Goal: Information Seeking & Learning: Learn about a topic

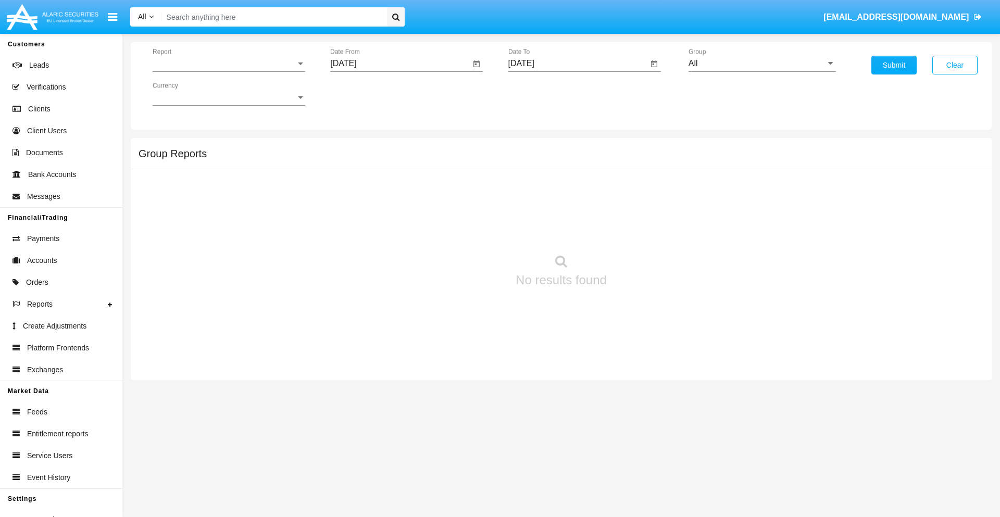
click at [229, 64] on span "Report" at bounding box center [224, 63] width 143 height 9
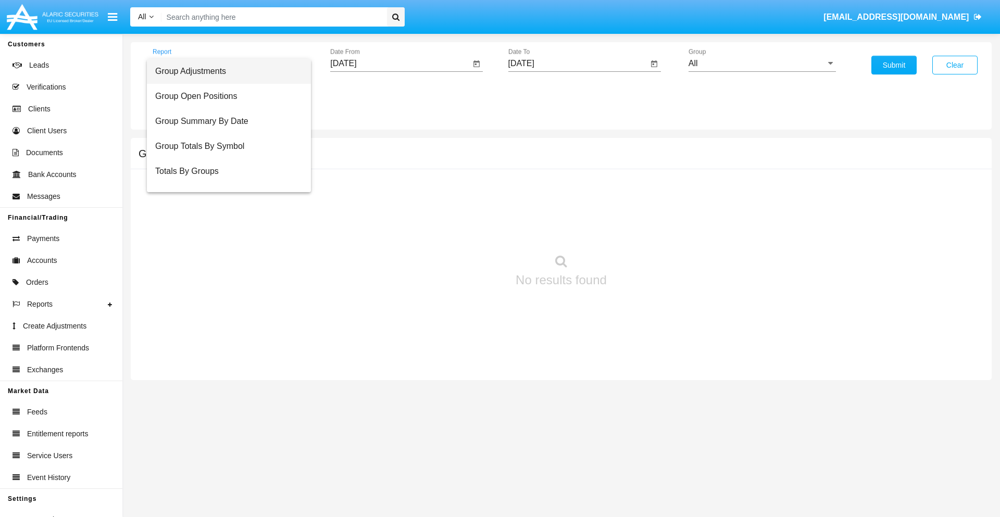
click at [225, 71] on span "Group Adjustments" at bounding box center [228, 71] width 147 height 25
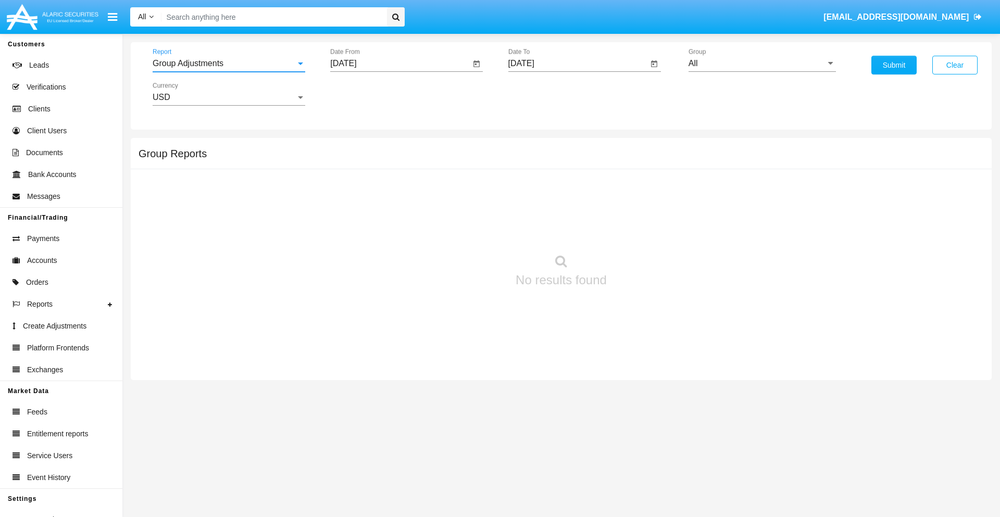
click at [400, 64] on input "[DATE]" at bounding box center [400, 63] width 140 height 9
click at [365, 94] on span "[DATE]" at bounding box center [355, 94] width 23 height 8
click at [465, 230] on div "2025" at bounding box center [465, 230] width 33 height 19
click at [355, 168] on div "MAY" at bounding box center [355, 167] width 33 height 19
click at [389, 180] on div "13" at bounding box center [389, 180] width 19 height 19
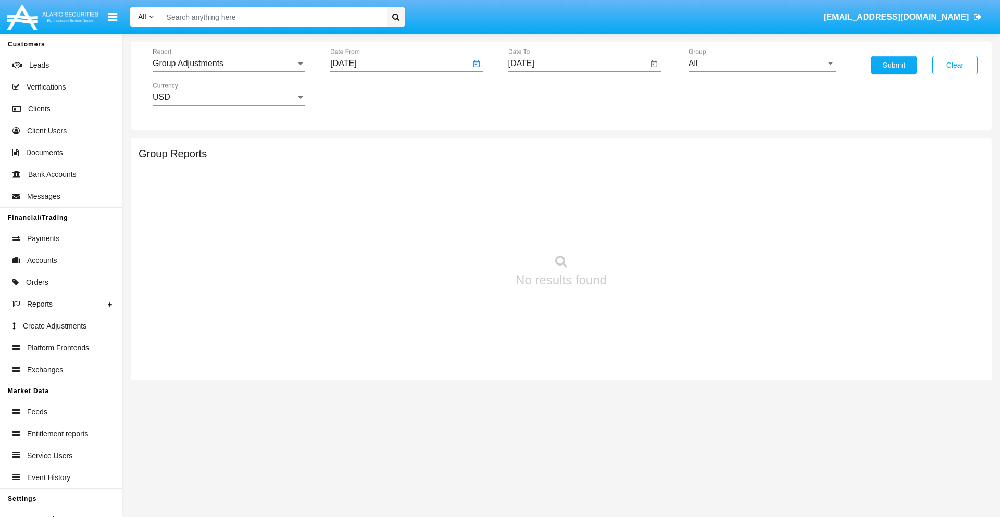
type input "05/13/25"
click at [578, 64] on input "[DATE]" at bounding box center [579, 63] width 140 height 9
click at [542, 94] on span "[DATE]" at bounding box center [533, 94] width 23 height 8
click at [642, 230] on div "2025" at bounding box center [642, 230] width 33 height 19
click at [642, 168] on div "AUG" at bounding box center [642, 167] width 33 height 19
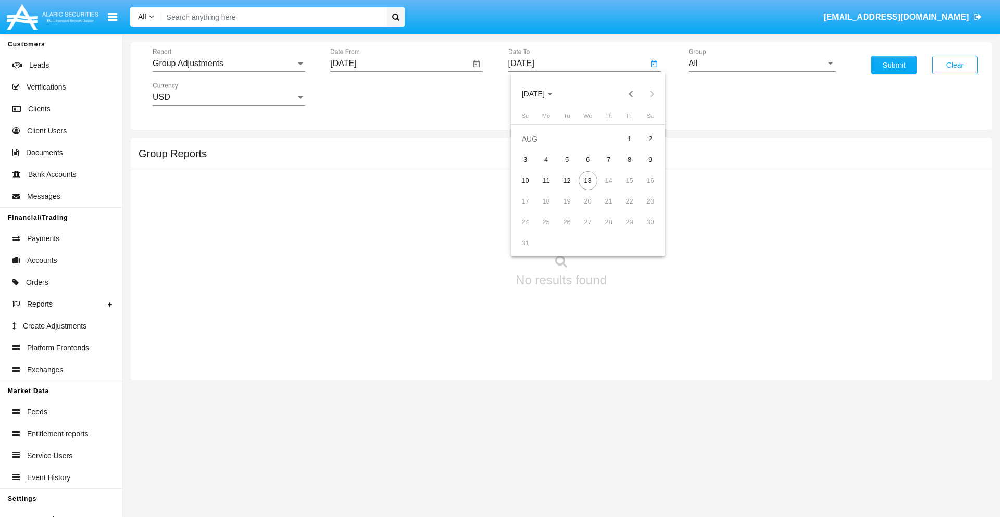
click at [588, 180] on div "13" at bounding box center [588, 180] width 19 height 19
type input "08/13/25"
click at [762, 64] on input "All" at bounding box center [762, 63] width 147 height 9
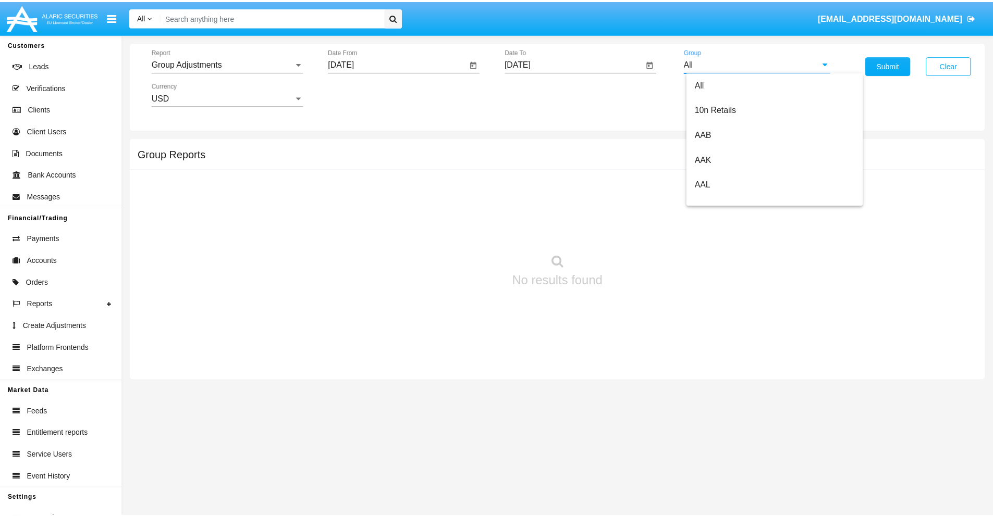
scroll to position [233, 0]
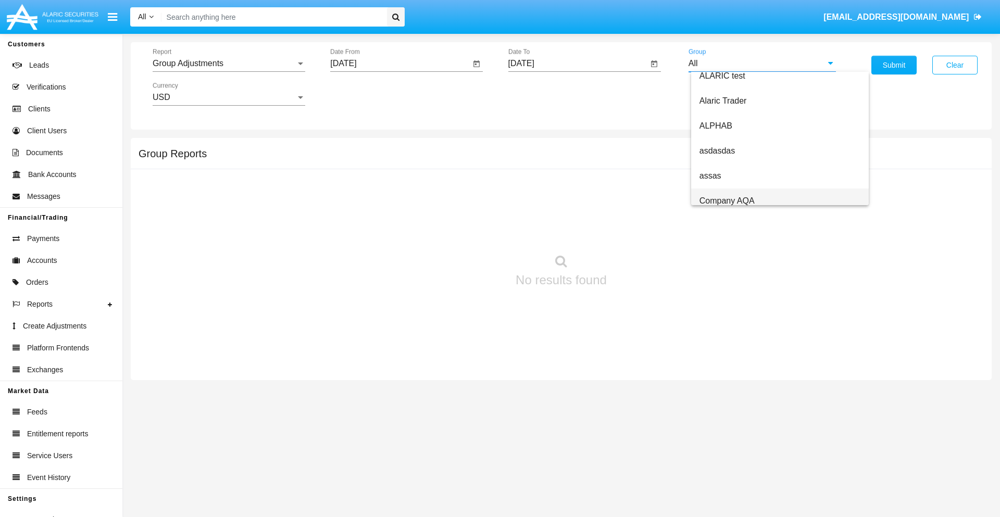
click at [727, 201] on span "Company AQA" at bounding box center [727, 200] width 55 height 9
type input "Company AQA"
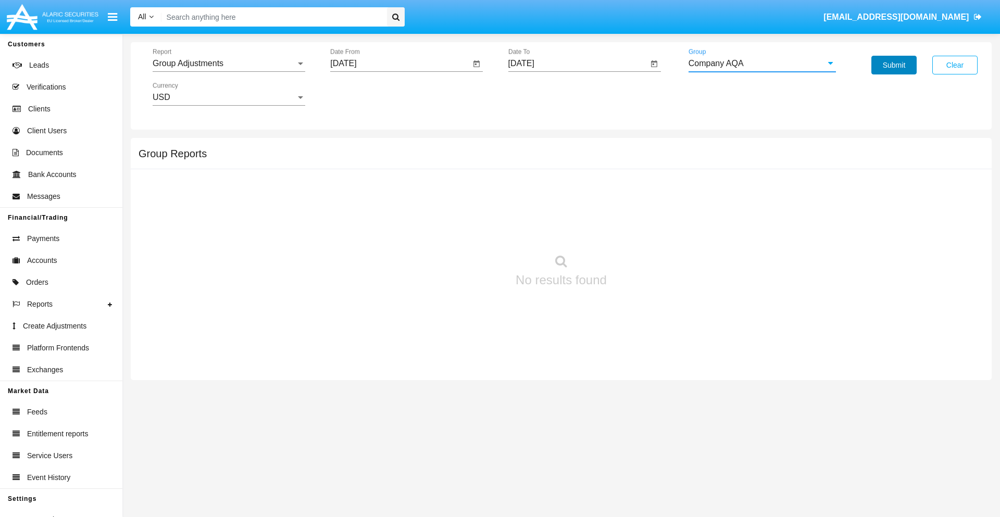
click at [894, 65] on button "Submit" at bounding box center [894, 65] width 45 height 19
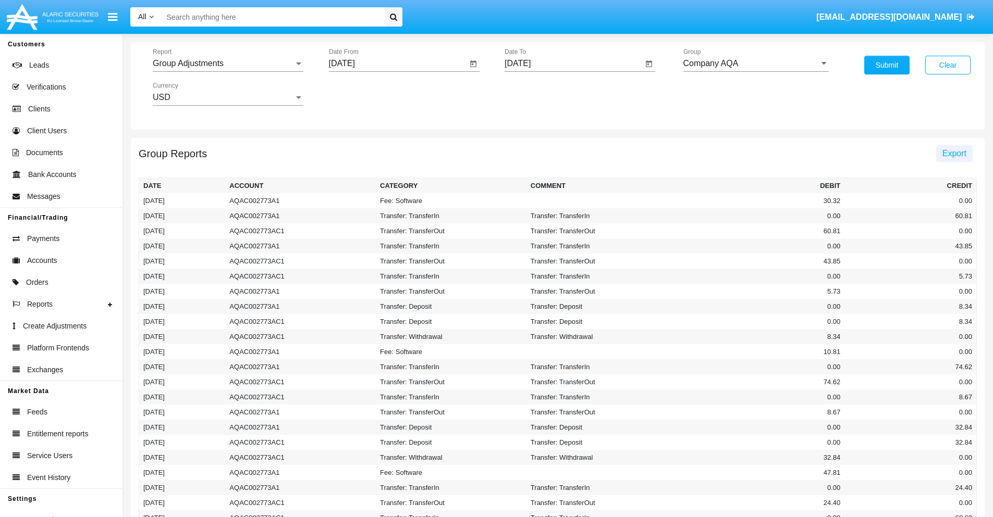
click at [953, 153] on span "Export" at bounding box center [954, 153] width 24 height 9
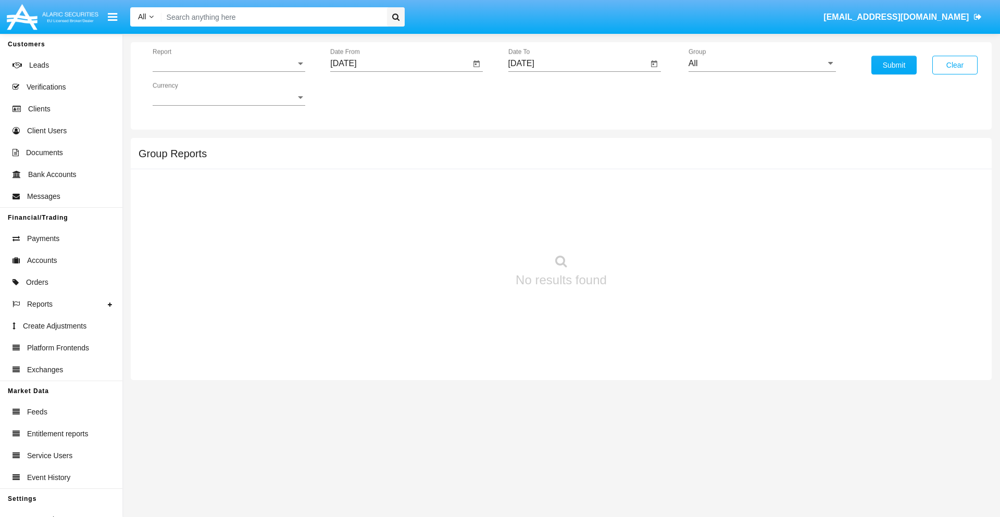
click at [229, 64] on span "Report" at bounding box center [224, 63] width 143 height 9
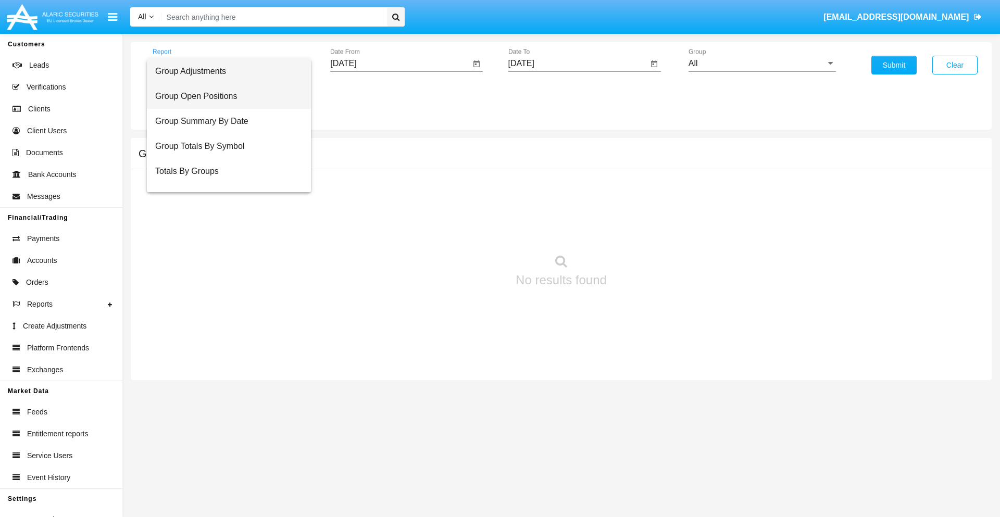
click at [225, 96] on span "Group Open Positions" at bounding box center [228, 96] width 147 height 25
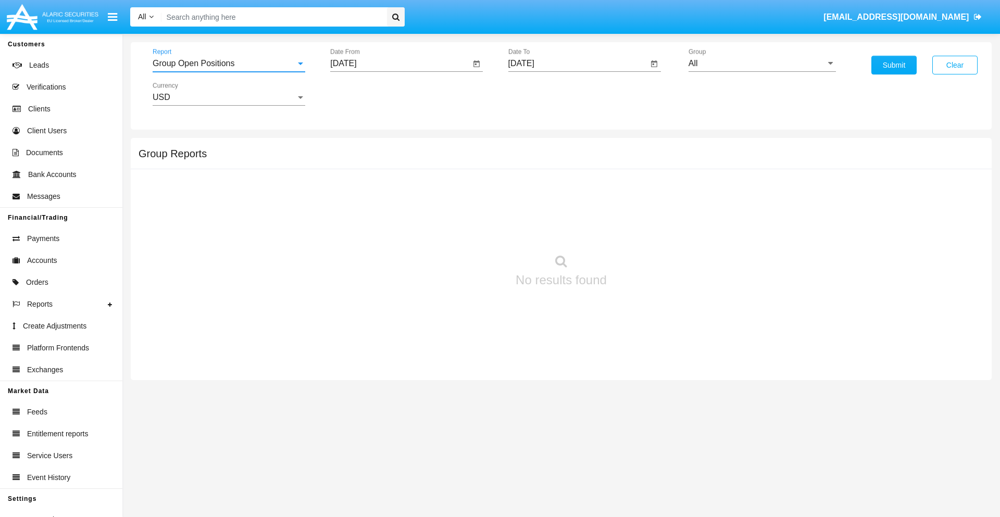
click at [400, 64] on input "[DATE]" at bounding box center [400, 63] width 140 height 9
click at [365, 94] on span "[DATE]" at bounding box center [355, 94] width 23 height 8
click at [465, 230] on div "2025" at bounding box center [465, 230] width 33 height 19
click at [428, 168] on div "[DATE]" at bounding box center [428, 167] width 33 height 19
click at [348, 201] on div "13" at bounding box center [347, 201] width 19 height 19
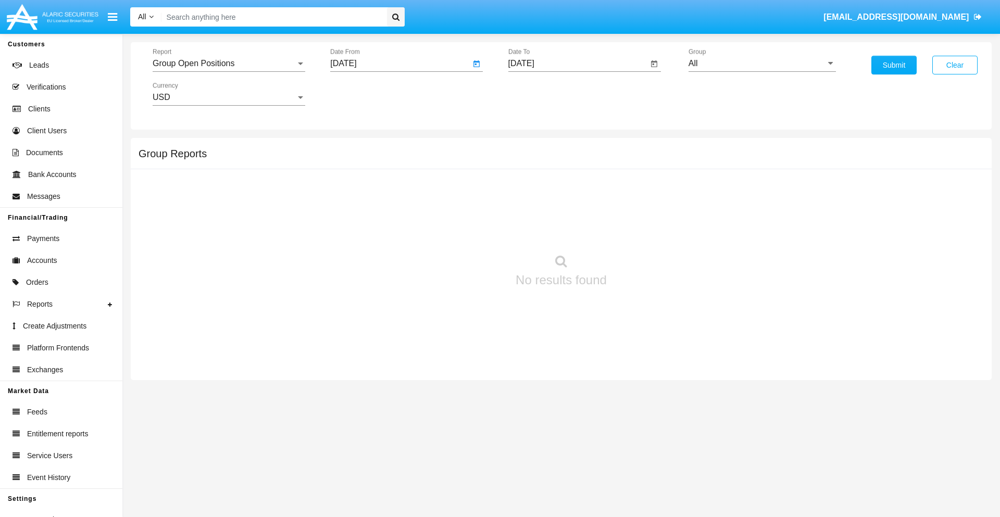
type input "07/13/25"
click at [578, 64] on input "[DATE]" at bounding box center [579, 63] width 140 height 9
click at [542, 94] on span "[DATE]" at bounding box center [533, 94] width 23 height 8
click at [642, 230] on div "2025" at bounding box center [642, 230] width 33 height 19
click at [642, 168] on div "AUG" at bounding box center [642, 167] width 33 height 19
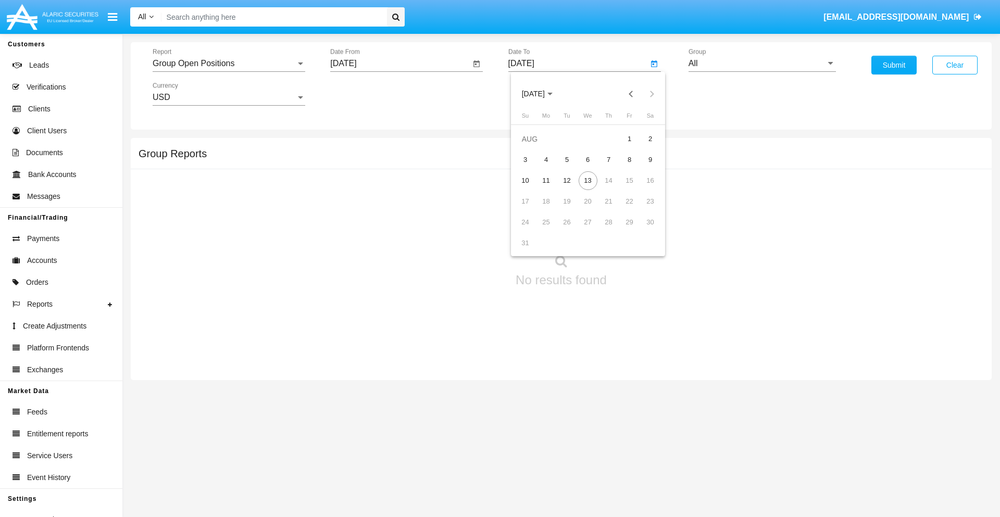
click at [588, 180] on div "13" at bounding box center [588, 180] width 19 height 19
type input "[DATE]"
click at [762, 64] on input "All" at bounding box center [762, 63] width 147 height 9
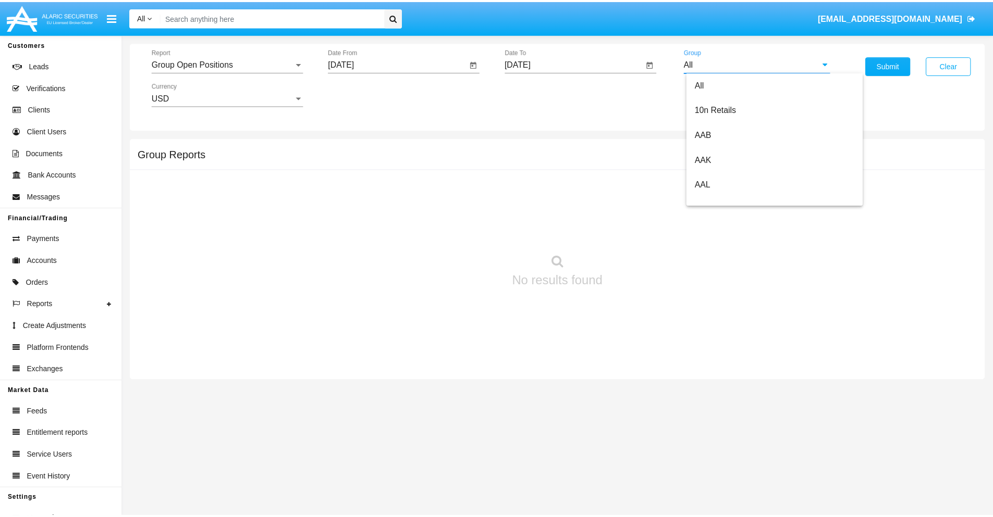
scroll to position [559, 0]
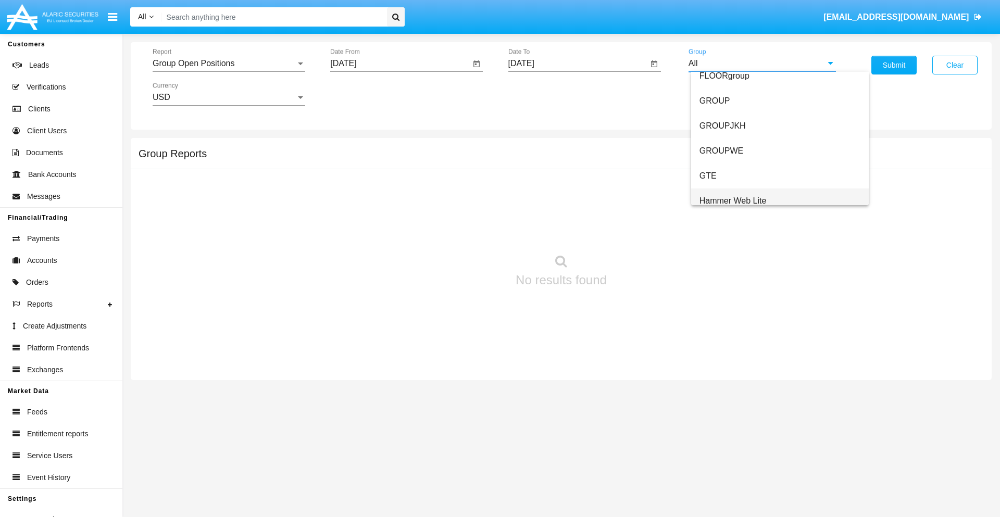
click at [733, 201] on span "Hammer Web Lite" at bounding box center [733, 200] width 67 height 9
type input "Hammer Web Lite"
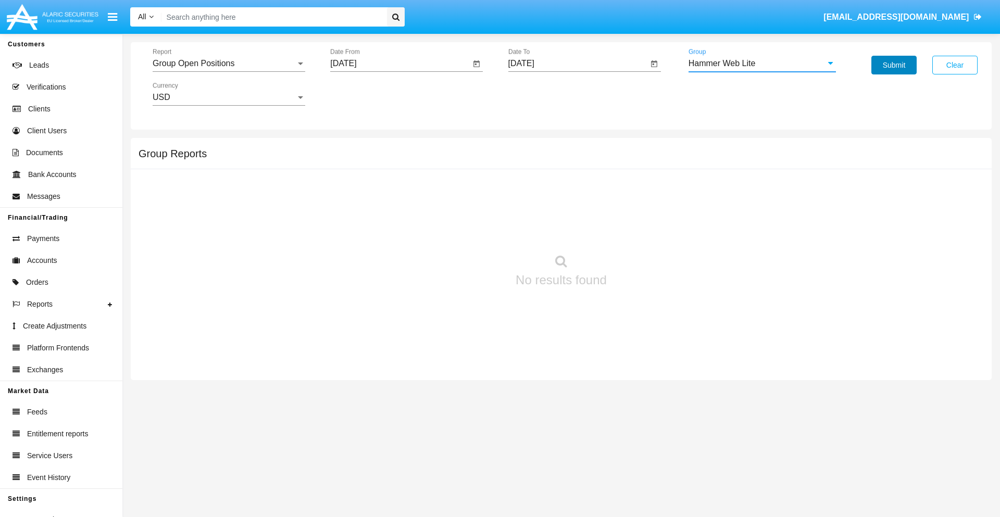
click at [894, 65] on button "Submit" at bounding box center [894, 65] width 45 height 19
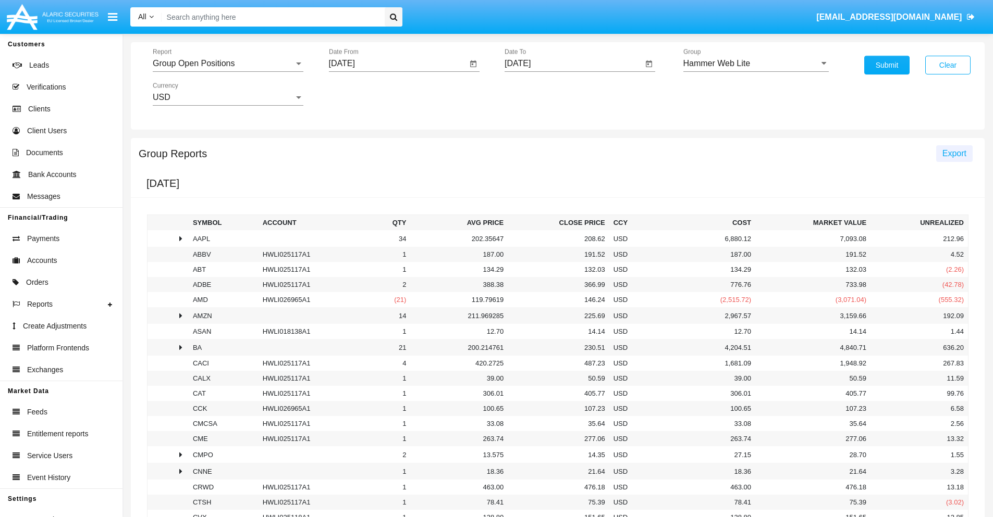
click at [953, 153] on span "Export" at bounding box center [954, 153] width 24 height 9
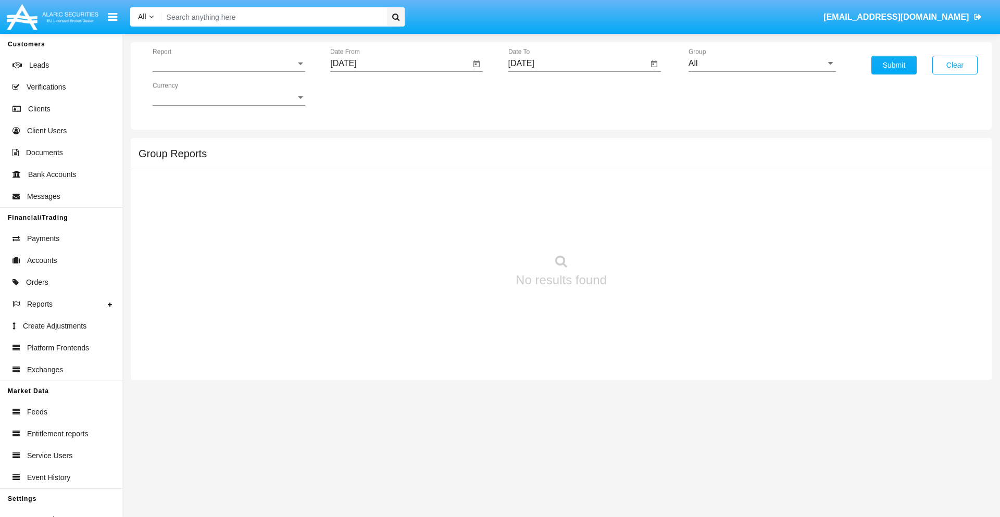
click at [229, 64] on span "Report" at bounding box center [224, 63] width 143 height 9
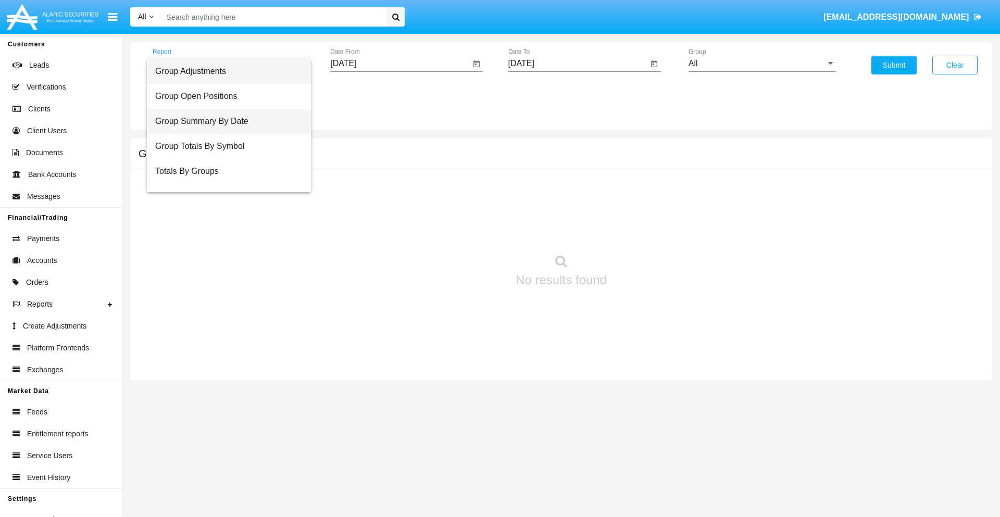
click at [225, 121] on span "Group Summary By Date" at bounding box center [228, 121] width 147 height 25
click at [400, 64] on input "[DATE]" at bounding box center [400, 63] width 140 height 9
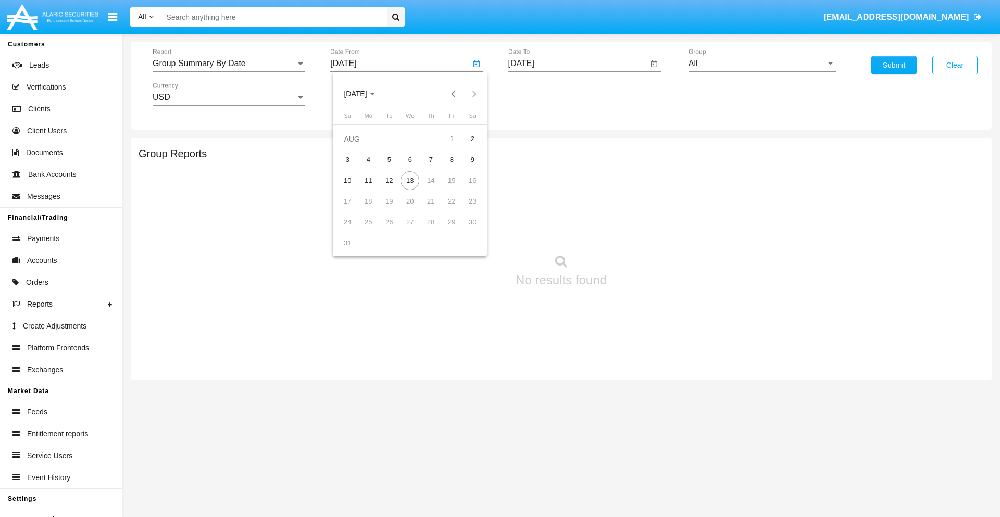
click at [365, 94] on span "[DATE]" at bounding box center [355, 94] width 23 height 8
click at [465, 230] on div "2025" at bounding box center [465, 230] width 33 height 19
click at [428, 168] on div "[DATE]" at bounding box center [428, 167] width 33 height 19
click at [348, 201] on div "13" at bounding box center [347, 201] width 19 height 19
type input "07/13/25"
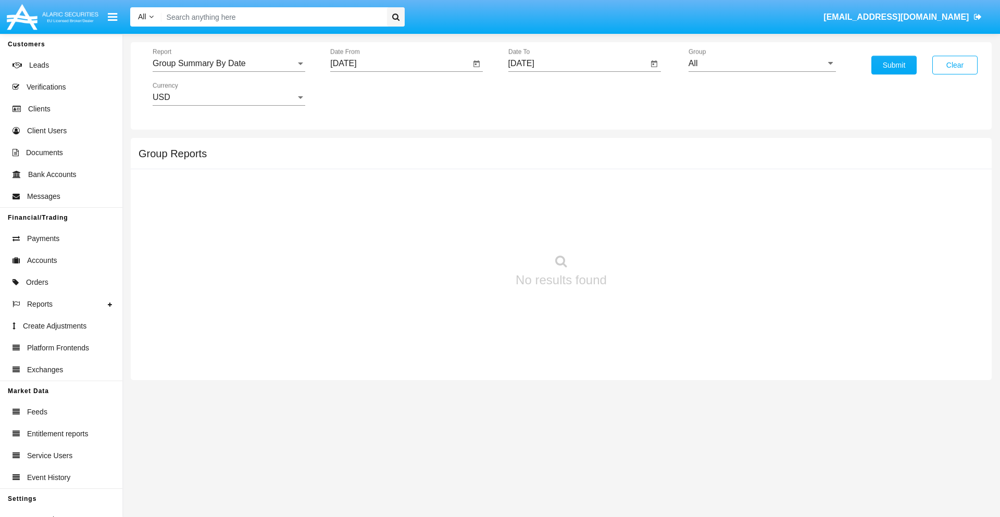
click at [578, 64] on input "[DATE]" at bounding box center [579, 63] width 140 height 9
click at [542, 94] on span "[DATE]" at bounding box center [533, 94] width 23 height 8
click at [642, 230] on div "2025" at bounding box center [642, 230] width 33 height 19
click at [642, 168] on div "AUG" at bounding box center [642, 167] width 33 height 19
click at [588, 180] on div "13" at bounding box center [588, 180] width 19 height 19
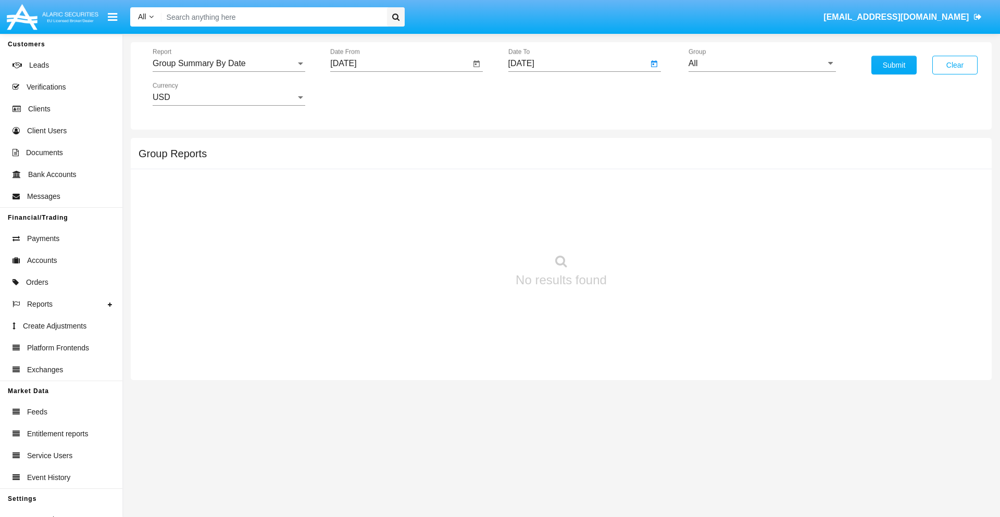
type input "[DATE]"
click at [762, 64] on input "All" at bounding box center [762, 63] width 147 height 9
type input "Hammer Web Lite"
click at [894, 65] on button "Submit" at bounding box center [894, 65] width 45 height 19
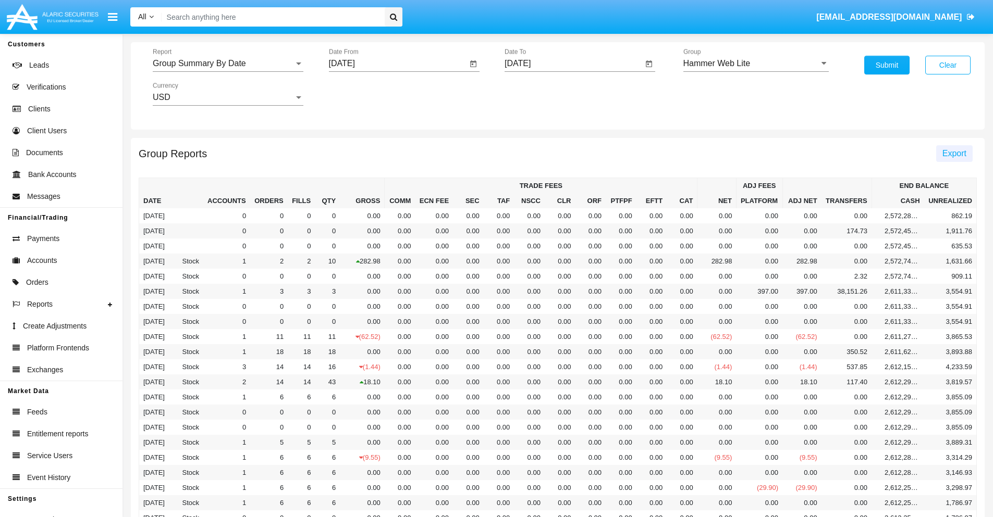
click at [953, 153] on span "Export" at bounding box center [954, 153] width 24 height 9
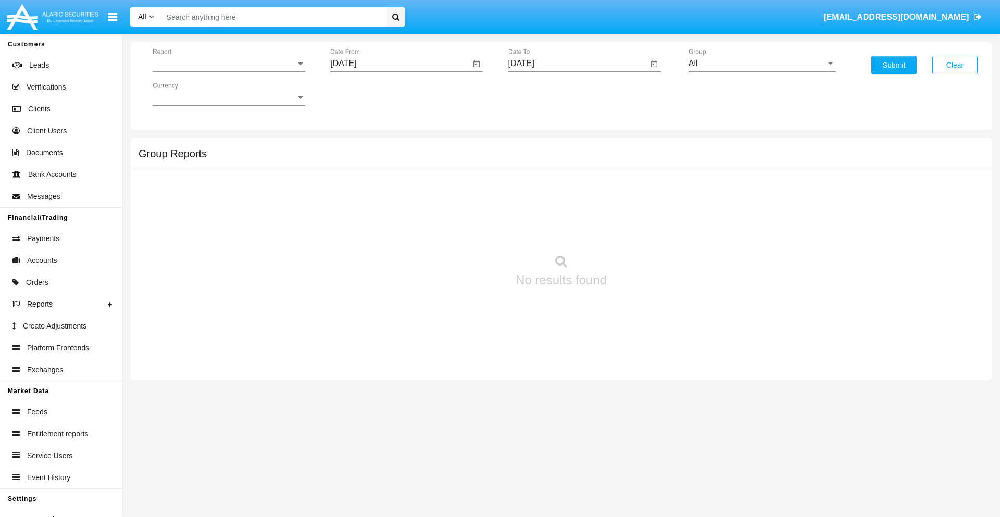
click at [229, 64] on span "Report" at bounding box center [224, 63] width 143 height 9
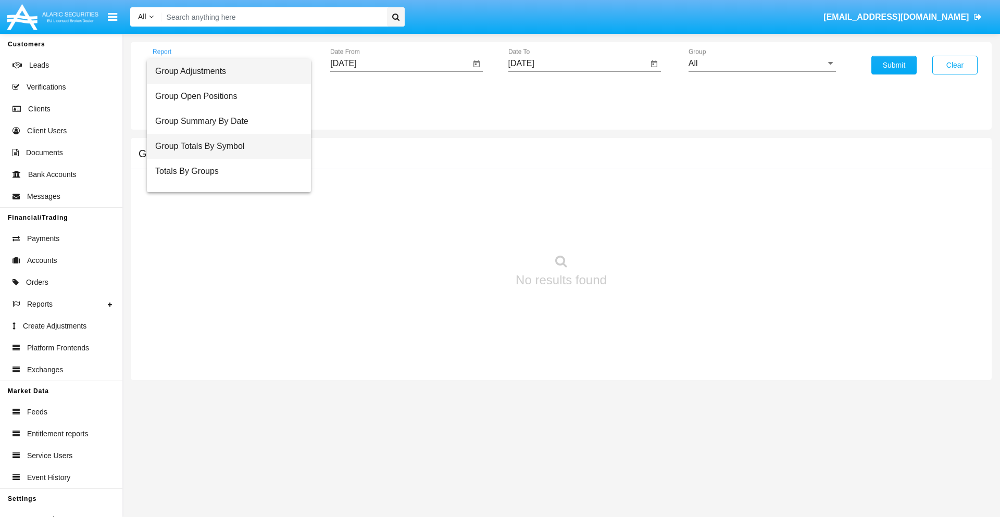
click at [225, 146] on span "Group Totals By Symbol" at bounding box center [228, 146] width 147 height 25
click at [400, 64] on input "[DATE]" at bounding box center [400, 63] width 140 height 9
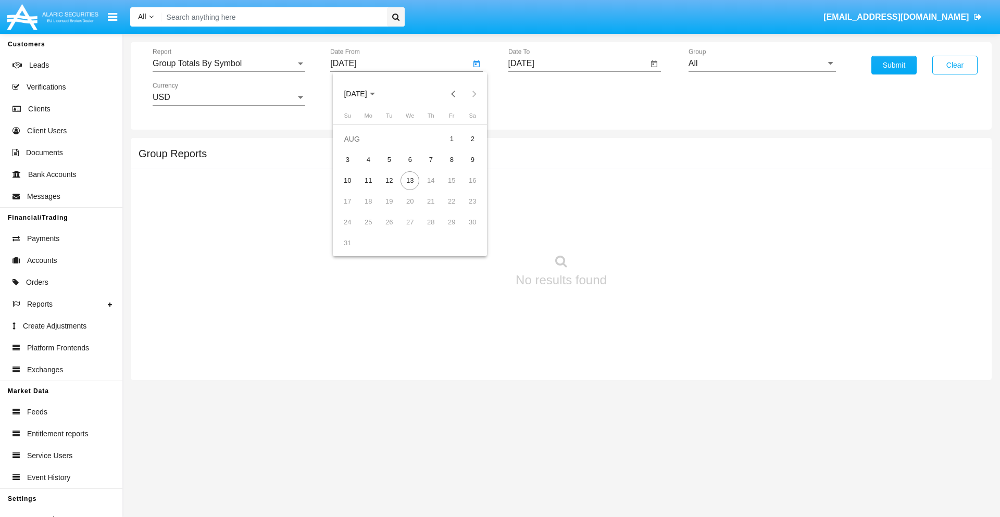
click at [365, 94] on span "[DATE]" at bounding box center [355, 94] width 23 height 8
click at [465, 230] on div "2025" at bounding box center [465, 230] width 33 height 19
click at [428, 168] on div "[DATE]" at bounding box center [428, 167] width 33 height 19
click at [348, 201] on div "13" at bounding box center [347, 201] width 19 height 19
type input "07/13/25"
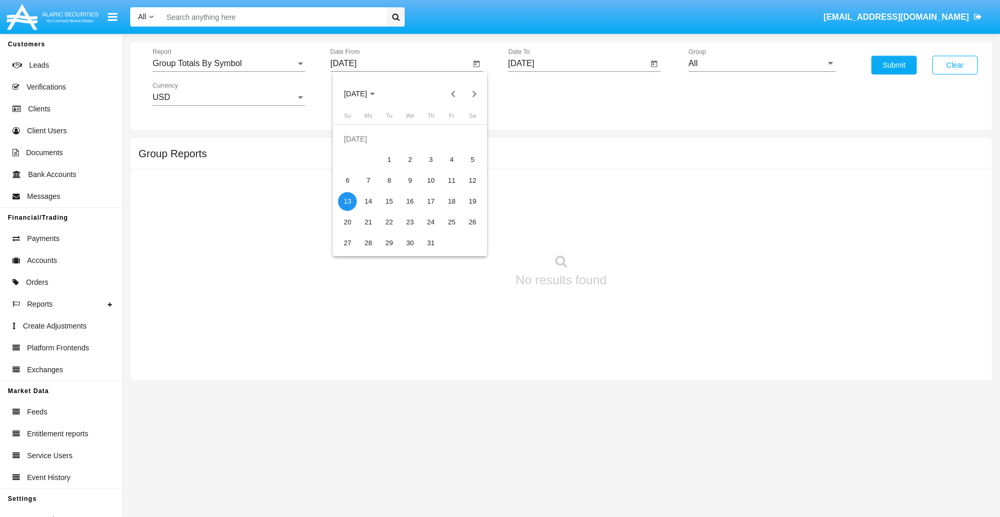
click at [578, 64] on input "[DATE]" at bounding box center [579, 63] width 140 height 9
click at [542, 94] on span "[DATE]" at bounding box center [533, 94] width 23 height 8
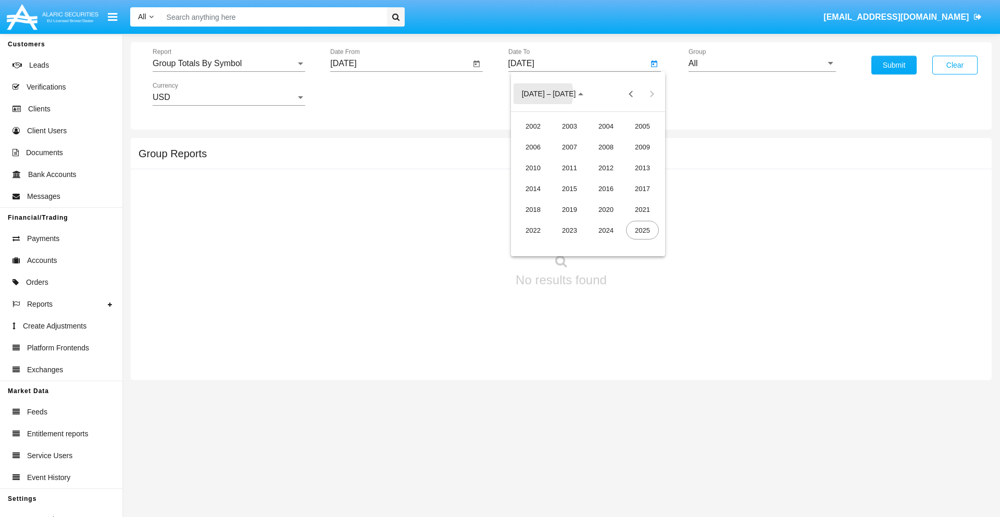
click at [642, 230] on div "2025" at bounding box center [642, 230] width 33 height 19
click at [642, 168] on div "AUG" at bounding box center [642, 167] width 33 height 19
click at [588, 180] on div "13" at bounding box center [588, 180] width 19 height 19
type input "[DATE]"
click at [762, 64] on input "All" at bounding box center [762, 63] width 147 height 9
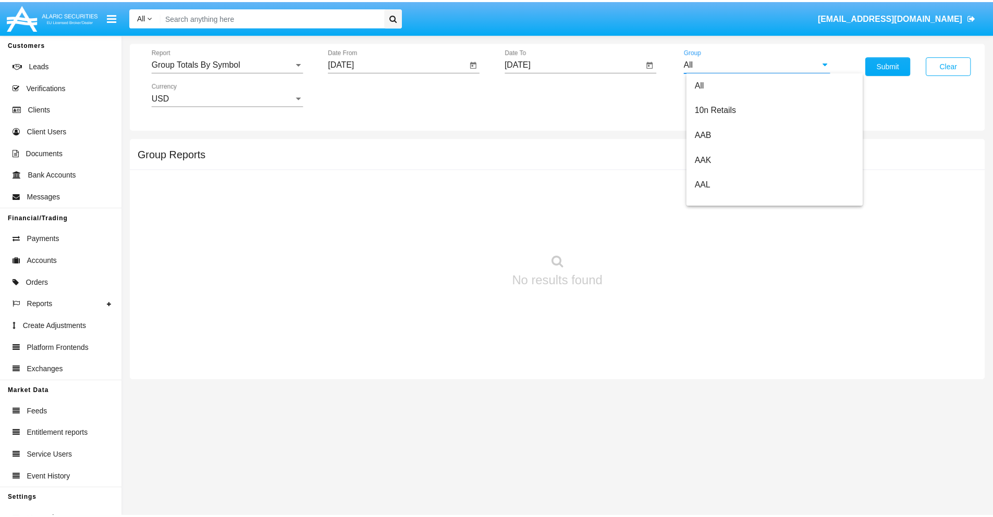
scroll to position [559, 0]
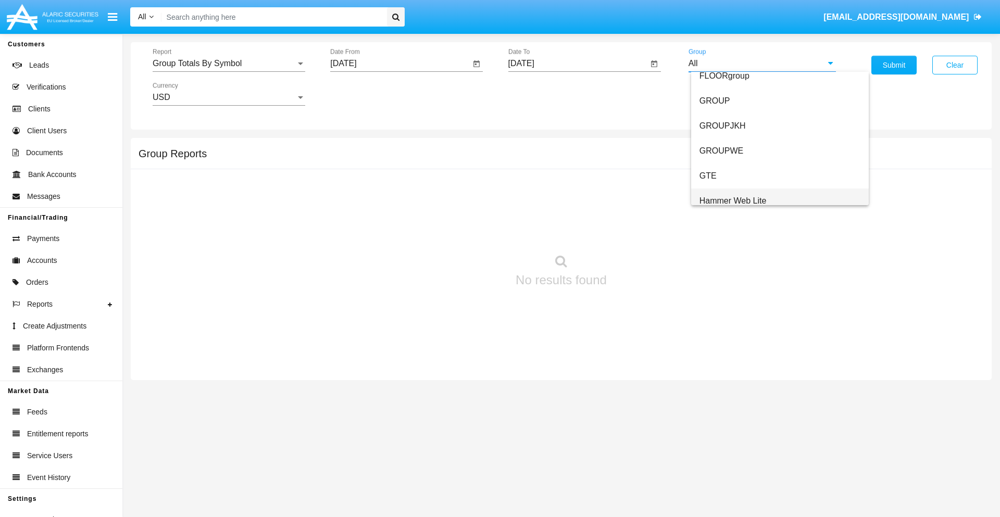
click at [733, 201] on span "Hammer Web Lite" at bounding box center [733, 200] width 67 height 9
type input "Hammer Web Lite"
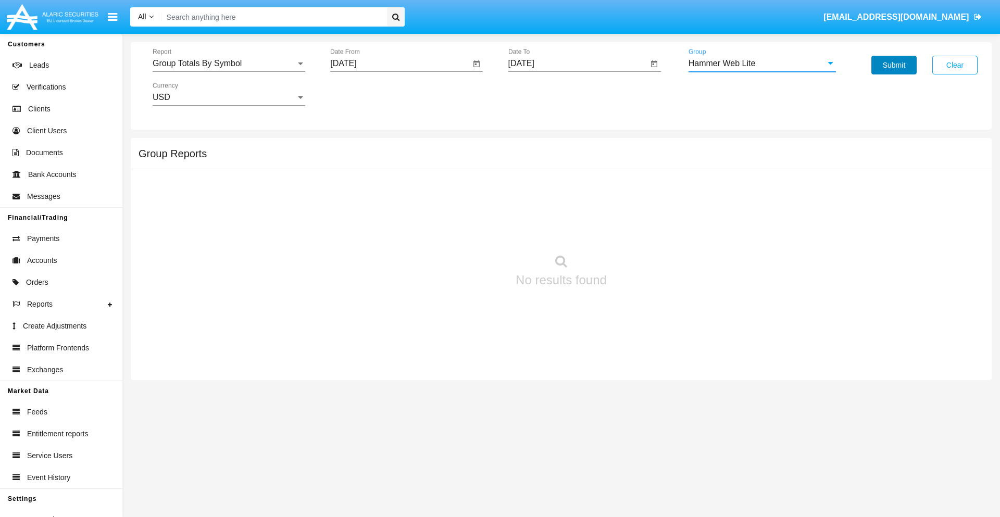
click at [894, 65] on button "Submit" at bounding box center [894, 65] width 45 height 19
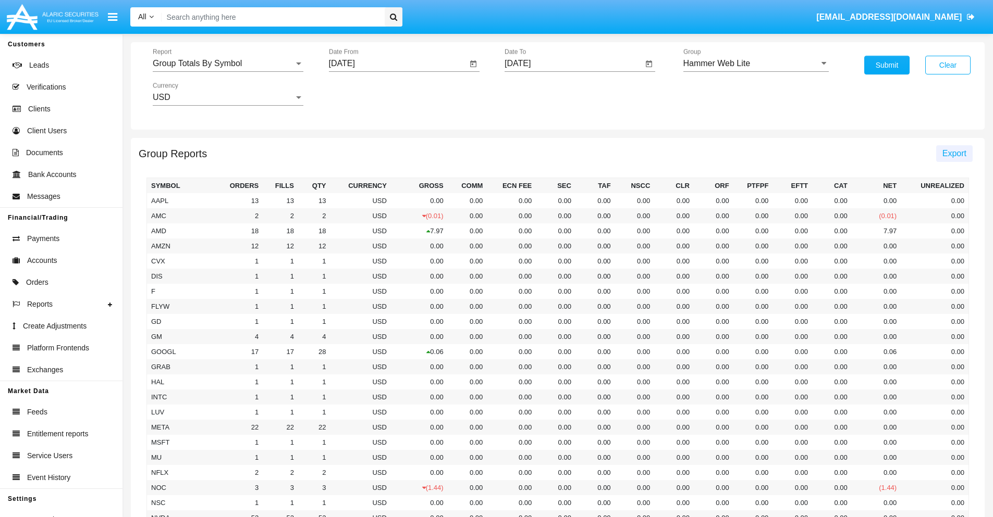
click at [953, 153] on span "Export" at bounding box center [954, 153] width 24 height 9
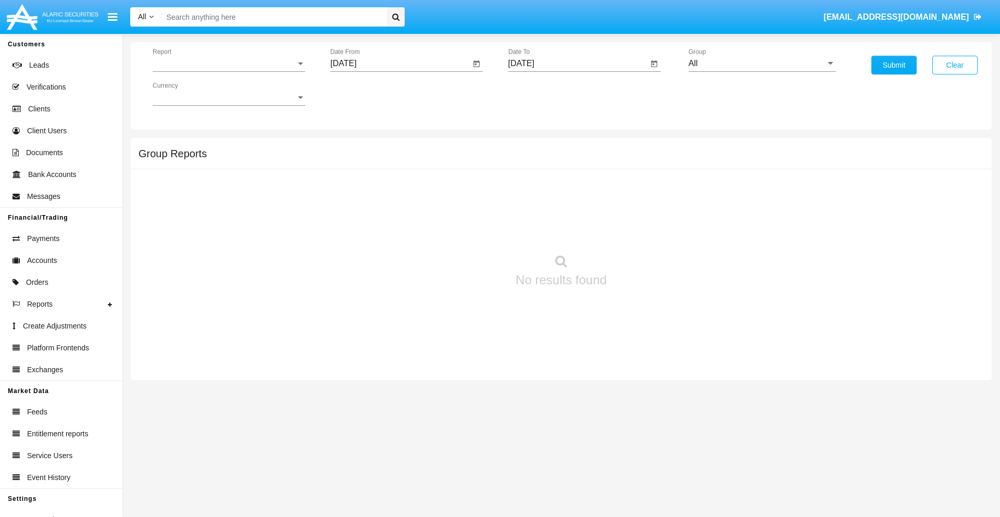
click at [229, 64] on span "Report" at bounding box center [224, 63] width 143 height 9
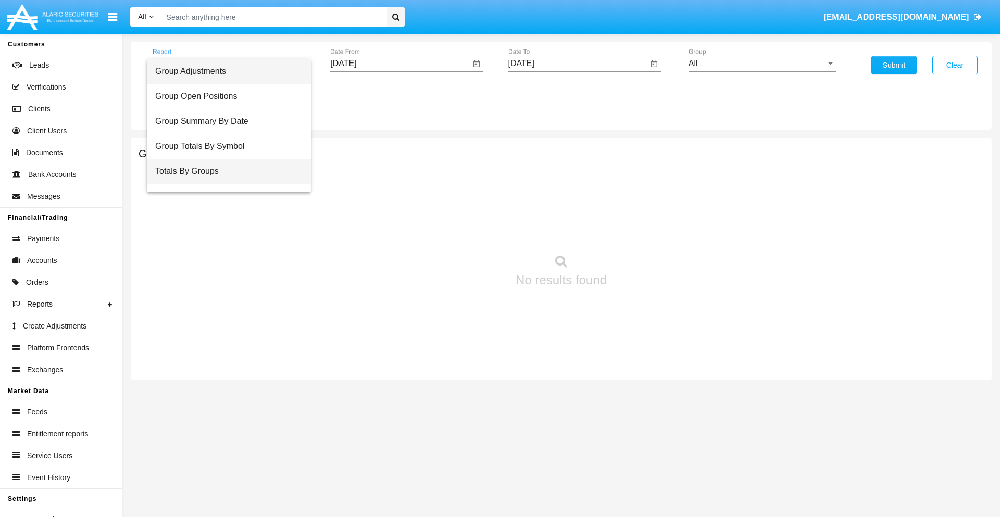
click at [225, 171] on span "Totals By Groups" at bounding box center [228, 171] width 147 height 25
click at [400, 64] on input "[DATE]" at bounding box center [400, 63] width 140 height 9
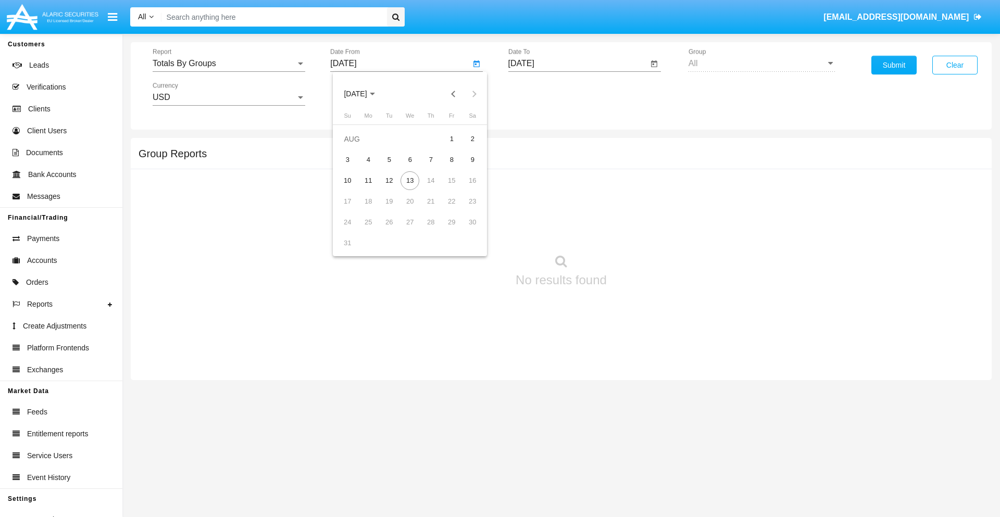
click at [365, 94] on span "[DATE]" at bounding box center [355, 94] width 23 height 8
click at [465, 230] on div "2025" at bounding box center [465, 230] width 33 height 19
click at [428, 168] on div "[DATE]" at bounding box center [428, 167] width 33 height 19
click at [389, 243] on div "29" at bounding box center [389, 243] width 19 height 19
type input "[DATE]"
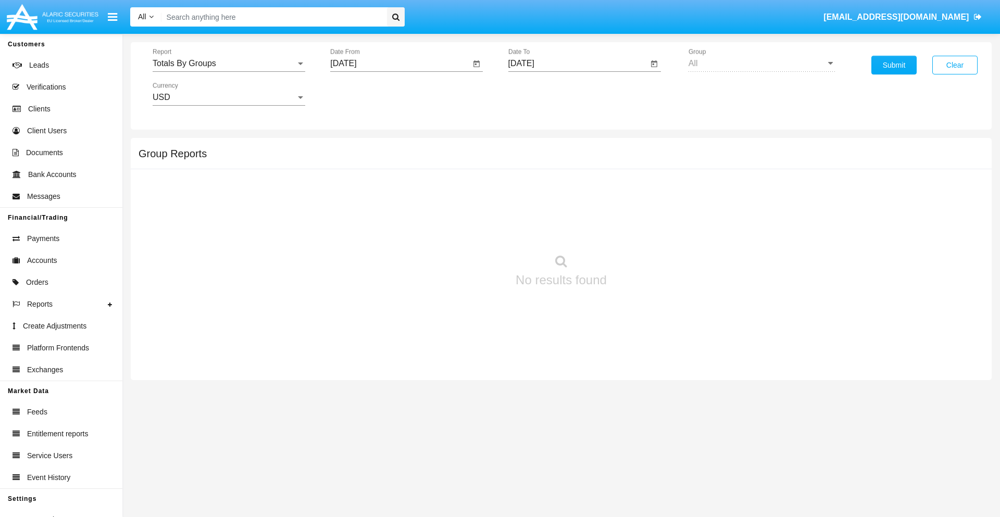
click at [578, 64] on input "[DATE]" at bounding box center [579, 63] width 140 height 9
click at [542, 94] on span "[DATE]" at bounding box center [533, 94] width 23 height 8
click at [642, 230] on div "2025" at bounding box center [642, 230] width 33 height 19
click at [642, 168] on div "AUG" at bounding box center [642, 167] width 33 height 19
click at [588, 180] on div "13" at bounding box center [588, 180] width 19 height 19
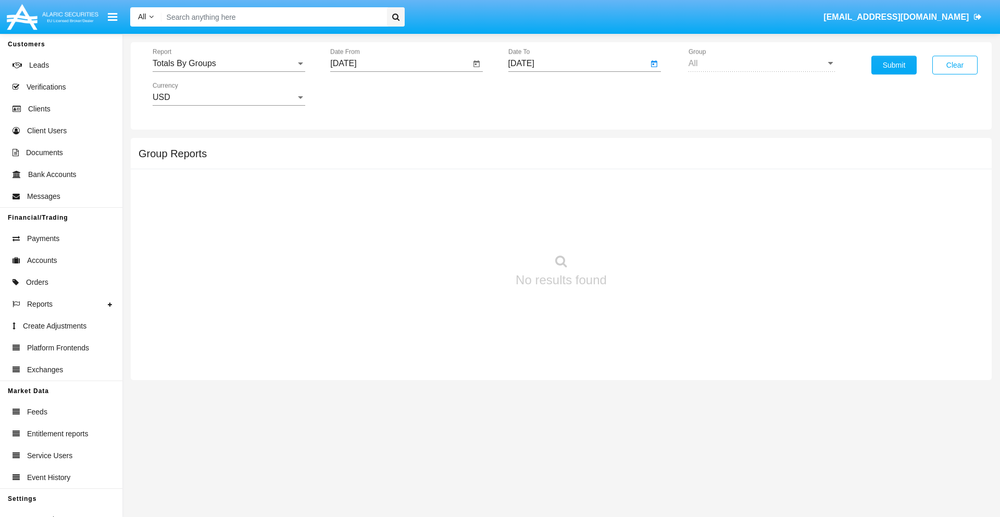
type input "08/13/25"
click at [894, 65] on button "Submit" at bounding box center [894, 65] width 45 height 19
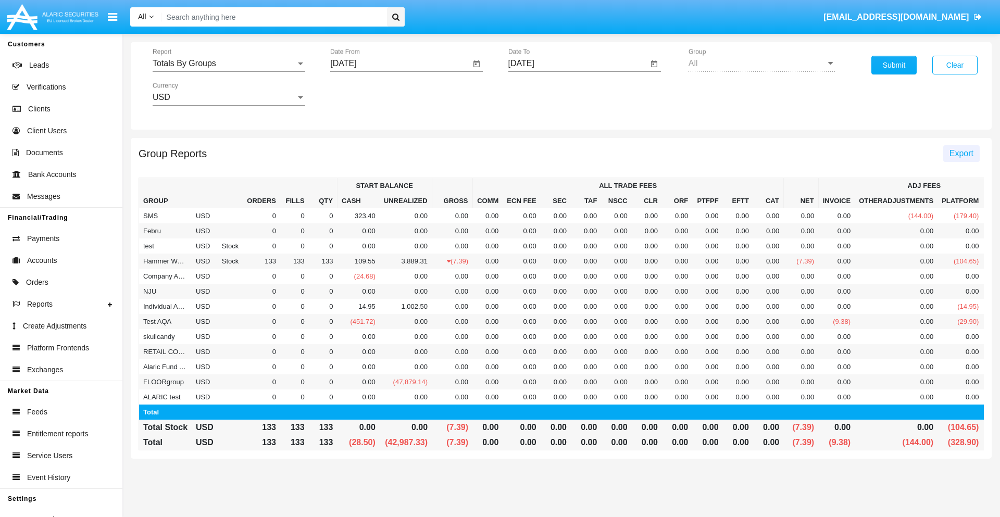
click at [961, 153] on span "Export" at bounding box center [962, 153] width 24 height 9
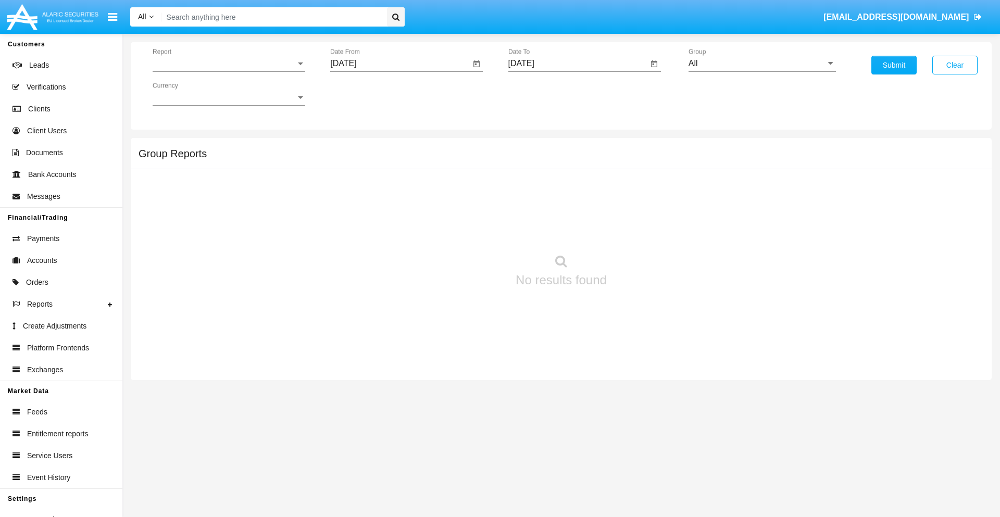
click at [229, 64] on span "Report" at bounding box center [224, 63] width 143 height 9
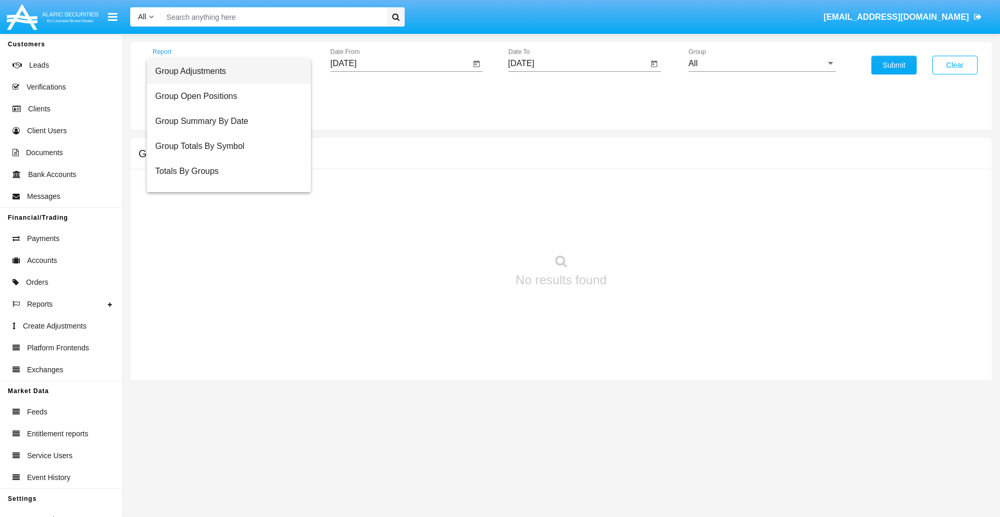
scroll to position [17, 0]
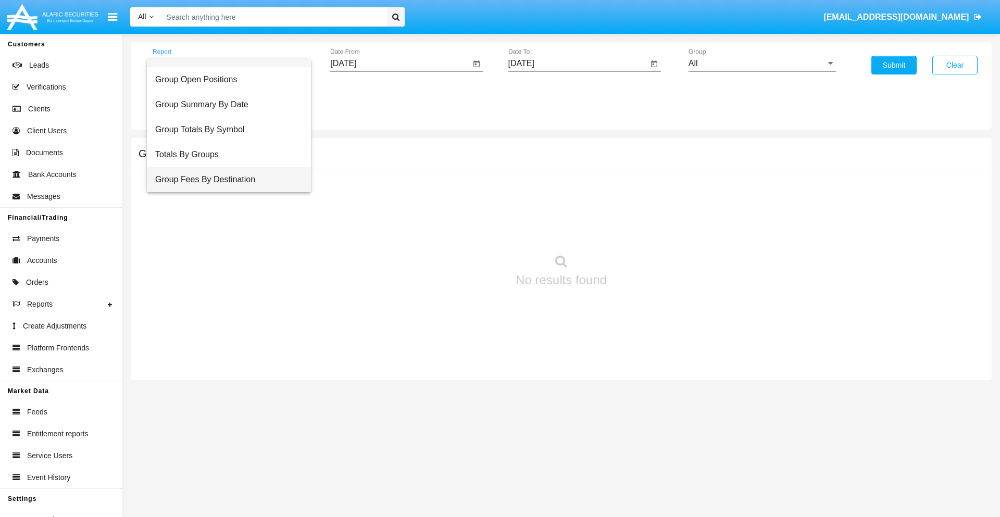
click at [225, 180] on span "Group Fees By Destination" at bounding box center [228, 179] width 147 height 25
click at [400, 64] on input "[DATE]" at bounding box center [400, 63] width 140 height 9
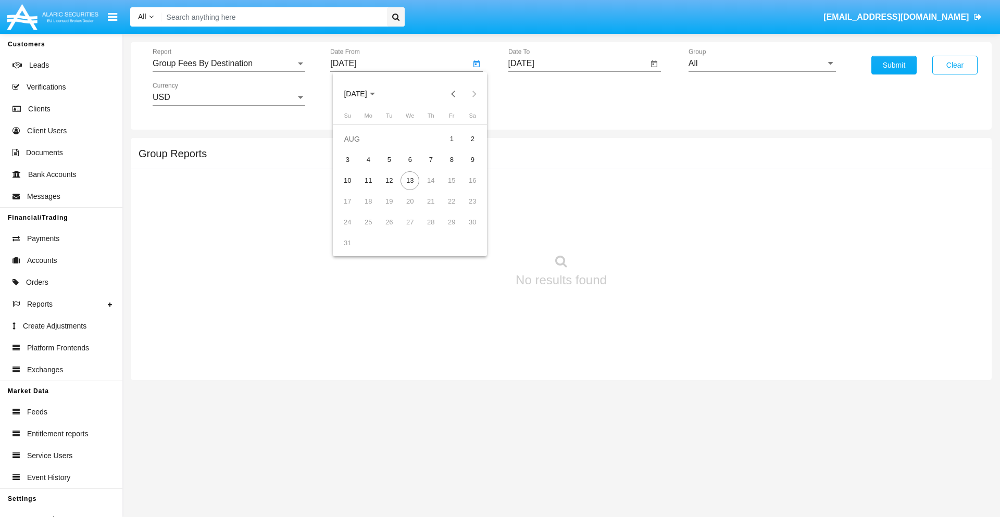
click at [365, 94] on span "[DATE]" at bounding box center [355, 94] width 23 height 8
click at [465, 230] on div "2025" at bounding box center [465, 230] width 33 height 19
click at [392, 168] on div "JUN" at bounding box center [392, 167] width 33 height 19
click at [452, 180] on div "13" at bounding box center [451, 180] width 19 height 19
type input "[DATE]"
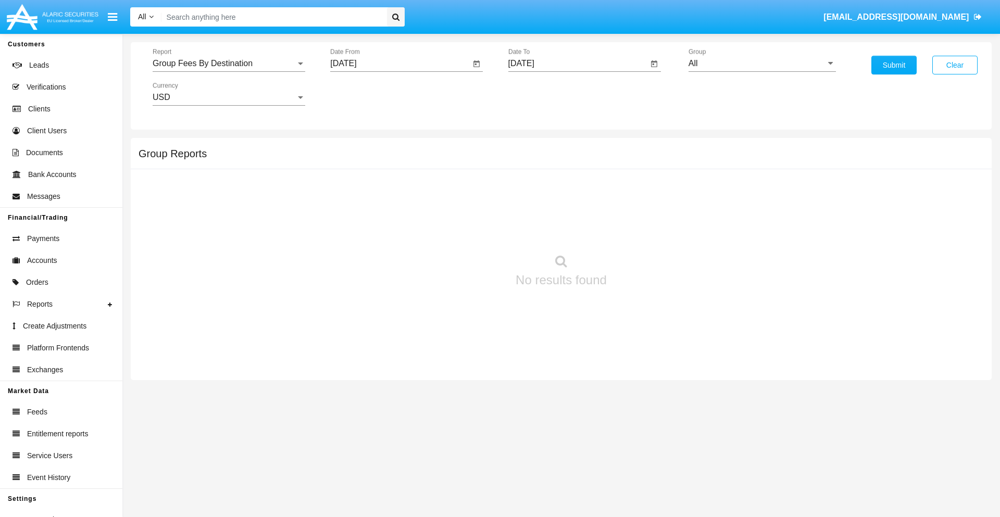
click at [578, 64] on input "[DATE]" at bounding box center [579, 63] width 140 height 9
click at [542, 94] on span "[DATE]" at bounding box center [533, 94] width 23 height 8
click at [642, 230] on div "2025" at bounding box center [642, 230] width 33 height 19
click at [642, 168] on div "AUG" at bounding box center [642, 167] width 33 height 19
click at [588, 180] on div "13" at bounding box center [588, 180] width 19 height 19
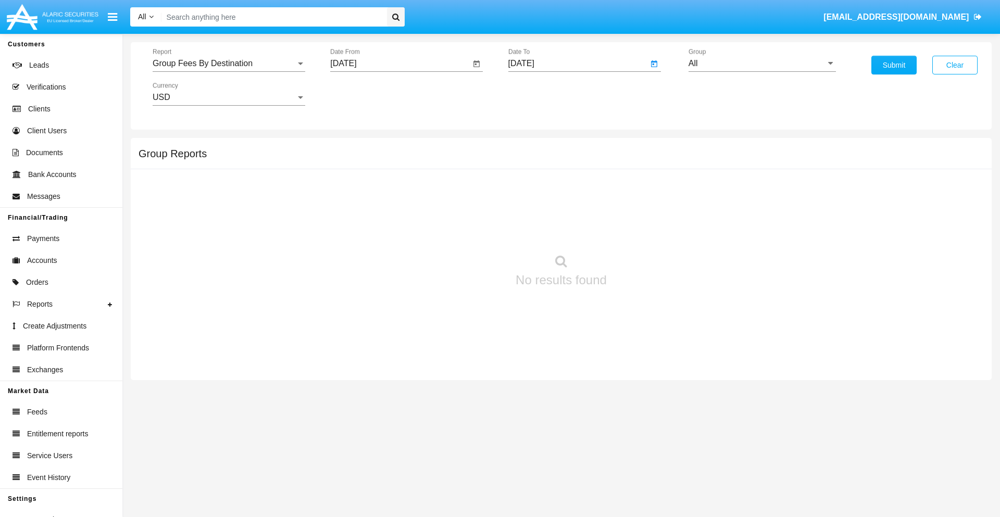
type input "[DATE]"
click at [762, 64] on input "All" at bounding box center [762, 63] width 147 height 9
type input "Hammer Web Lite"
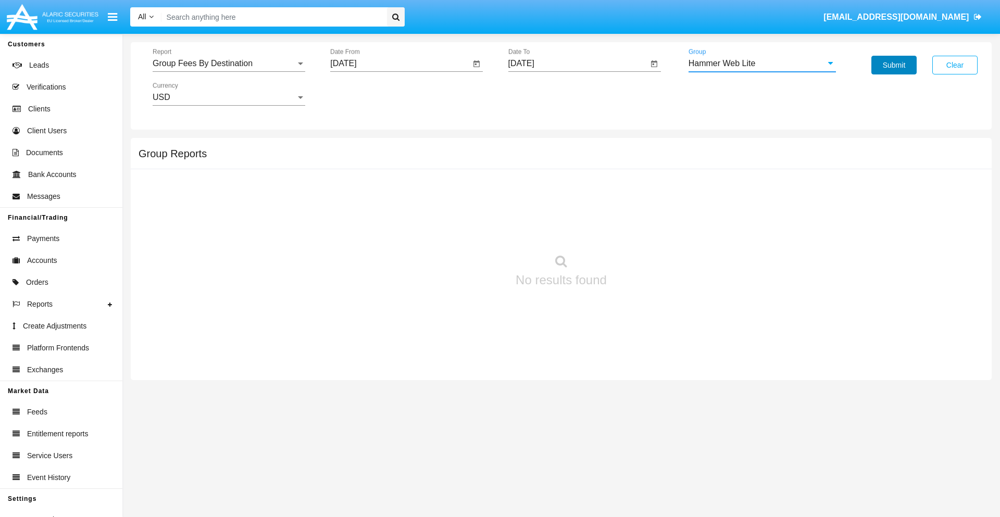
click at [894, 65] on button "Submit" at bounding box center [894, 65] width 45 height 19
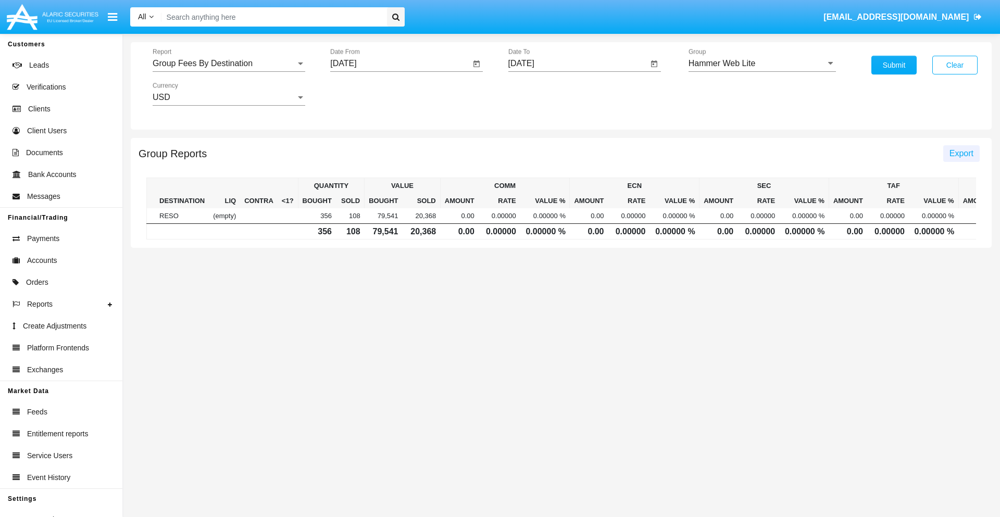
click at [961, 153] on span "Export" at bounding box center [962, 153] width 24 height 9
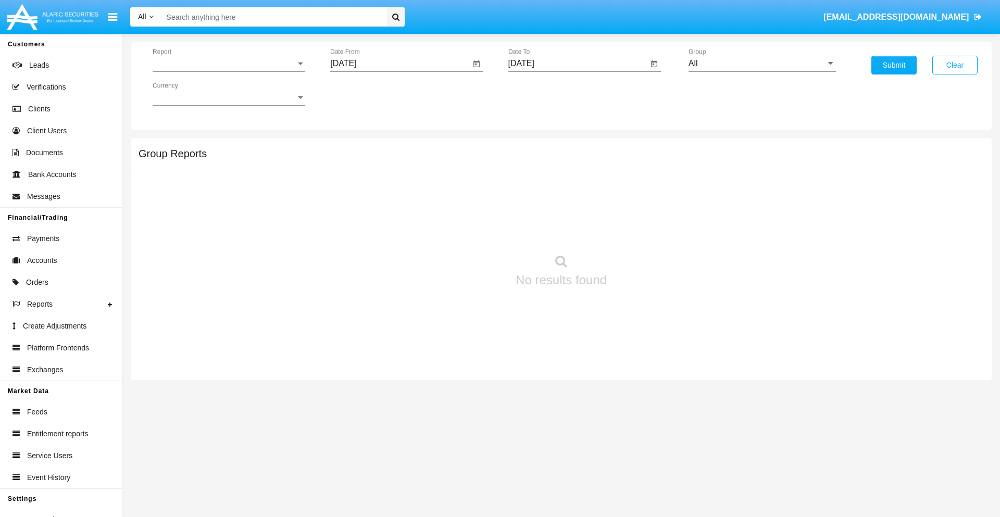
click at [229, 64] on span "Report" at bounding box center [224, 63] width 143 height 9
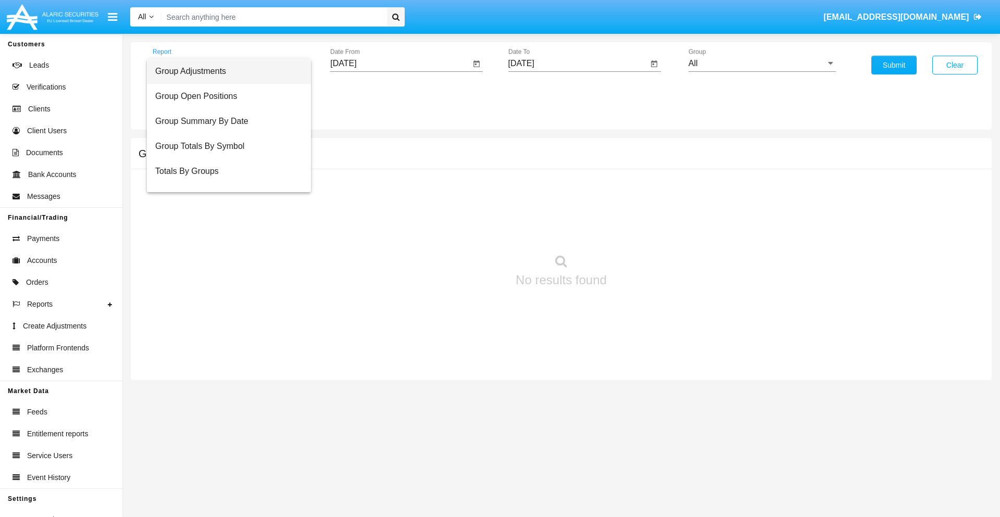
scroll to position [42, 0]
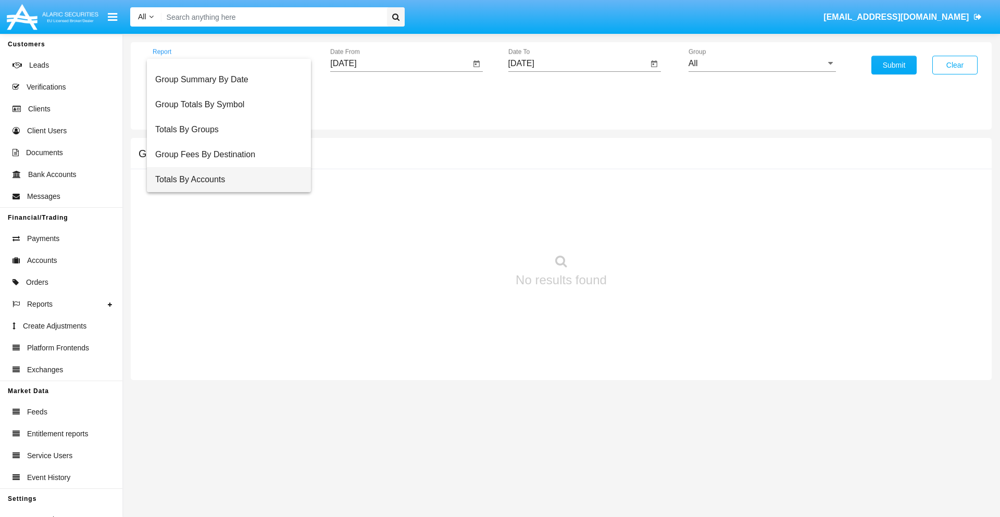
click at [225, 180] on span "Totals By Accounts" at bounding box center [228, 179] width 147 height 25
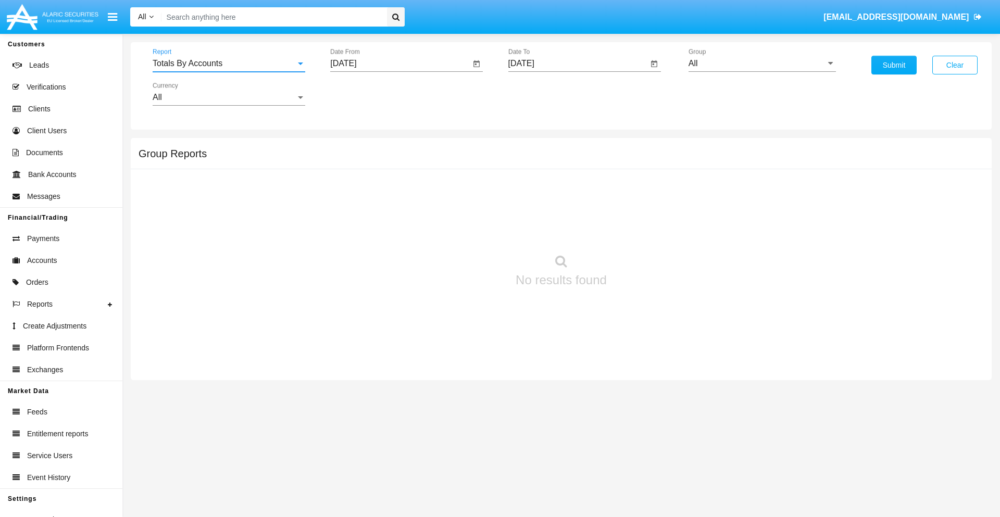
click at [400, 64] on input "[DATE]" at bounding box center [400, 63] width 140 height 9
click at [365, 94] on span "[DATE]" at bounding box center [355, 94] width 23 height 8
click at [465, 230] on div "2025" at bounding box center [465, 230] width 33 height 19
click at [428, 168] on div "[DATE]" at bounding box center [428, 167] width 33 height 19
click at [389, 243] on div "29" at bounding box center [389, 243] width 19 height 19
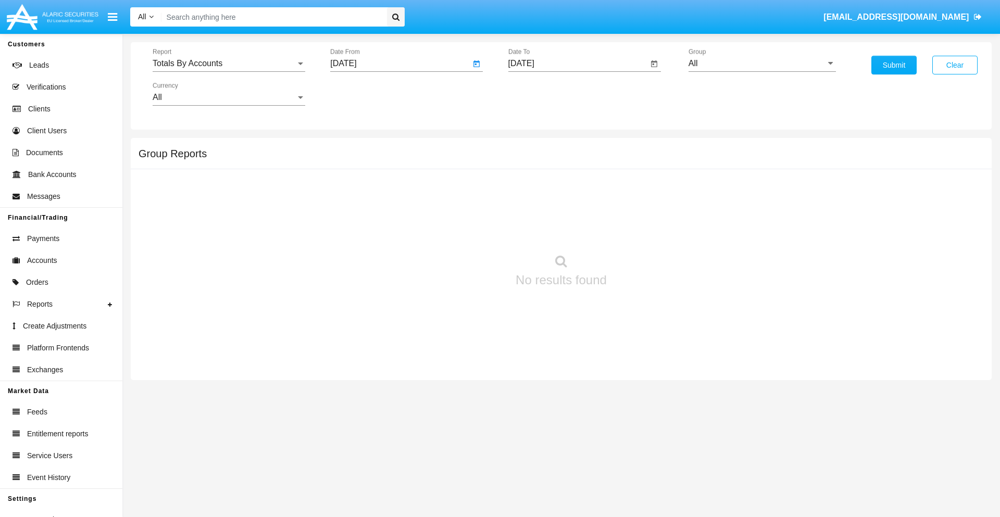
type input "07/29/25"
click at [578, 64] on input "[DATE]" at bounding box center [579, 63] width 140 height 9
click at [542, 94] on span "[DATE]" at bounding box center [533, 94] width 23 height 8
click at [642, 230] on div "2025" at bounding box center [642, 230] width 33 height 19
click at [642, 168] on div "AUG" at bounding box center [642, 167] width 33 height 19
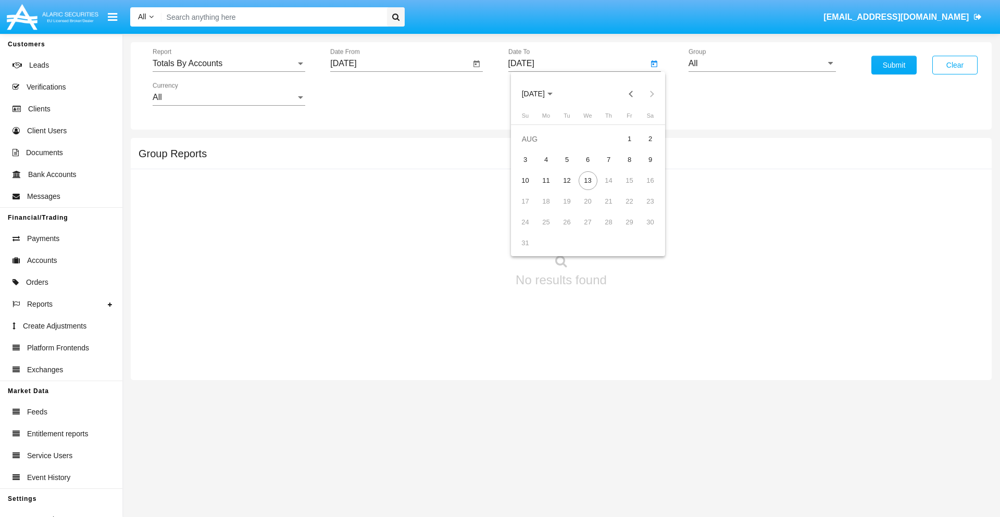
click at [588, 180] on div "13" at bounding box center [588, 180] width 19 height 19
type input "08/13/25"
click at [762, 64] on input "All" at bounding box center [762, 63] width 147 height 9
type input "Hammer Web Lite"
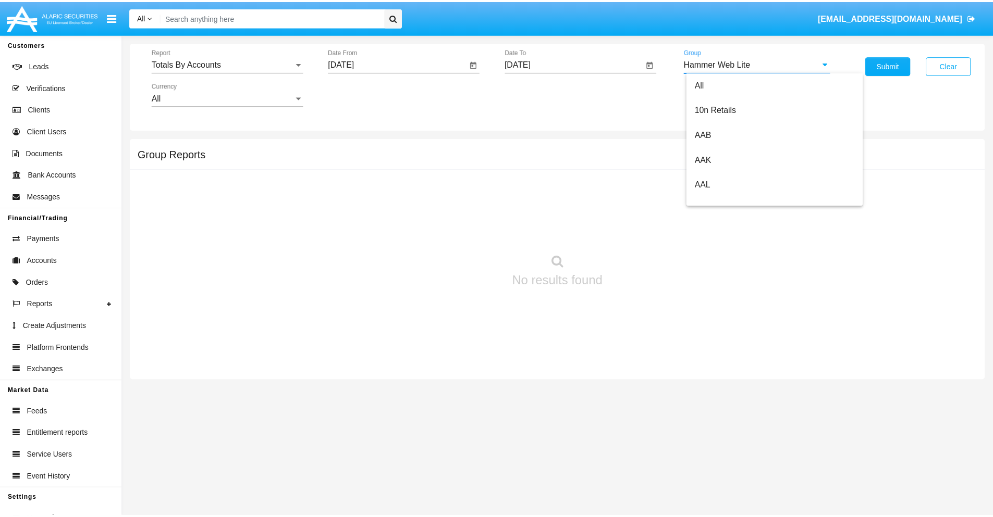
scroll to position [0, 0]
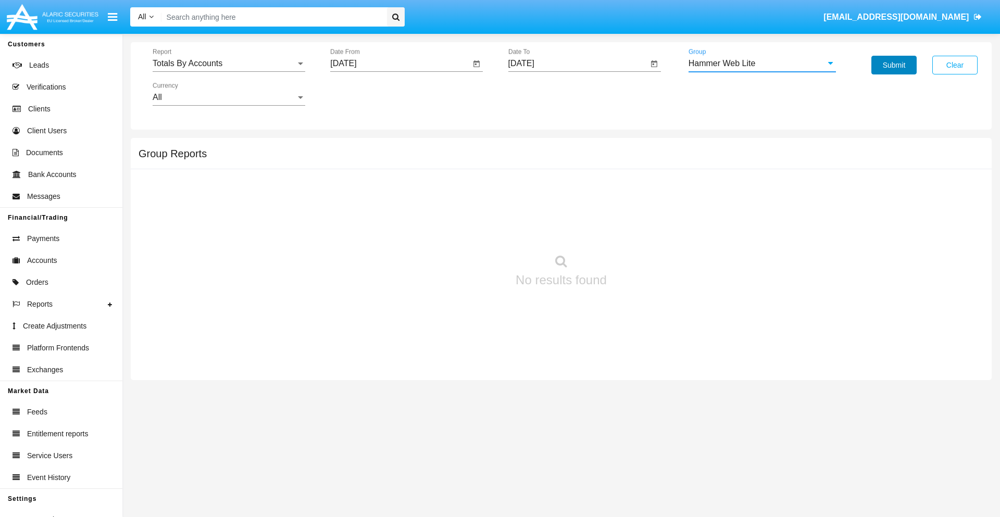
click at [894, 65] on button "Submit" at bounding box center [894, 65] width 45 height 19
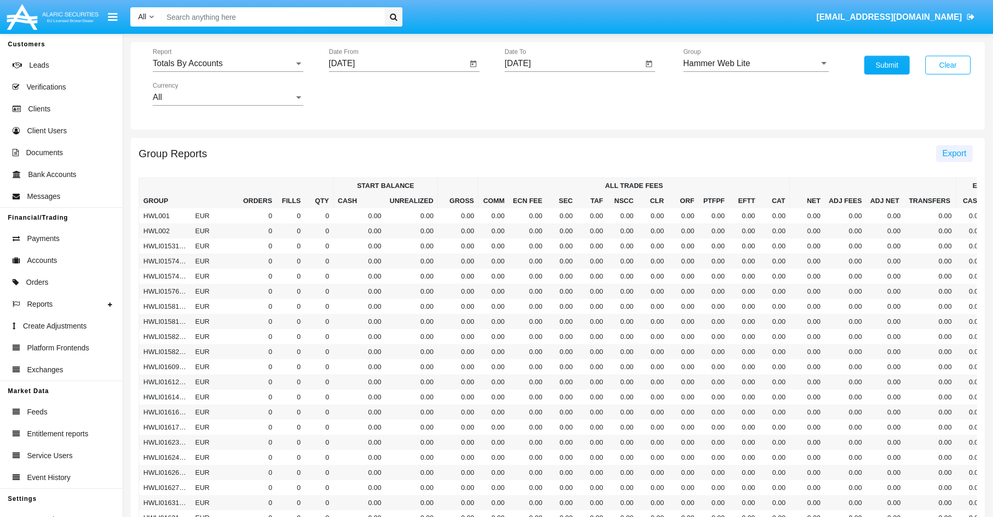
click at [953, 153] on span "Export" at bounding box center [954, 153] width 24 height 9
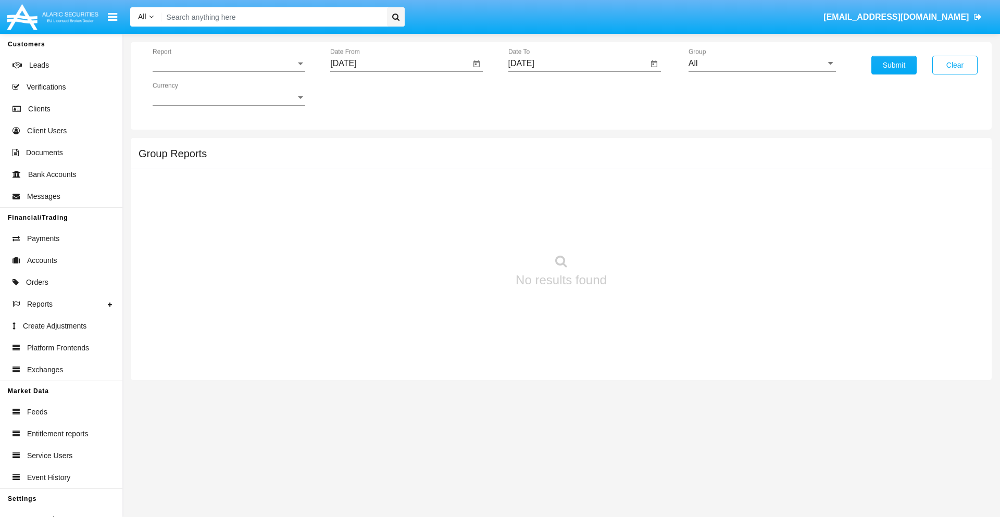
click at [229, 64] on span "Report" at bounding box center [224, 63] width 143 height 9
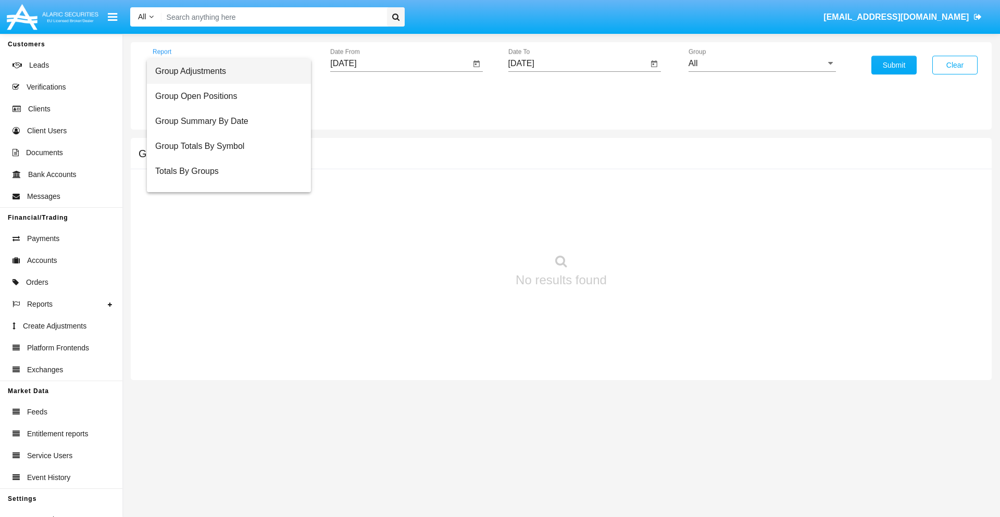
click at [225, 71] on span "Group Adjustments" at bounding box center [228, 71] width 147 height 25
click at [400, 64] on input "[DATE]" at bounding box center [400, 63] width 140 height 9
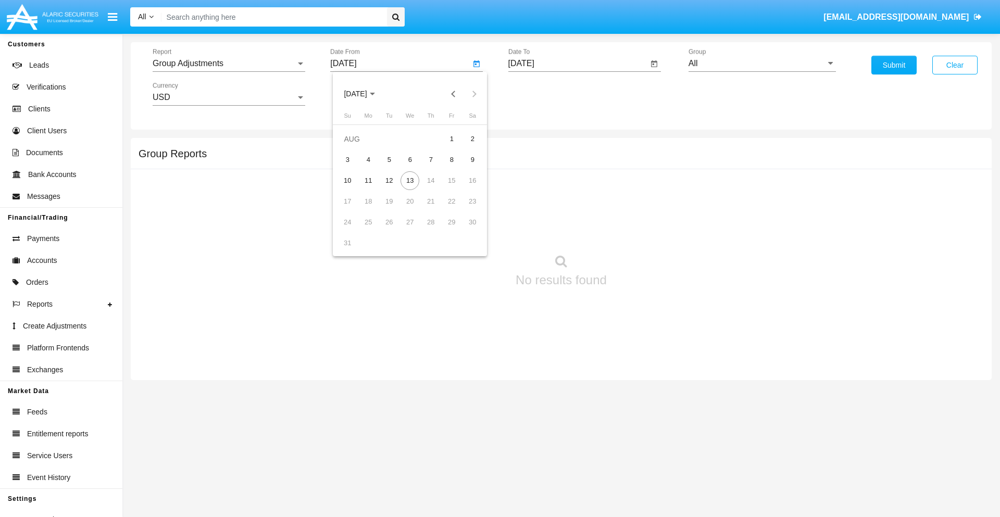
click at [365, 94] on span "[DATE]" at bounding box center [355, 94] width 23 height 8
click at [392, 209] on div "2019" at bounding box center [392, 209] width 33 height 19
click at [355, 147] on div "JAN" at bounding box center [355, 147] width 33 height 19
click at [389, 159] on div "1" at bounding box center [389, 160] width 19 height 19
type input "[DATE]"
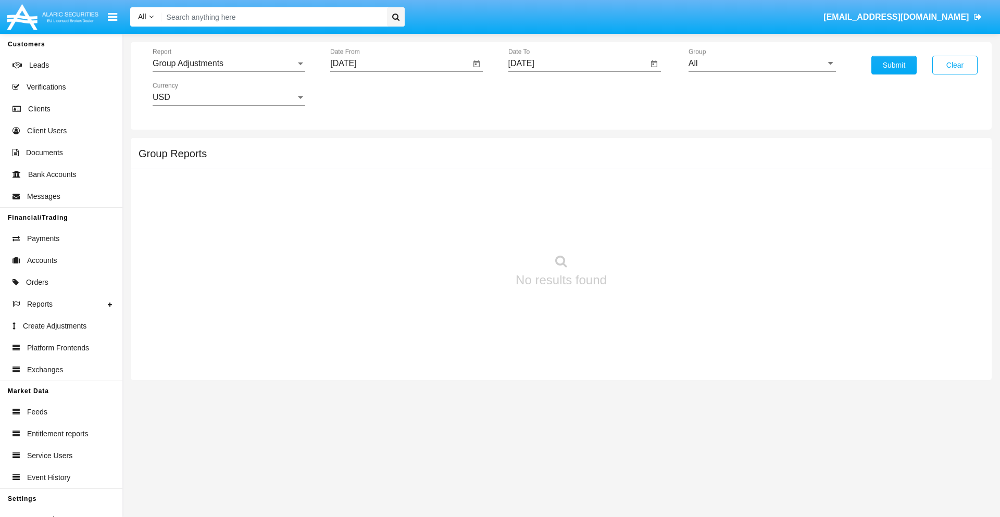
click at [578, 64] on input "[DATE]" at bounding box center [579, 63] width 140 height 9
click at [542, 94] on span "[DATE]" at bounding box center [533, 94] width 23 height 8
click at [569, 209] on div "2019" at bounding box center [569, 209] width 33 height 19
click at [533, 147] on div "JAN" at bounding box center [533, 147] width 33 height 19
click at [567, 159] on div "1" at bounding box center [567, 160] width 19 height 19
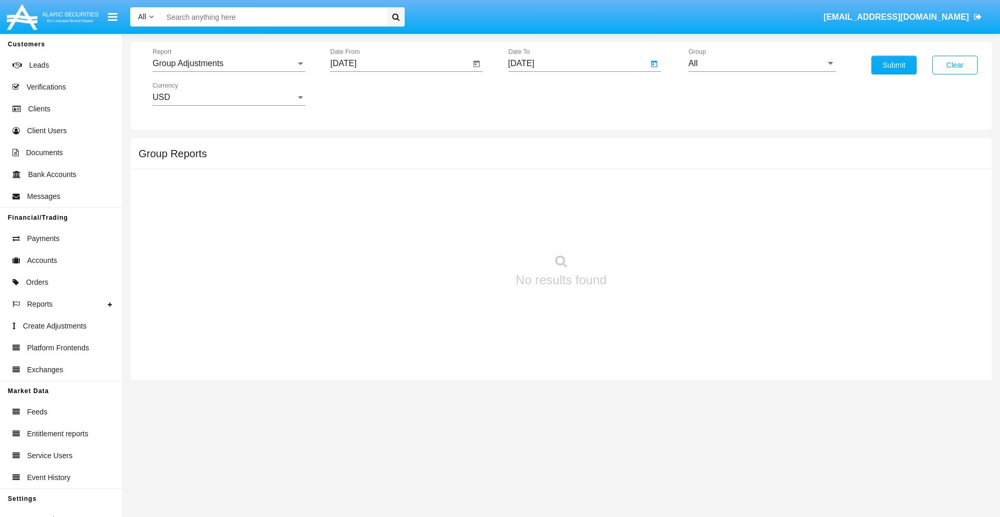
type input "[DATE]"
click at [762, 64] on input "All" at bounding box center [762, 63] width 147 height 9
click at [727, 201] on span "Company AQA" at bounding box center [727, 200] width 55 height 9
type input "Company AQA"
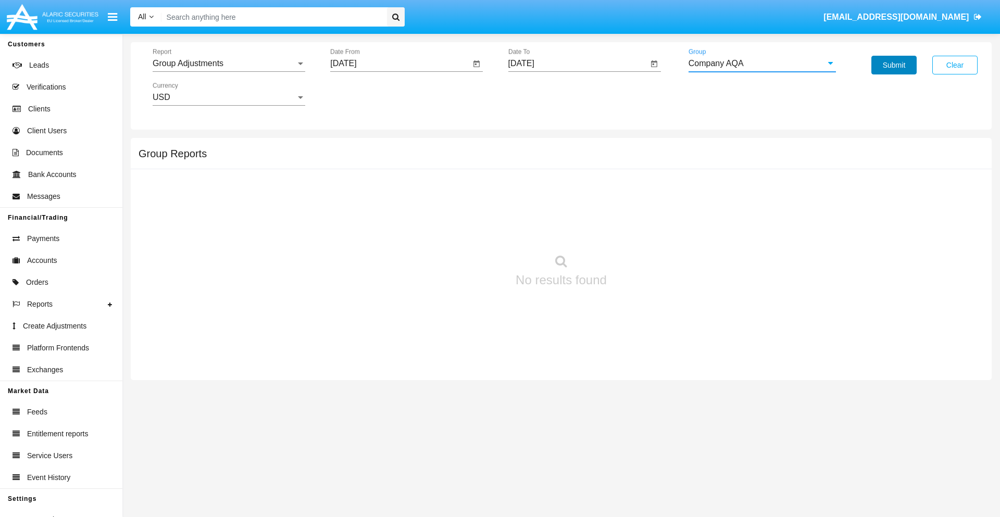
click at [894, 65] on button "Submit" at bounding box center [894, 65] width 45 height 19
click at [229, 64] on span "Report" at bounding box center [224, 63] width 143 height 9
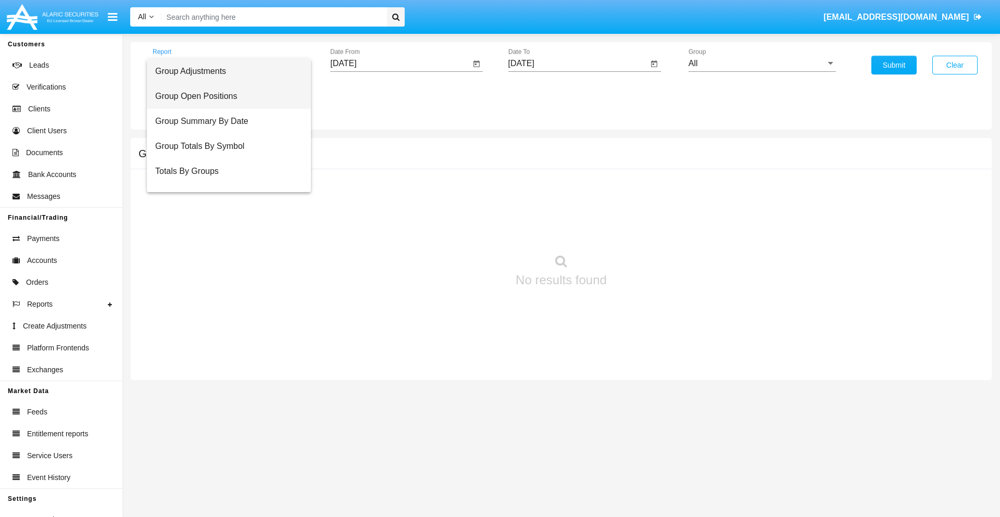
click at [225, 96] on span "Group Open Positions" at bounding box center [228, 96] width 147 height 25
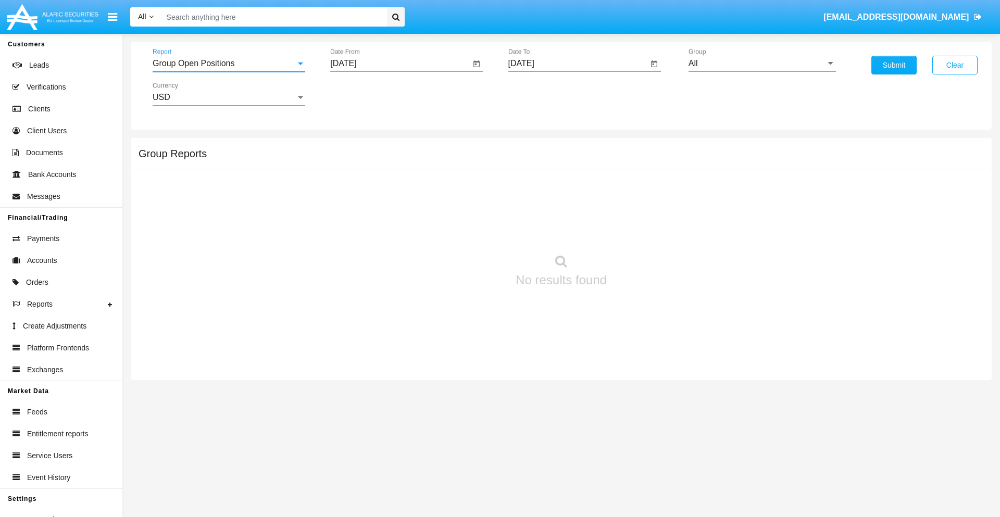
click at [400, 64] on input "[DATE]" at bounding box center [400, 63] width 140 height 9
click at [365, 94] on span "[DATE]" at bounding box center [355, 94] width 23 height 8
click at [392, 209] on div "2019" at bounding box center [392, 209] width 33 height 19
click at [355, 147] on div "JAN" at bounding box center [355, 147] width 33 height 19
click at [389, 159] on div "1" at bounding box center [389, 160] width 19 height 19
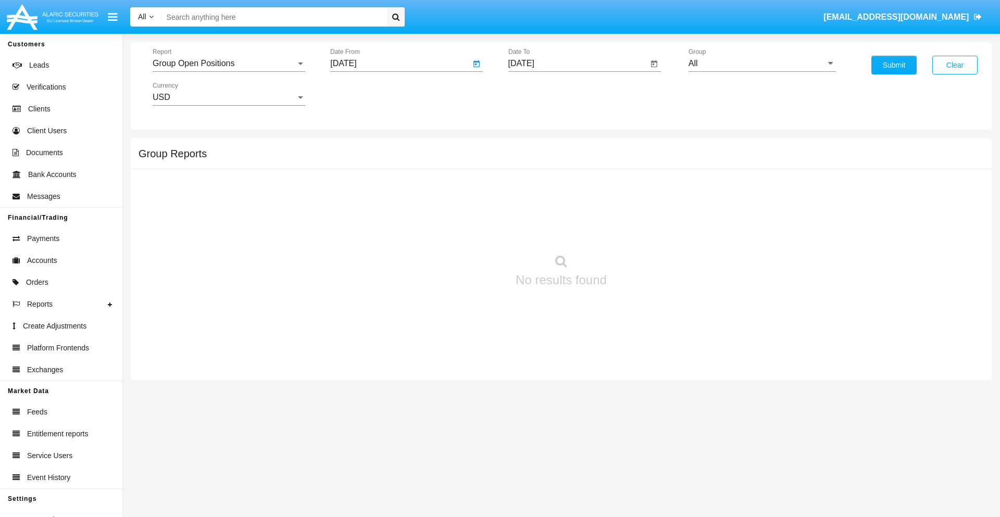
type input "[DATE]"
click at [578, 64] on input "[DATE]" at bounding box center [579, 63] width 140 height 9
click at [542, 94] on span "[DATE]" at bounding box center [533, 94] width 23 height 8
click at [569, 209] on div "2019" at bounding box center [569, 209] width 33 height 19
click at [533, 147] on div "JAN" at bounding box center [533, 147] width 33 height 19
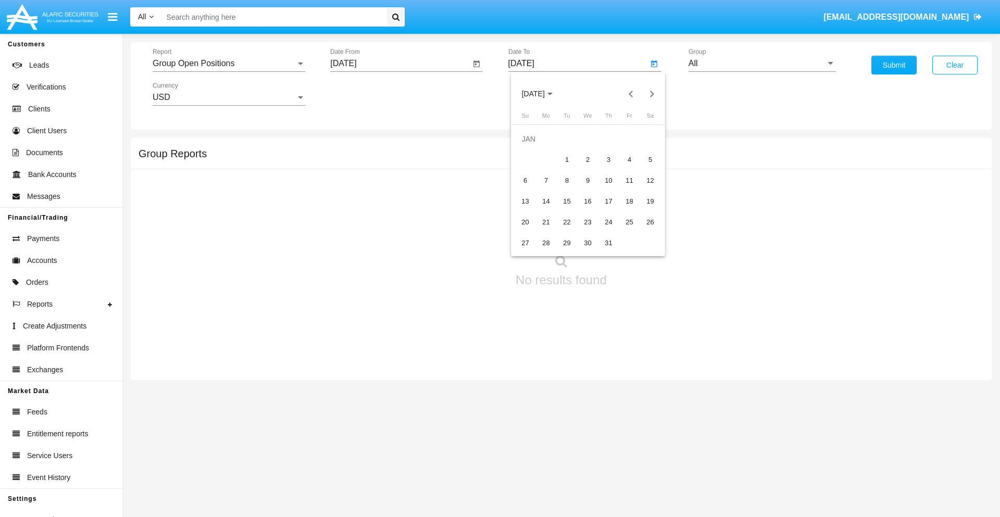
click at [567, 159] on div "1" at bounding box center [567, 160] width 19 height 19
type input "[DATE]"
click at [762, 64] on input "All" at bounding box center [762, 63] width 147 height 9
click at [727, 430] on span "Company AQA" at bounding box center [727, 434] width 55 height 9
type input "Company AQA"
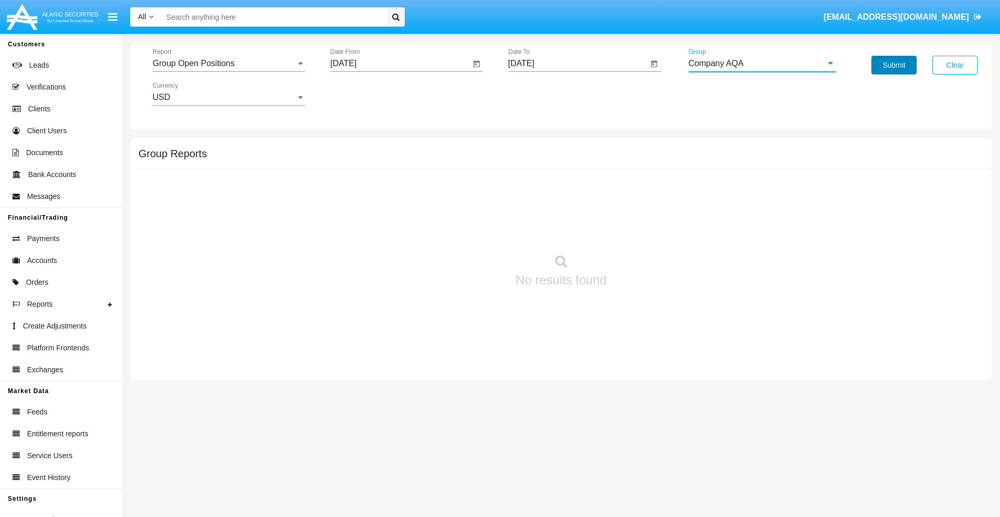
click at [894, 65] on button "Submit" at bounding box center [894, 65] width 45 height 19
click at [229, 64] on span "Report" at bounding box center [224, 63] width 143 height 9
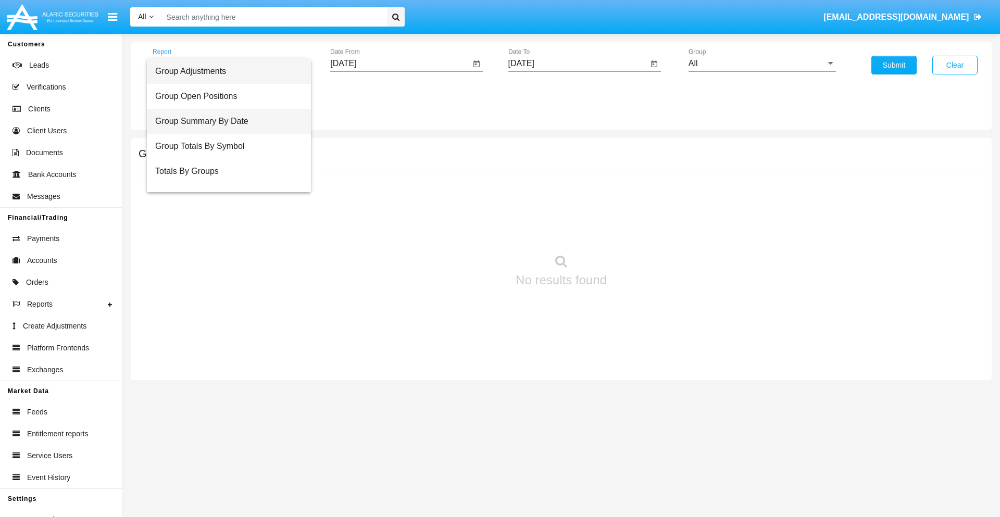
click at [225, 121] on span "Group Summary By Date" at bounding box center [228, 121] width 147 height 25
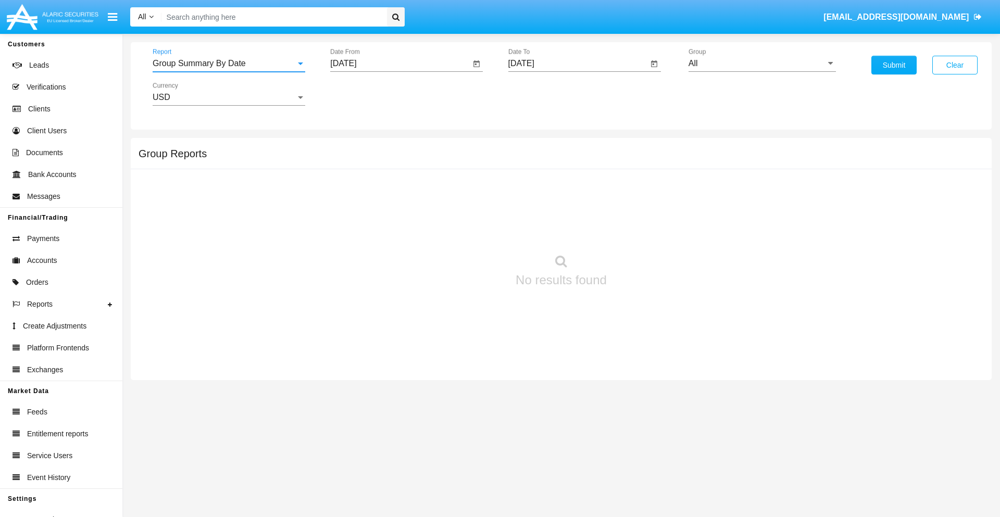
click at [400, 64] on input "[DATE]" at bounding box center [400, 63] width 140 height 9
click at [365, 94] on span "[DATE]" at bounding box center [355, 94] width 23 height 8
click at [392, 209] on div "2019" at bounding box center [392, 209] width 33 height 19
click at [355, 147] on div "JAN" at bounding box center [355, 147] width 33 height 19
click at [389, 159] on div "1" at bounding box center [389, 160] width 19 height 19
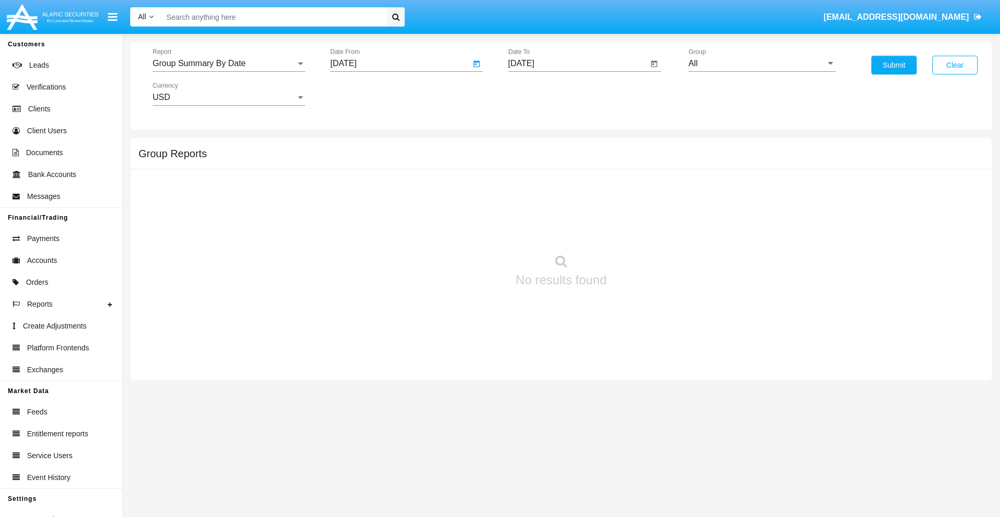
type input "[DATE]"
click at [578, 64] on input "[DATE]" at bounding box center [579, 63] width 140 height 9
click at [542, 94] on span "[DATE]" at bounding box center [533, 94] width 23 height 8
click at [569, 209] on div "2019" at bounding box center [569, 209] width 33 height 19
click at [567, 159] on div "1" at bounding box center [567, 160] width 19 height 19
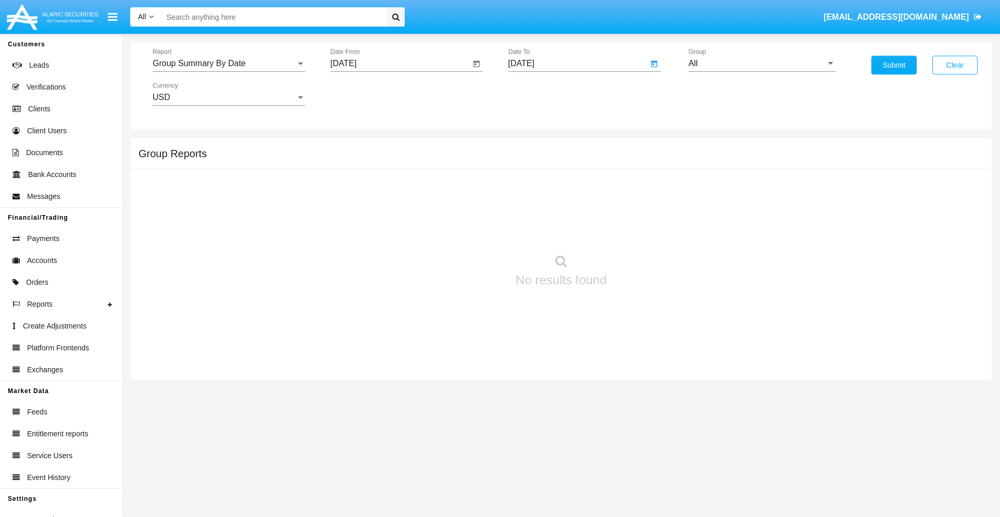
type input "[DATE]"
click at [762, 64] on input "All" at bounding box center [762, 63] width 147 height 9
click at [727, 430] on span "Company AQA" at bounding box center [727, 434] width 55 height 9
type input "Company AQA"
click at [894, 65] on button "Submit" at bounding box center [894, 65] width 45 height 19
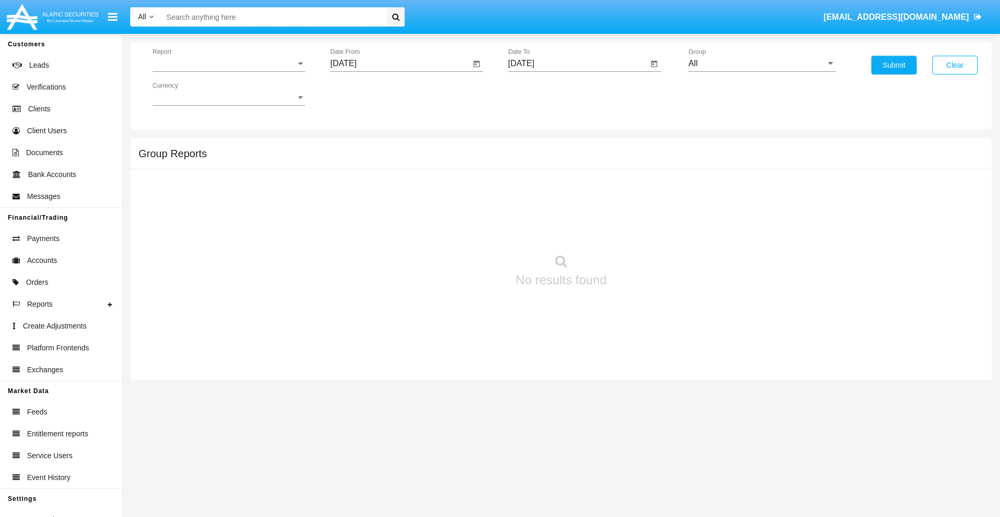
click at [229, 64] on span "Report" at bounding box center [224, 63] width 143 height 9
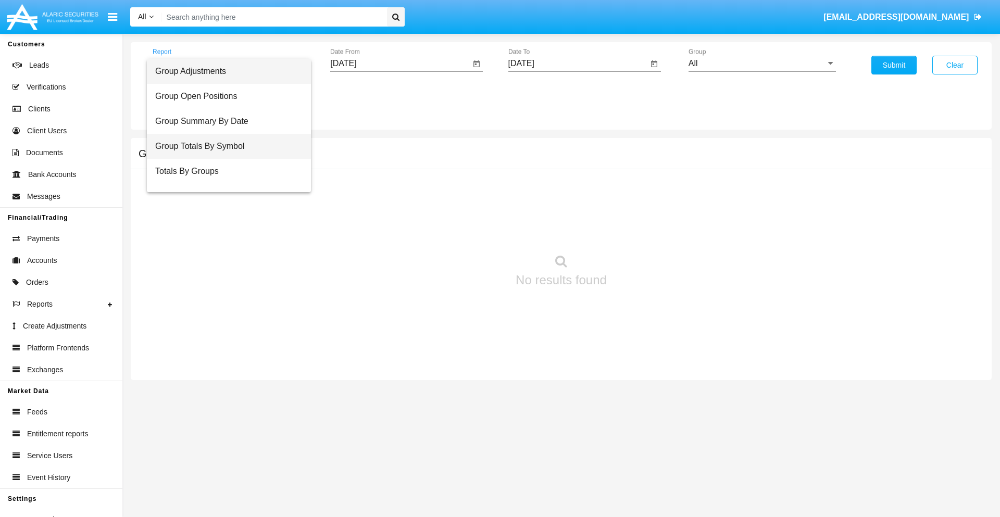
click at [225, 146] on span "Group Totals By Symbol" at bounding box center [228, 146] width 147 height 25
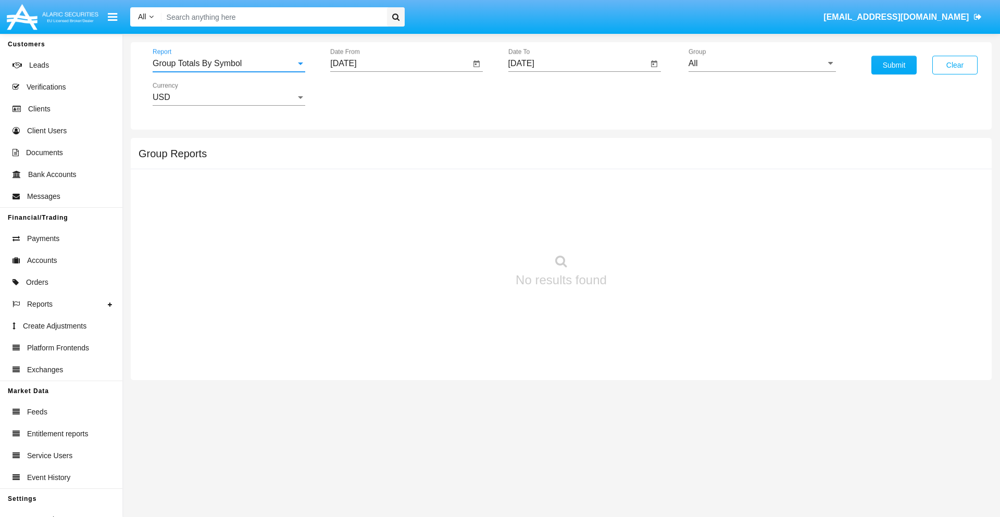
click at [400, 64] on input "[DATE]" at bounding box center [400, 63] width 140 height 9
click at [365, 94] on span "[DATE]" at bounding box center [355, 94] width 23 height 8
click at [392, 209] on div "2019" at bounding box center [392, 209] width 33 height 19
click at [355, 147] on div "JAN" at bounding box center [355, 147] width 33 height 19
click at [389, 159] on div "1" at bounding box center [389, 160] width 19 height 19
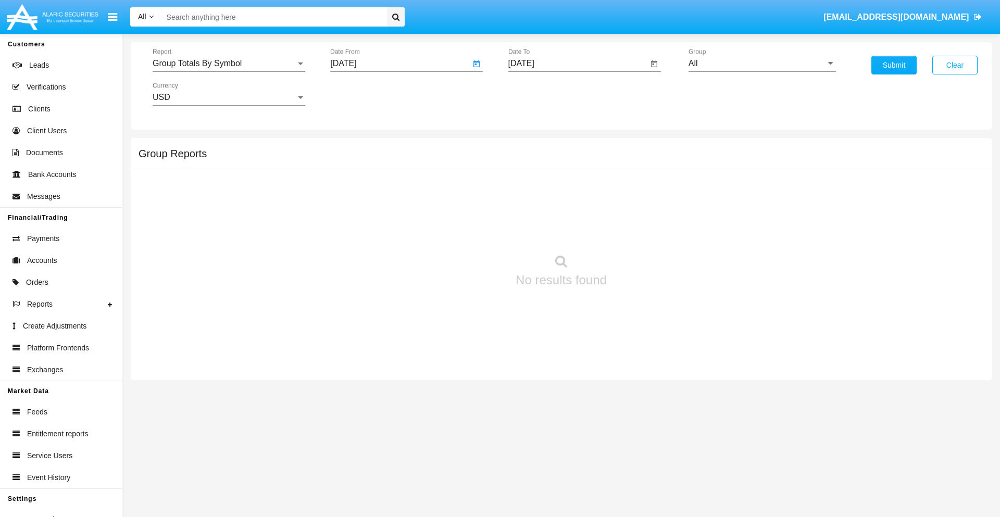
type input "[DATE]"
click at [578, 64] on input "[DATE]" at bounding box center [579, 63] width 140 height 9
click at [542, 94] on span "[DATE]" at bounding box center [533, 94] width 23 height 8
click at [569, 209] on div "2019" at bounding box center [569, 209] width 33 height 19
click at [533, 147] on div "JAN" at bounding box center [533, 147] width 33 height 19
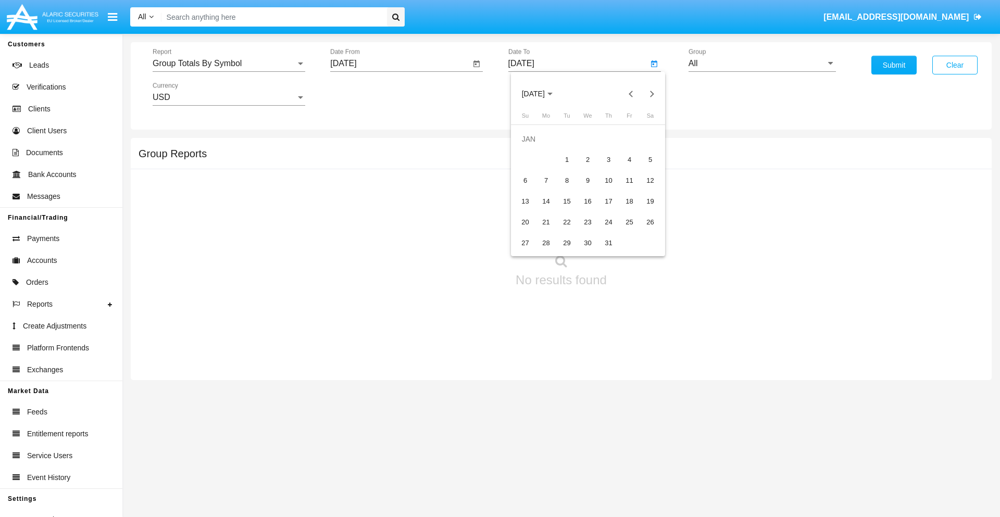
click at [567, 159] on div "1" at bounding box center [567, 160] width 19 height 19
type input "[DATE]"
click at [762, 64] on input "All" at bounding box center [762, 63] width 147 height 9
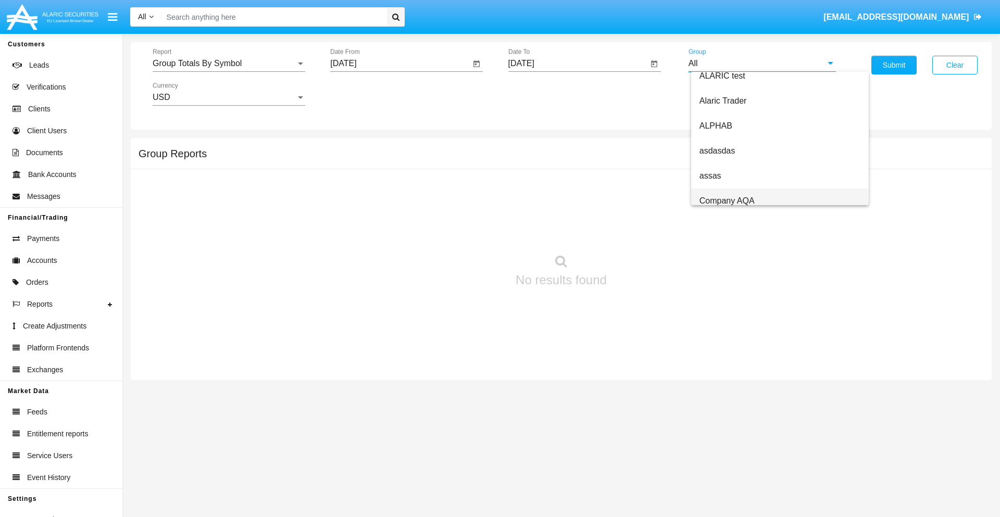
click at [727, 201] on span "Company AQA" at bounding box center [727, 200] width 55 height 9
type input "Company AQA"
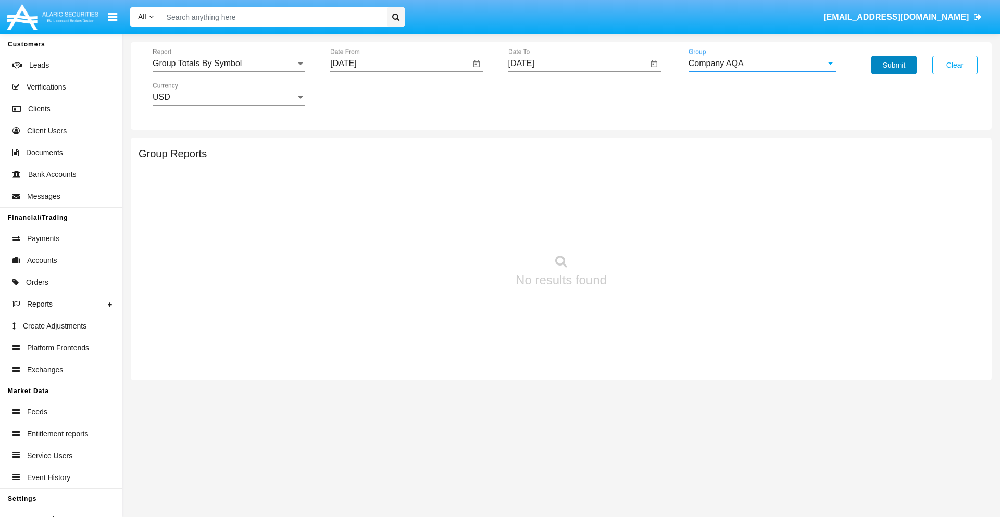
click at [894, 65] on button "Submit" at bounding box center [894, 65] width 45 height 19
click at [229, 64] on span "Report" at bounding box center [224, 63] width 143 height 9
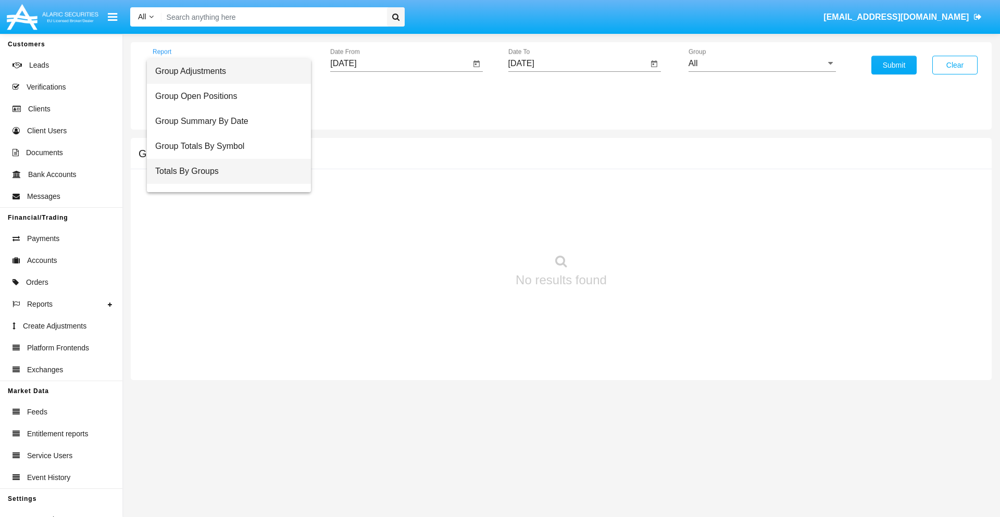
click at [225, 171] on span "Totals By Groups" at bounding box center [228, 171] width 147 height 25
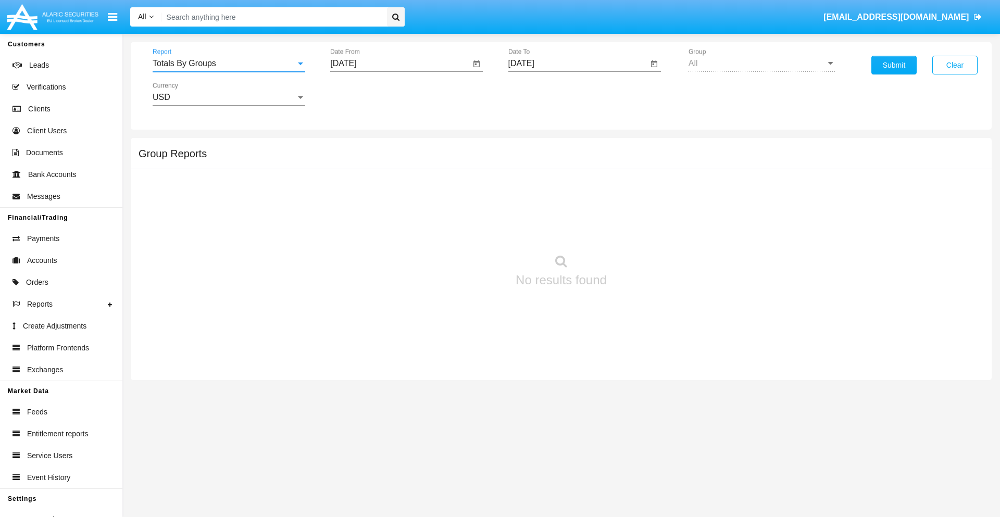
click at [400, 64] on input "[DATE]" at bounding box center [400, 63] width 140 height 9
click at [365, 94] on span "[DATE]" at bounding box center [355, 94] width 23 height 8
click at [392, 209] on div "2019" at bounding box center [392, 209] width 33 height 19
click at [355, 147] on div "JAN" at bounding box center [355, 147] width 33 height 19
click at [389, 159] on div "1" at bounding box center [389, 160] width 19 height 19
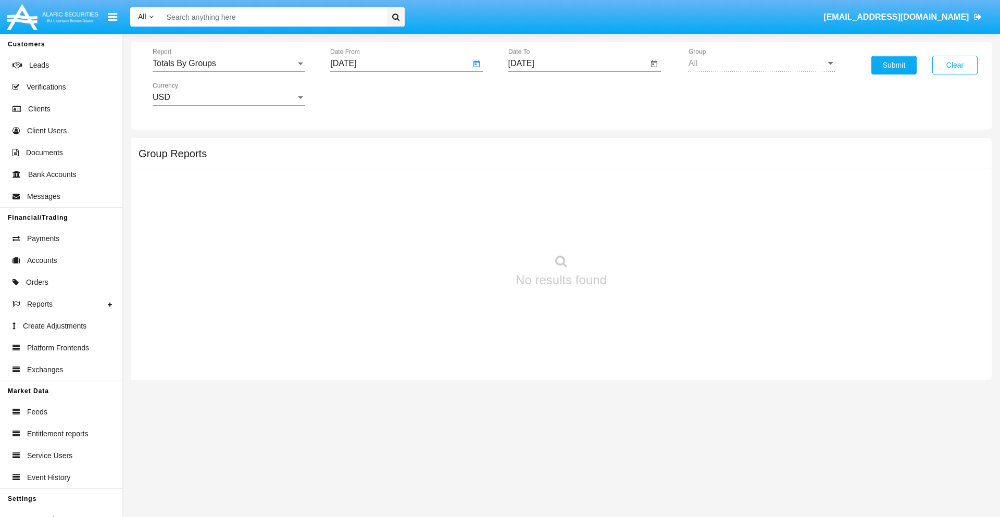
type input "01/01/19"
click at [578, 64] on input "[DATE]" at bounding box center [579, 63] width 140 height 9
click at [229, 64] on span "Report" at bounding box center [224, 63] width 143 height 9
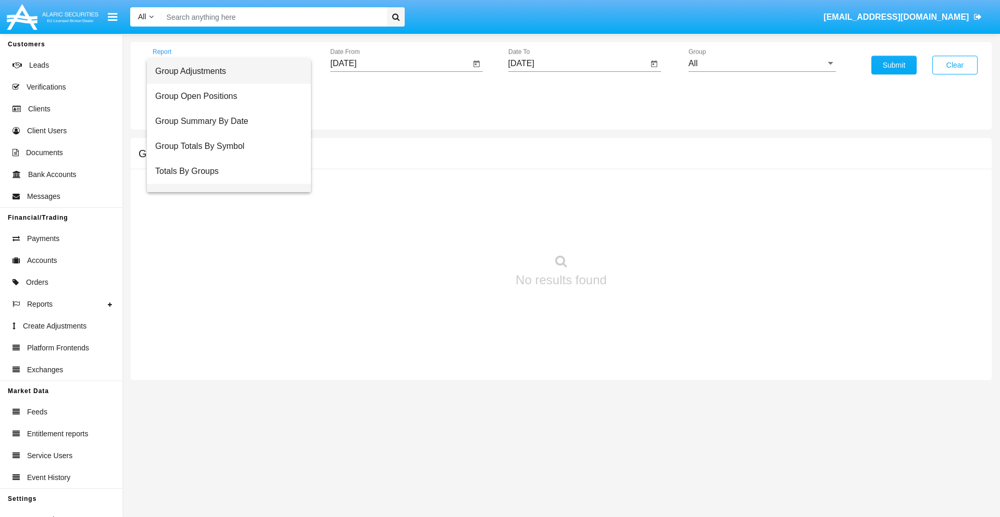
click at [225, 184] on span "Group Fees By Destination" at bounding box center [228, 196] width 147 height 25
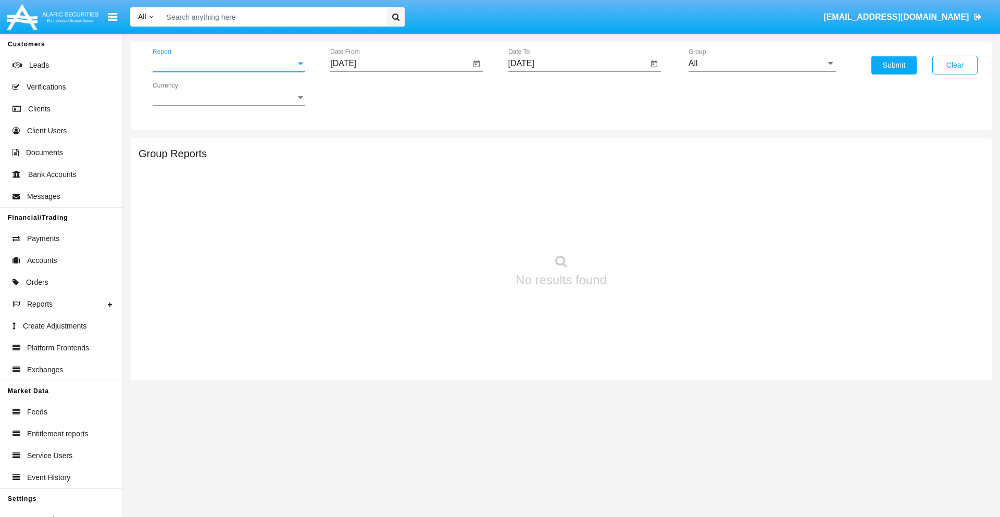
scroll to position [17, 0]
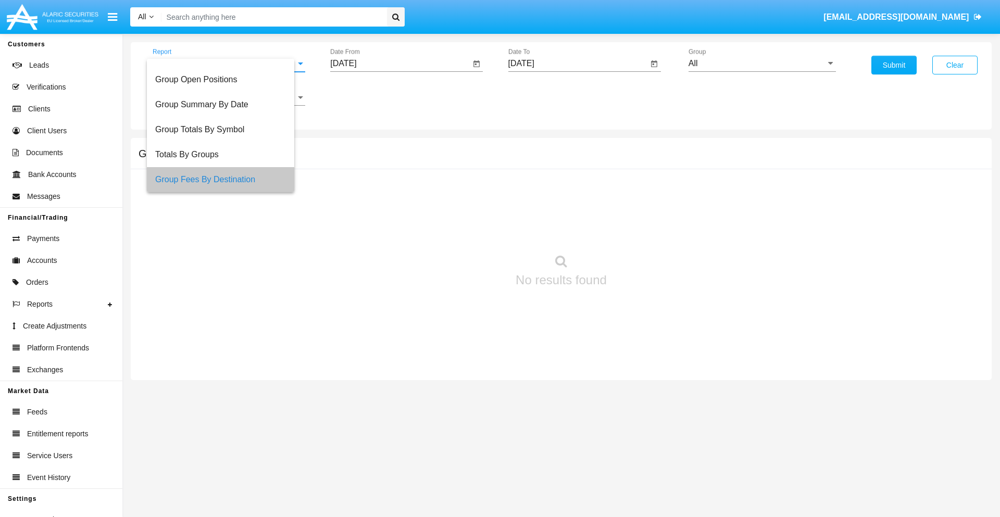
click at [400, 64] on input "[DATE]" at bounding box center [400, 63] width 140 height 9
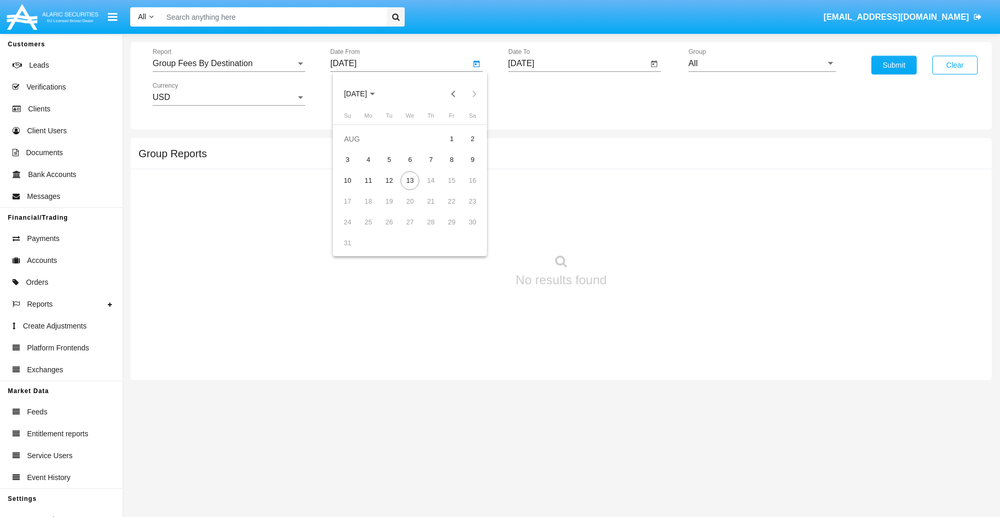
click at [365, 94] on span "[DATE]" at bounding box center [355, 94] width 23 height 8
click at [392, 209] on div "2019" at bounding box center [392, 209] width 33 height 19
click at [355, 147] on div "JAN" at bounding box center [355, 147] width 33 height 19
click at [389, 159] on div "1" at bounding box center [389, 160] width 19 height 19
type input "[DATE]"
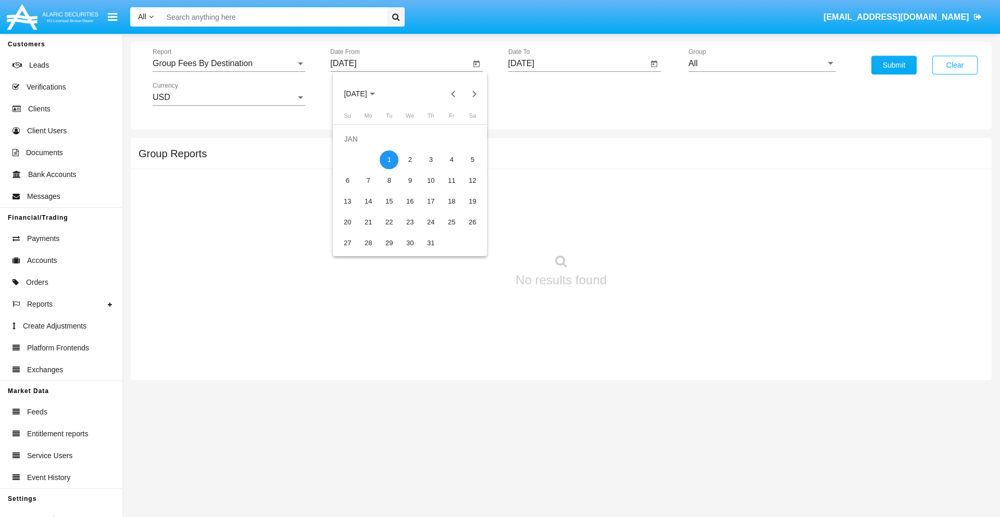
click at [578, 64] on input "[DATE]" at bounding box center [579, 63] width 140 height 9
click at [542, 94] on span "[DATE]" at bounding box center [533, 94] width 23 height 8
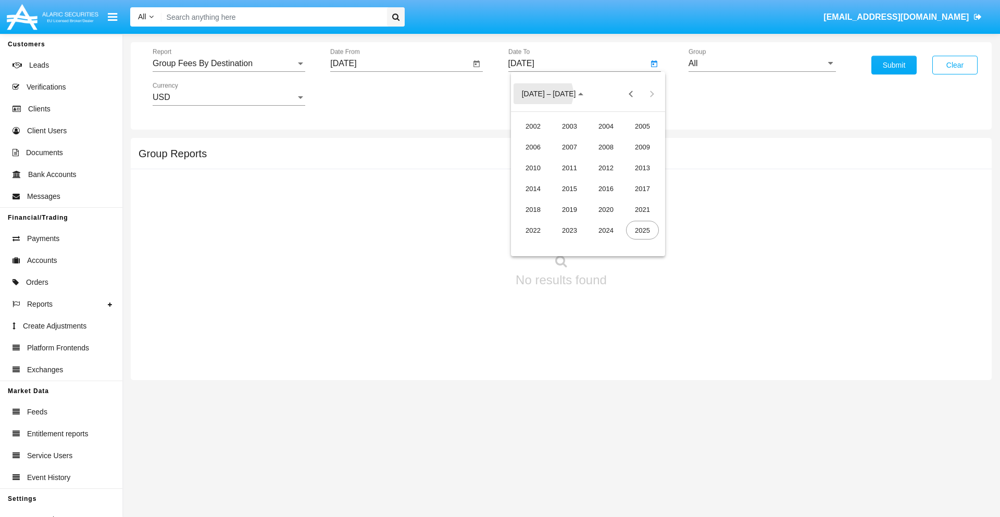
click at [569, 209] on div "2019" at bounding box center [569, 209] width 33 height 19
click at [533, 147] on div "JAN" at bounding box center [533, 147] width 33 height 19
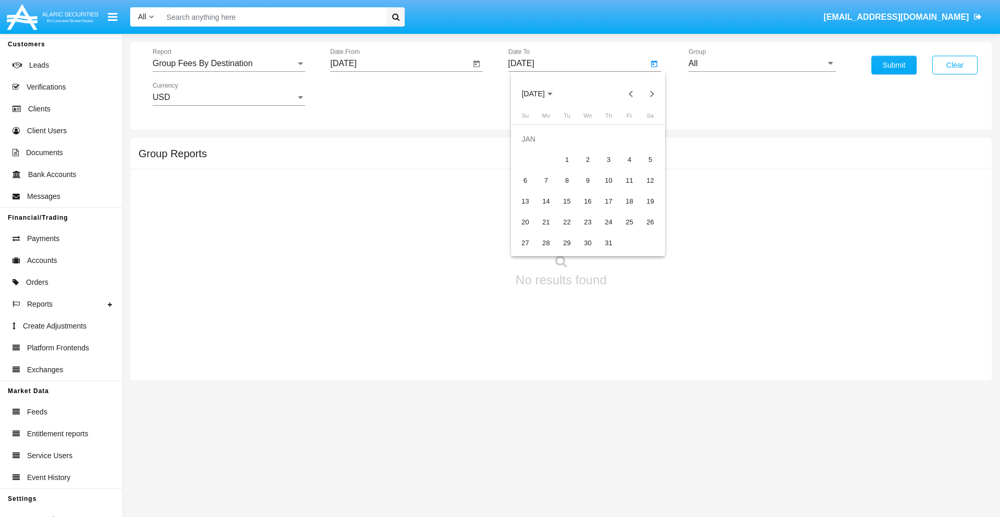
click at [567, 159] on div "1" at bounding box center [567, 160] width 19 height 19
type input "[DATE]"
click at [762, 64] on input "All" at bounding box center [762, 63] width 147 height 9
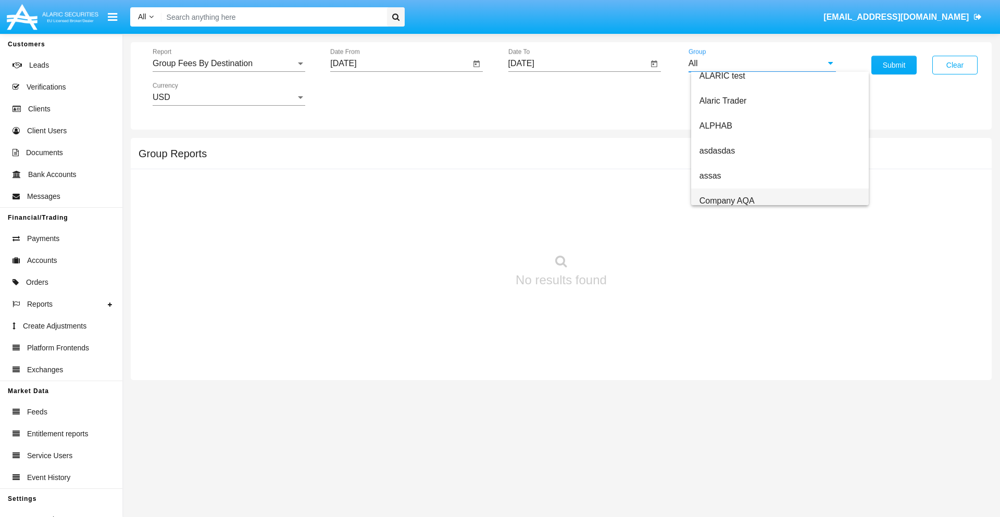
click at [727, 201] on span "Company AQA" at bounding box center [727, 200] width 55 height 9
type input "Company AQA"
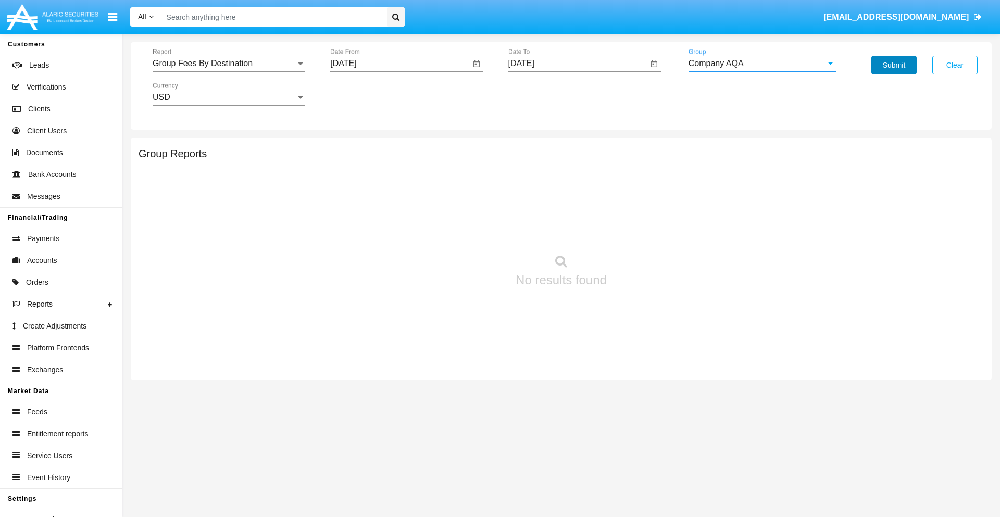
click at [894, 65] on button "Submit" at bounding box center [894, 65] width 45 height 19
click at [229, 64] on span "Report" at bounding box center [224, 63] width 143 height 9
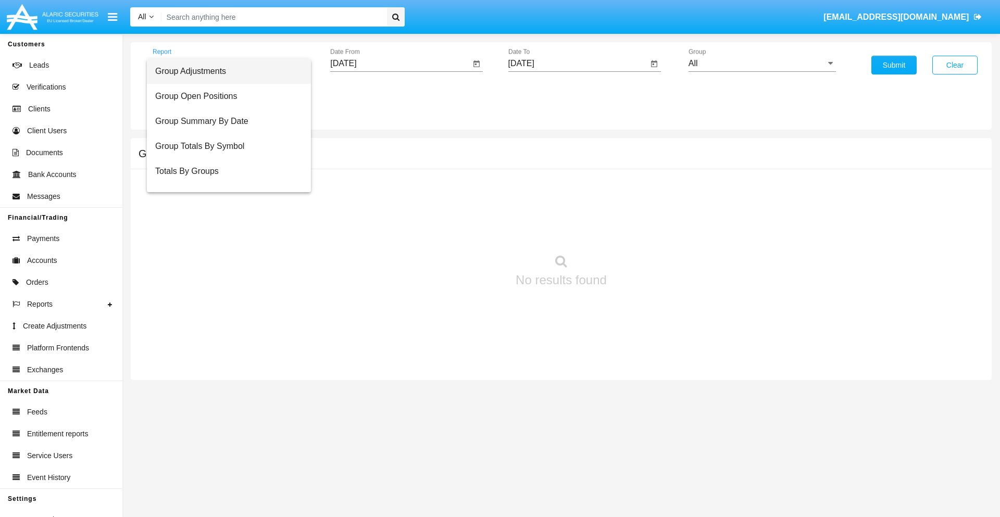
scroll to position [42, 0]
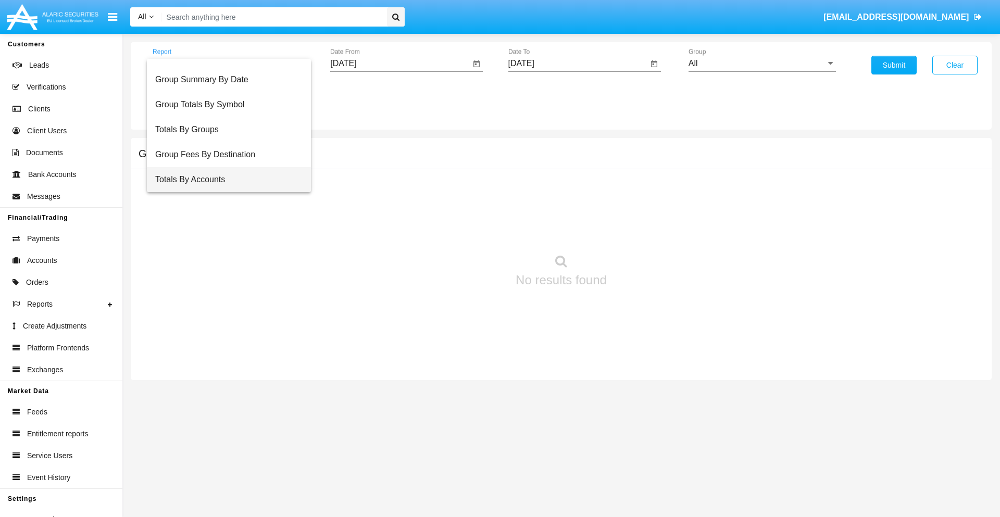
click at [225, 180] on span "Totals By Accounts" at bounding box center [228, 179] width 147 height 25
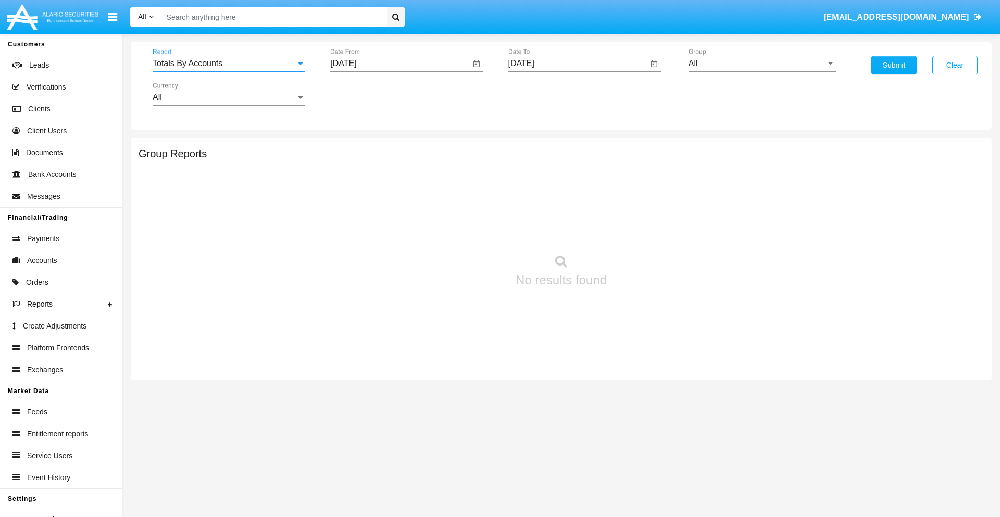
click at [400, 64] on input "[DATE]" at bounding box center [400, 63] width 140 height 9
click at [365, 94] on span "[DATE]" at bounding box center [355, 94] width 23 height 8
click at [392, 209] on div "2019" at bounding box center [392, 209] width 33 height 19
click at [355, 147] on div "JAN" at bounding box center [355, 147] width 33 height 19
click at [389, 159] on div "1" at bounding box center [389, 160] width 19 height 19
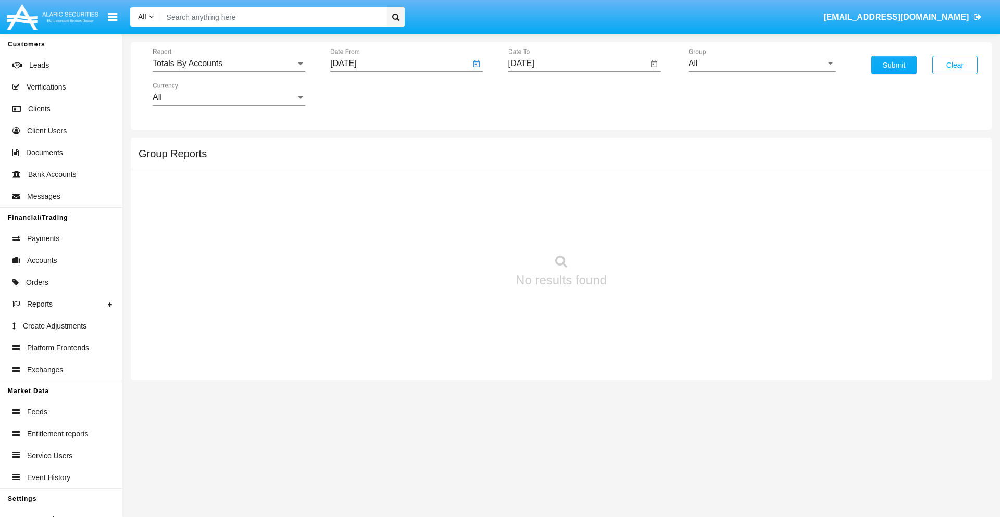
type input "01/01/19"
click at [578, 64] on input "[DATE]" at bounding box center [579, 63] width 140 height 9
click at [542, 94] on span "[DATE]" at bounding box center [533, 94] width 23 height 8
click at [569, 209] on div "2019" at bounding box center [569, 209] width 33 height 19
click at [533, 147] on div "JAN" at bounding box center [533, 147] width 33 height 19
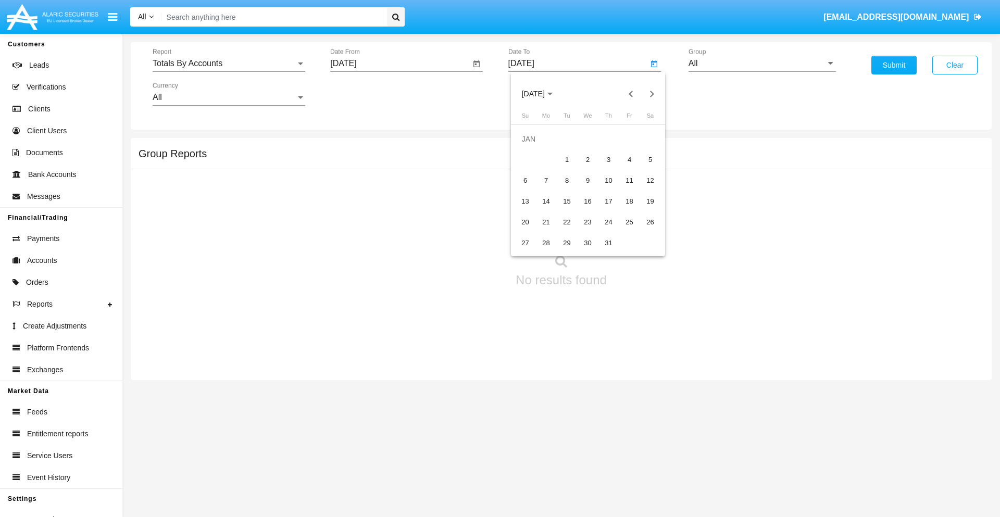
click at [567, 159] on div "1" at bounding box center [567, 160] width 19 height 19
type input "01/01/19"
click at [762, 64] on input "All" at bounding box center [762, 63] width 147 height 9
click at [727, 430] on span "Company AQA" at bounding box center [727, 434] width 55 height 9
type input "Company AQA"
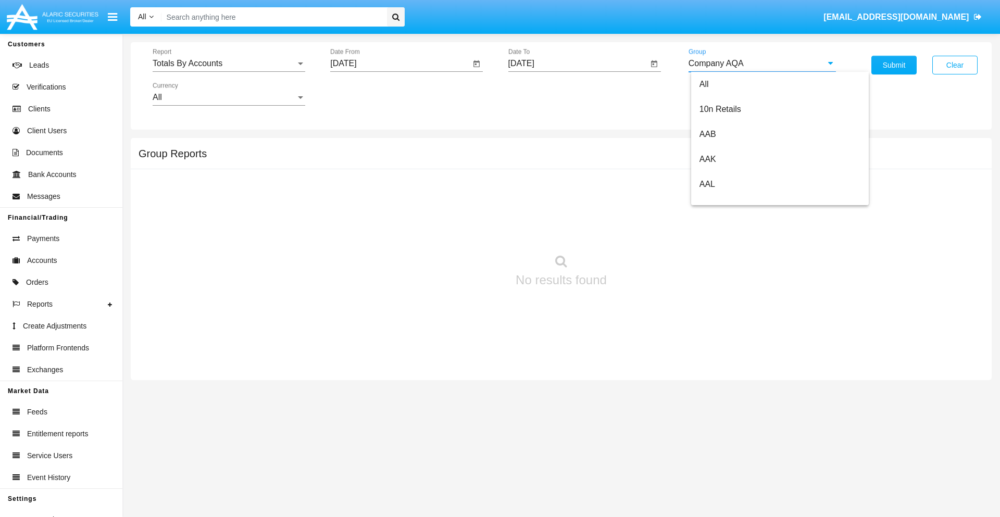
scroll to position [0, 0]
click at [894, 65] on button "Submit" at bounding box center [894, 65] width 45 height 19
click at [229, 64] on span "Report" at bounding box center [224, 63] width 143 height 9
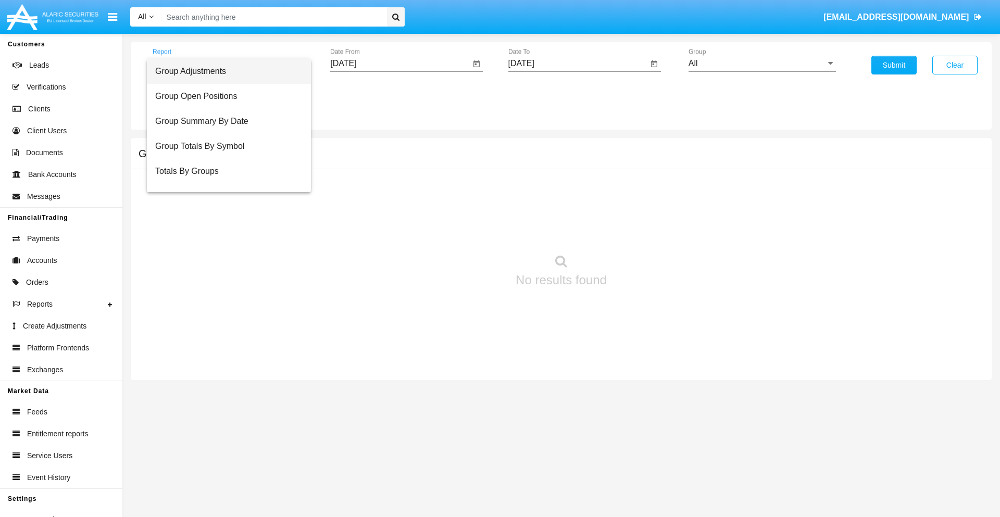
click at [225, 71] on span "Group Adjustments" at bounding box center [228, 71] width 147 height 25
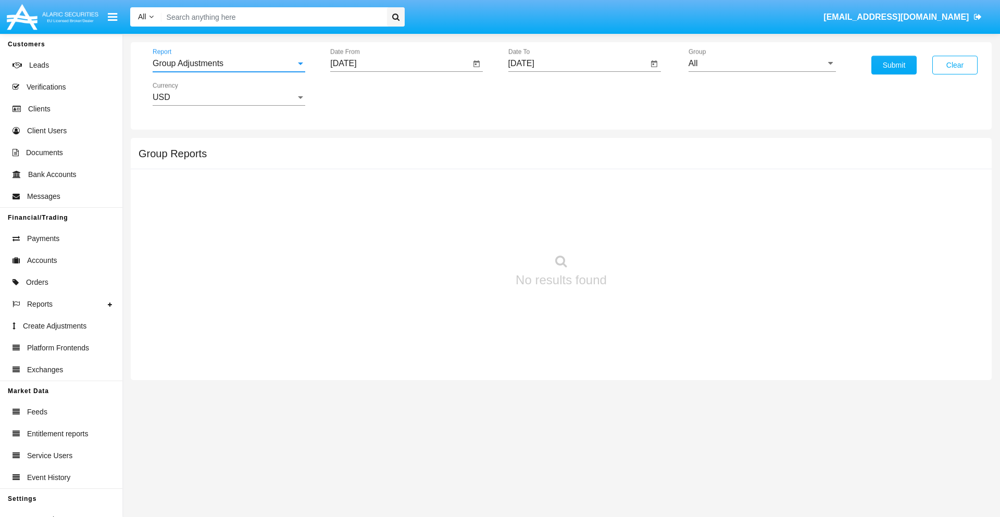
click at [400, 64] on input "[DATE]" at bounding box center [400, 63] width 140 height 9
click at [365, 94] on span "[DATE]" at bounding box center [355, 94] width 23 height 8
click at [465, 230] on div "2025" at bounding box center [465, 230] width 33 height 19
click at [355, 168] on div "MAY" at bounding box center [355, 167] width 33 height 19
click at [389, 180] on div "13" at bounding box center [389, 180] width 19 height 19
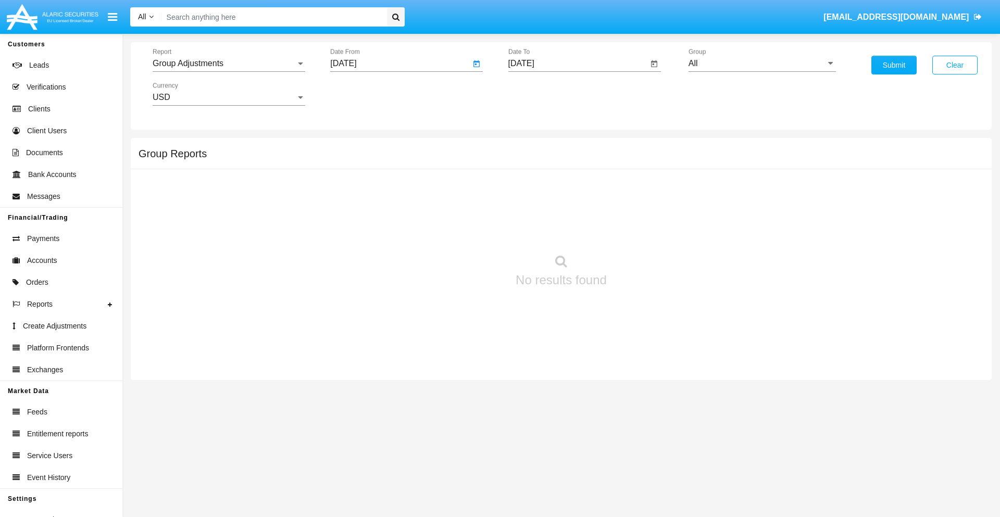
type input "[DATE]"
click at [578, 64] on input "[DATE]" at bounding box center [579, 63] width 140 height 9
click at [542, 94] on span "[DATE]" at bounding box center [533, 94] width 23 height 8
click at [642, 230] on div "2025" at bounding box center [642, 230] width 33 height 19
click at [642, 168] on div "AUG" at bounding box center [642, 167] width 33 height 19
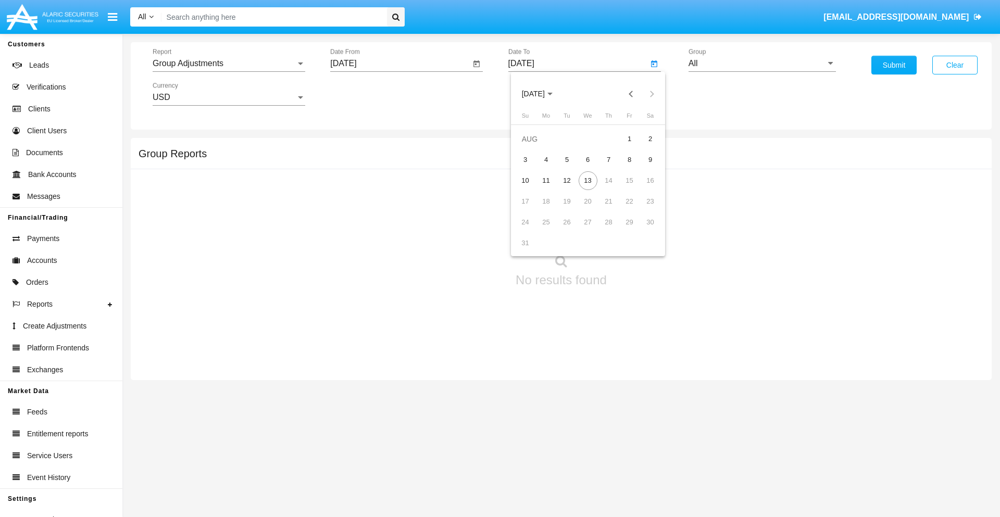
click at [588, 180] on div "13" at bounding box center [588, 180] width 19 height 19
type input "[DATE]"
click at [762, 64] on input "All" at bounding box center [762, 63] width 147 height 9
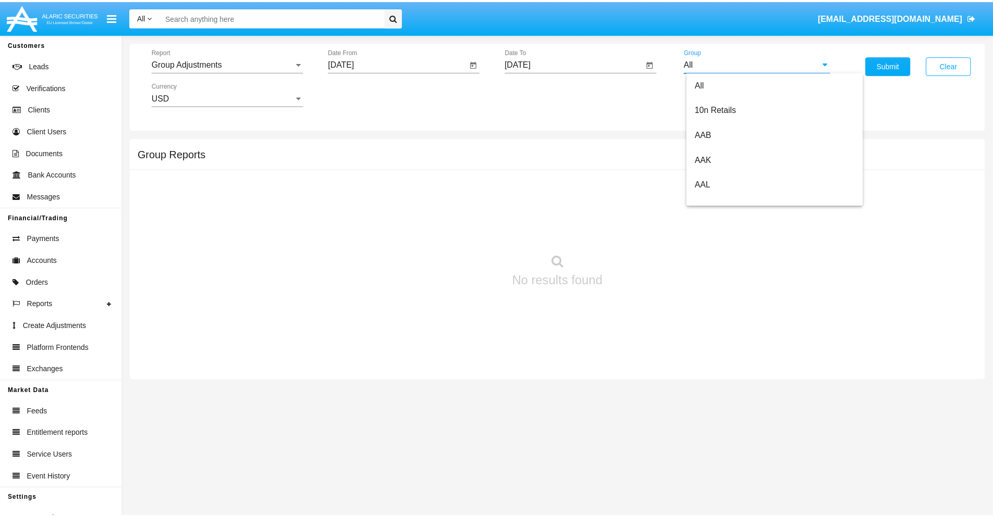
scroll to position [233, 0]
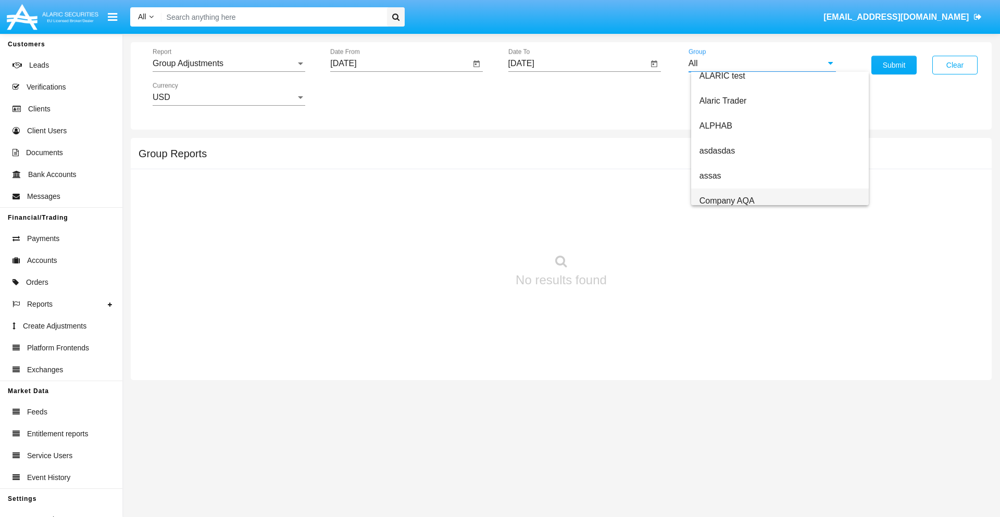
click at [727, 201] on span "Company AQA" at bounding box center [727, 200] width 55 height 9
type input "Company AQA"
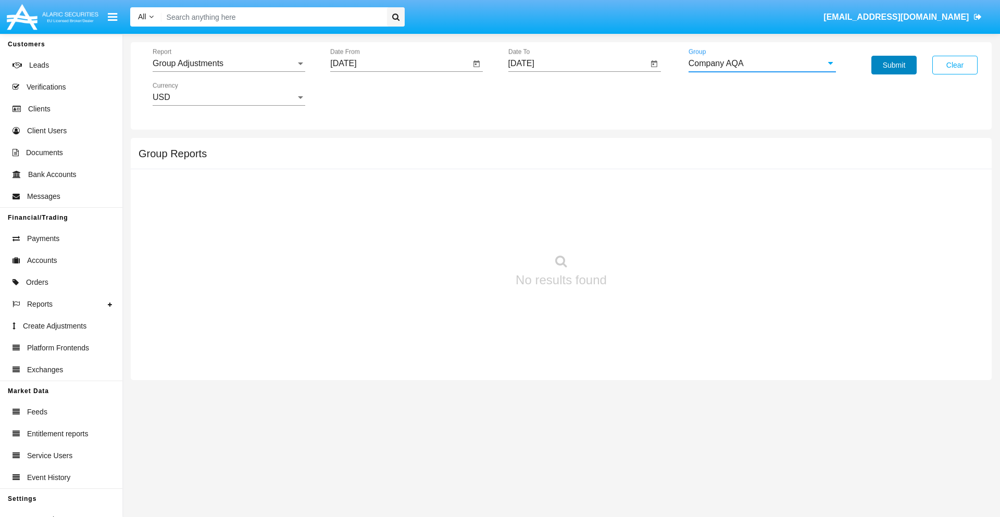
click at [894, 65] on button "Submit" at bounding box center [894, 65] width 45 height 19
click at [229, 64] on span "Report" at bounding box center [224, 63] width 143 height 9
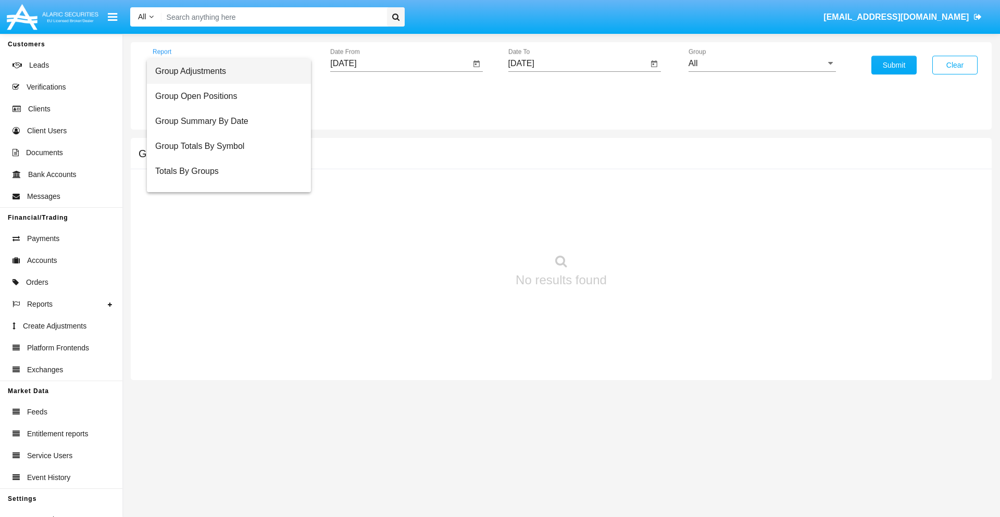
scroll to position [17, 0]
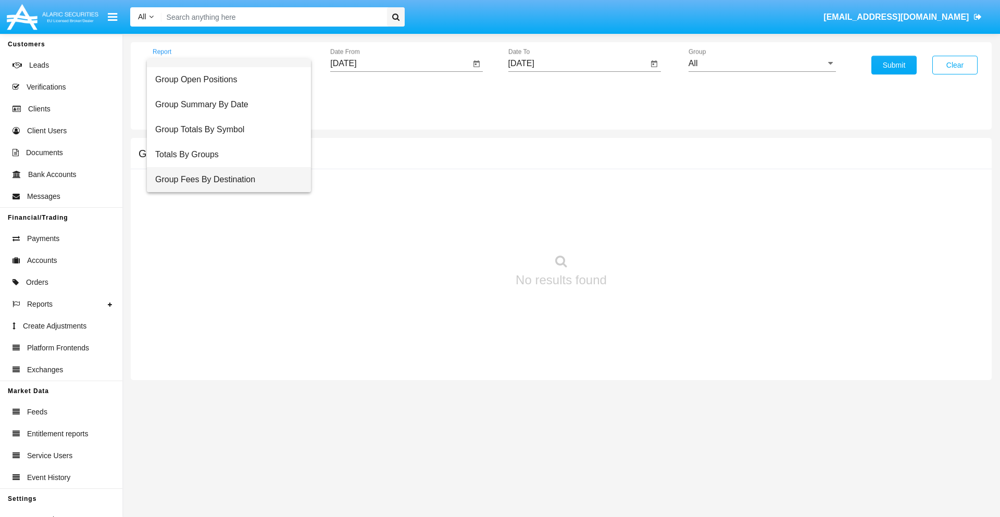
click at [225, 180] on span "Group Fees By Destination" at bounding box center [228, 179] width 147 height 25
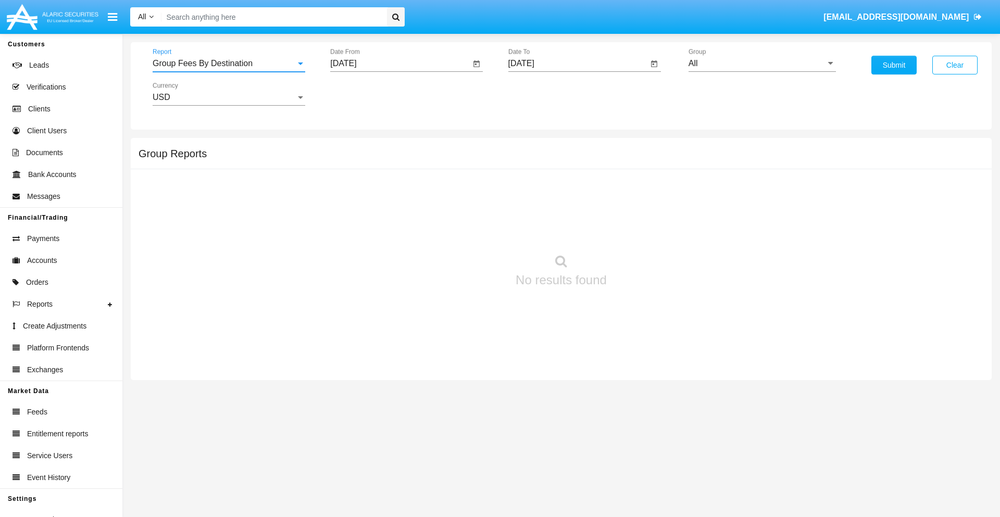
click at [400, 64] on input "[DATE]" at bounding box center [400, 63] width 140 height 9
click at [365, 94] on span "[DATE]" at bounding box center [355, 94] width 23 height 8
click at [465, 230] on div "2025" at bounding box center [465, 230] width 33 height 19
click at [392, 168] on div "JUN" at bounding box center [392, 167] width 33 height 19
click at [452, 180] on div "13" at bounding box center [451, 180] width 19 height 19
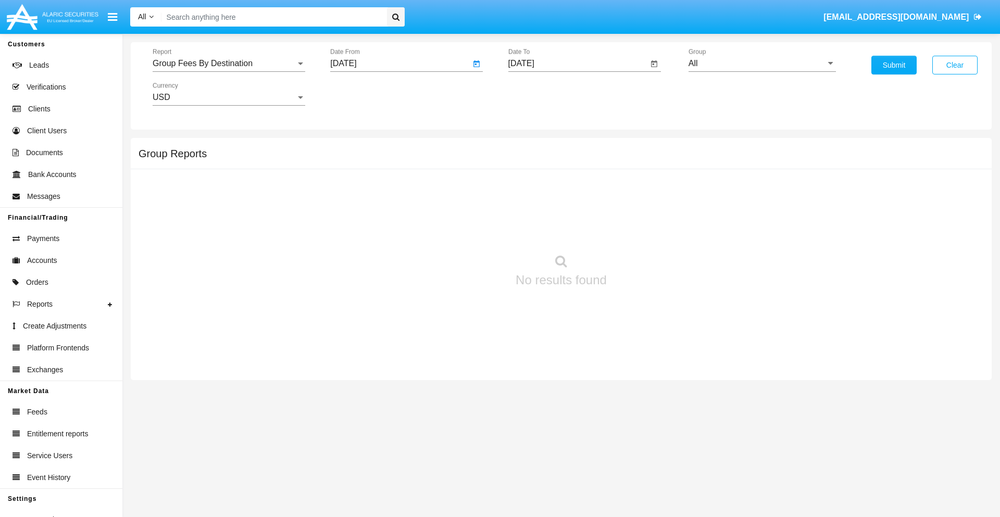
type input "06/13/25"
click at [578, 64] on input "[DATE]" at bounding box center [579, 63] width 140 height 9
click at [542, 94] on span "[DATE]" at bounding box center [533, 94] width 23 height 8
click at [642, 230] on div "2025" at bounding box center [642, 230] width 33 height 19
click at [642, 168] on div "AUG" at bounding box center [642, 167] width 33 height 19
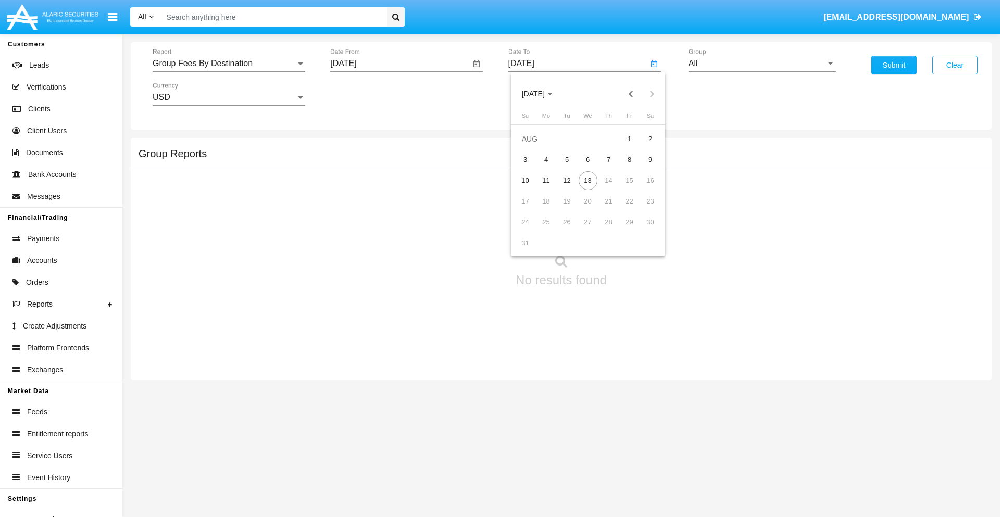
click at [588, 180] on div "13" at bounding box center [588, 180] width 19 height 19
type input "[DATE]"
click at [762, 64] on input "All" at bounding box center [762, 63] width 147 height 9
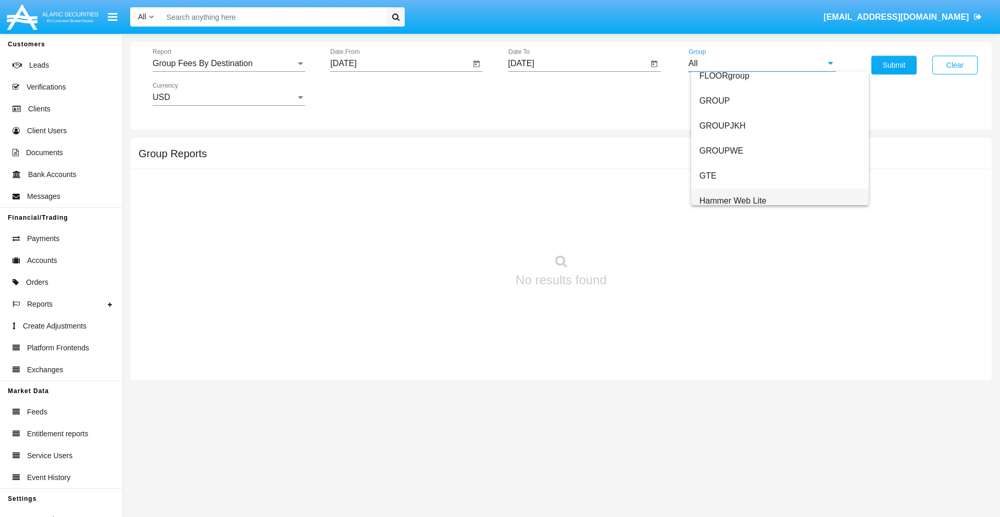
click at [733, 201] on span "Hammer Web Lite" at bounding box center [733, 200] width 67 height 9
type input "Hammer Web Lite"
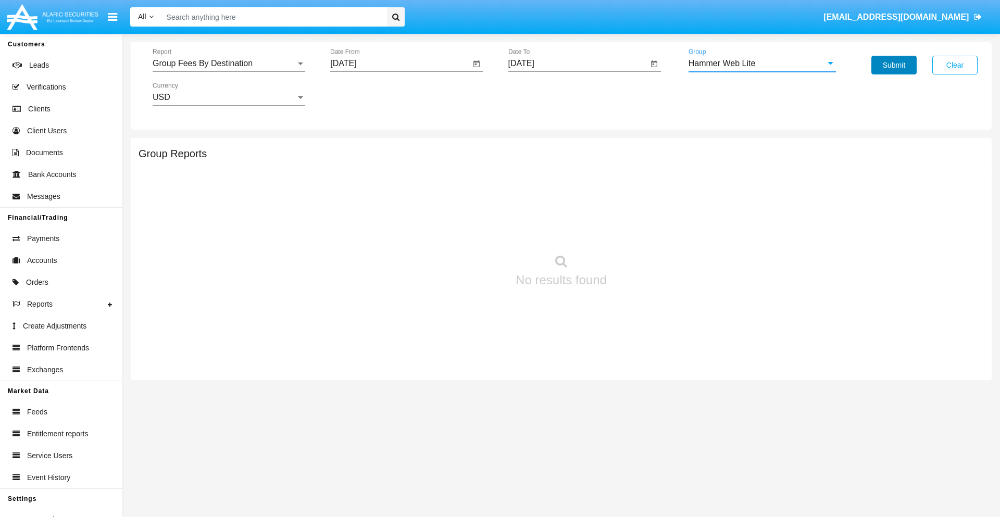
click at [894, 65] on button "Submit" at bounding box center [894, 65] width 45 height 19
click at [229, 64] on span "Report" at bounding box center [224, 63] width 143 height 9
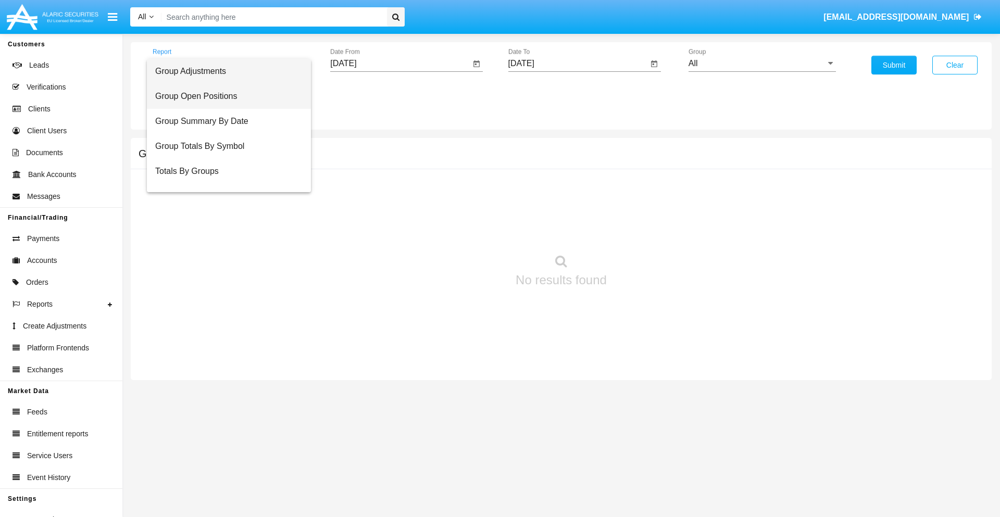
click at [225, 96] on span "Group Open Positions" at bounding box center [228, 96] width 147 height 25
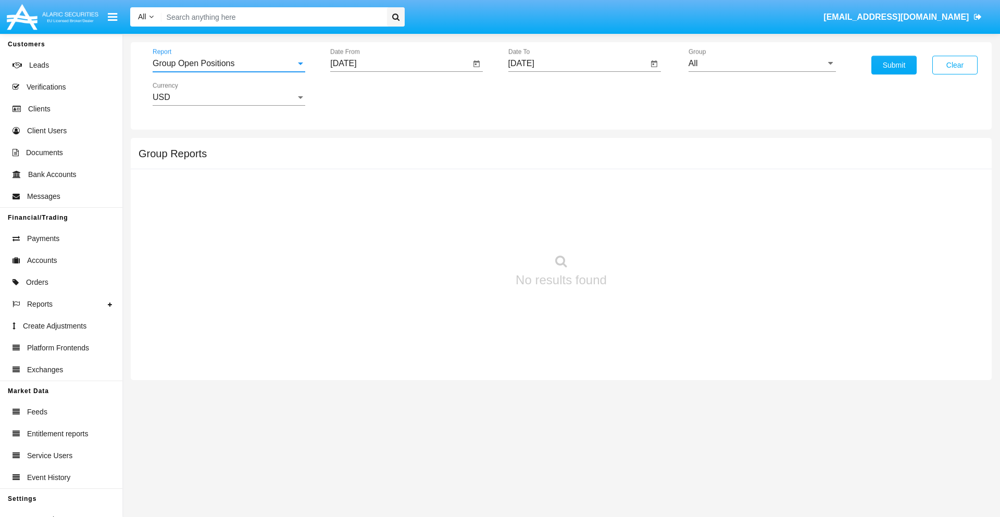
click at [400, 64] on input "[DATE]" at bounding box center [400, 63] width 140 height 9
click at [365, 94] on span "[DATE]" at bounding box center [355, 94] width 23 height 8
click at [465, 230] on div "2025" at bounding box center [465, 230] width 33 height 19
click at [428, 168] on div "[DATE]" at bounding box center [428, 167] width 33 height 19
click at [348, 201] on div "13" at bounding box center [347, 201] width 19 height 19
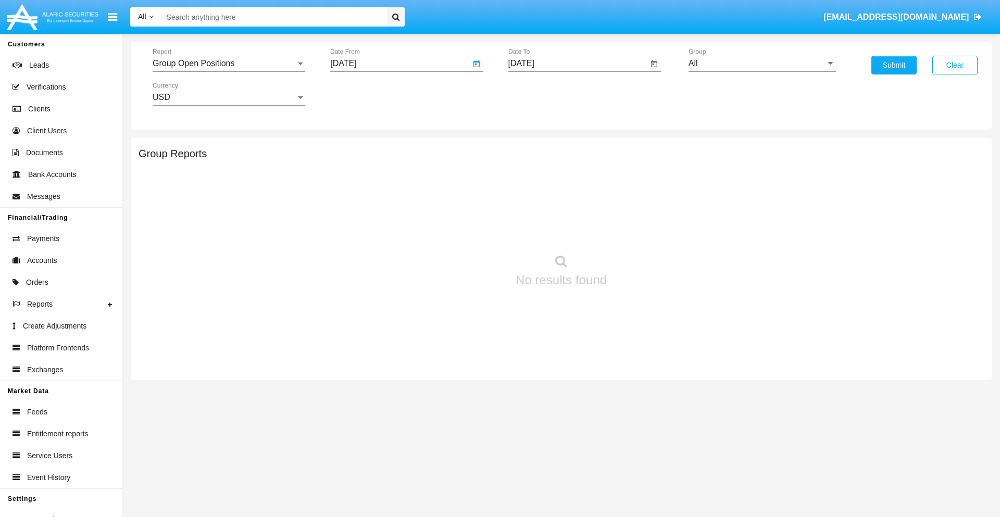
type input "[DATE]"
click at [578, 64] on input "[DATE]" at bounding box center [579, 63] width 140 height 9
click at [542, 94] on span "[DATE]" at bounding box center [533, 94] width 23 height 8
click at [642, 230] on div "2025" at bounding box center [642, 230] width 33 height 19
click at [642, 168] on div "AUG" at bounding box center [642, 167] width 33 height 19
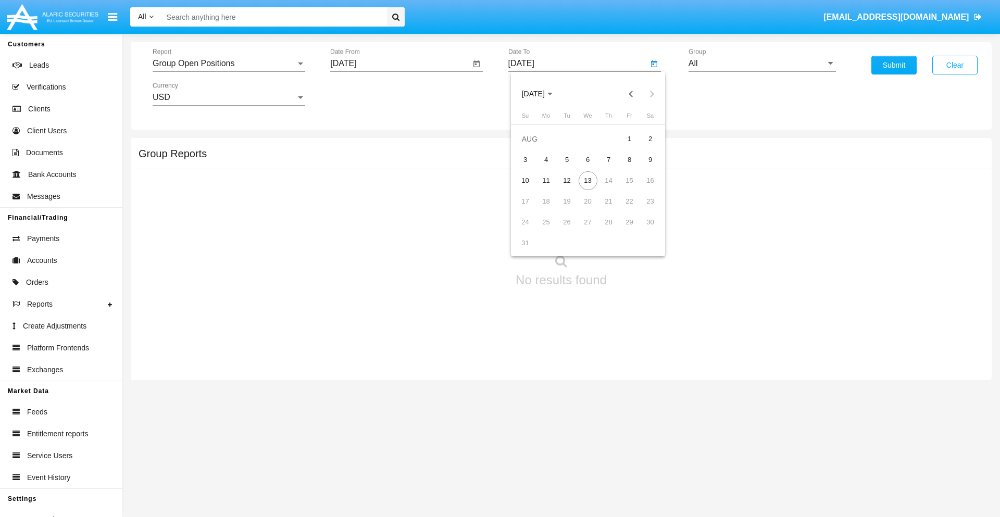
click at [588, 180] on div "13" at bounding box center [588, 180] width 19 height 19
type input "[DATE]"
click at [762, 64] on input "All" at bounding box center [762, 63] width 147 height 9
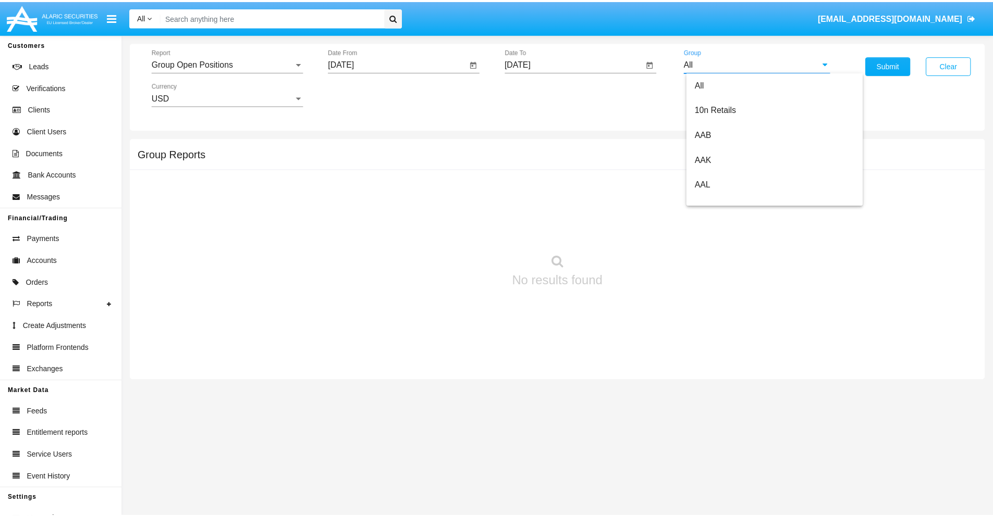
scroll to position [559, 0]
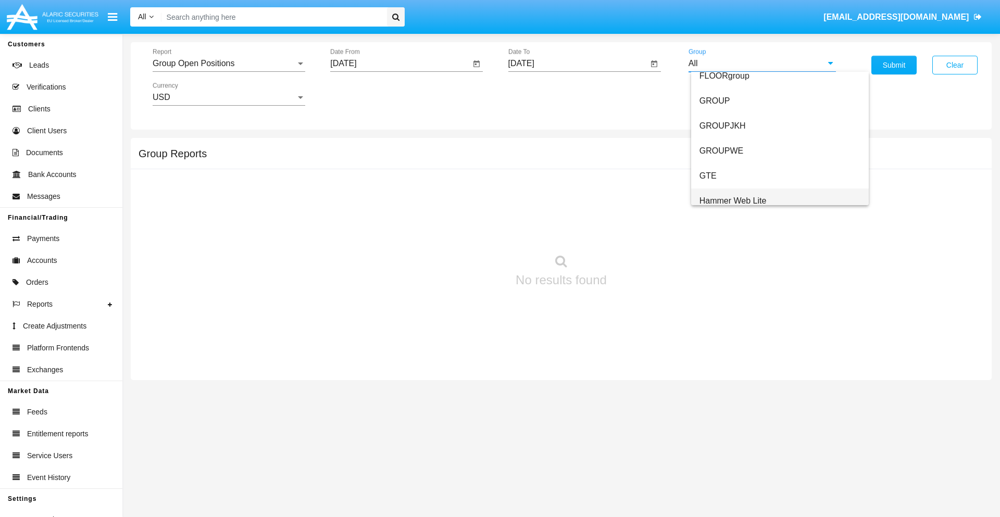
click at [733, 201] on span "Hammer Web Lite" at bounding box center [733, 200] width 67 height 9
type input "Hammer Web Lite"
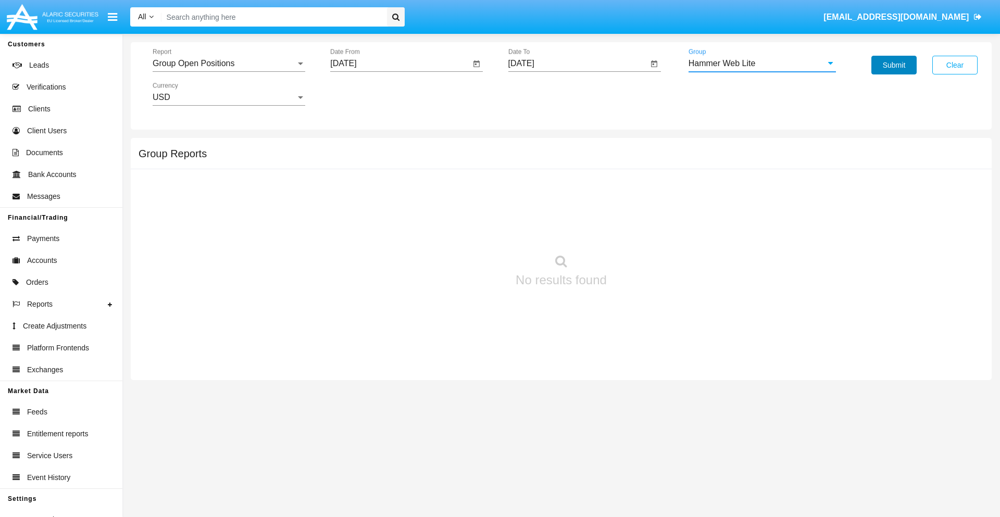
click at [894, 65] on button "Submit" at bounding box center [894, 65] width 45 height 19
click at [229, 64] on span "Report" at bounding box center [224, 63] width 143 height 9
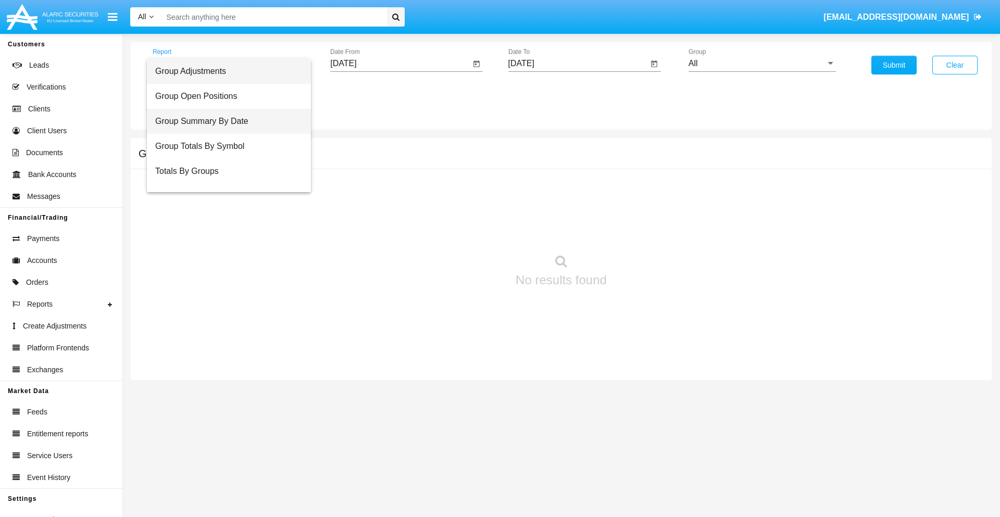
click at [225, 121] on span "Group Summary By Date" at bounding box center [228, 121] width 147 height 25
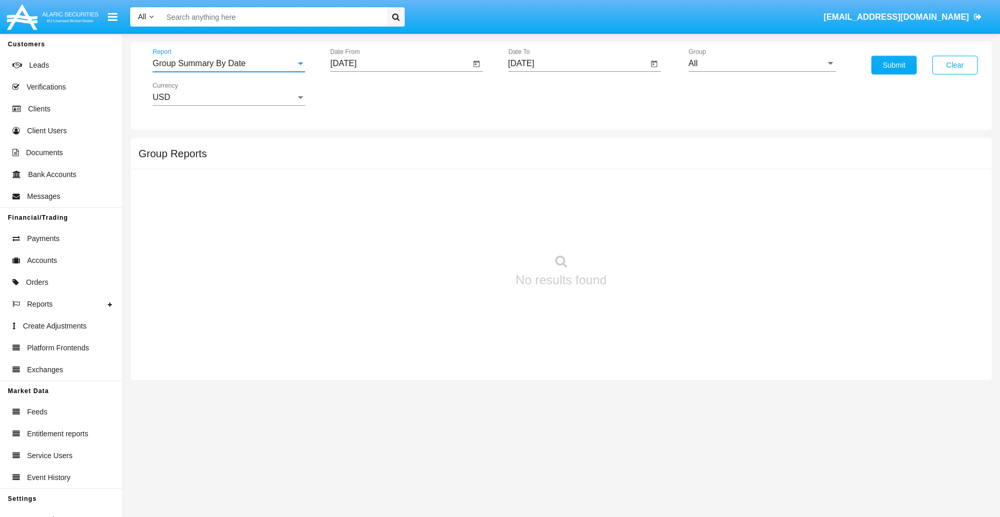
click at [400, 64] on input "[DATE]" at bounding box center [400, 63] width 140 height 9
click at [365, 94] on span "[DATE]" at bounding box center [355, 94] width 23 height 8
click at [465, 230] on div "2025" at bounding box center [465, 230] width 33 height 19
click at [428, 168] on div "[DATE]" at bounding box center [428, 167] width 33 height 19
click at [348, 201] on div "13" at bounding box center [347, 201] width 19 height 19
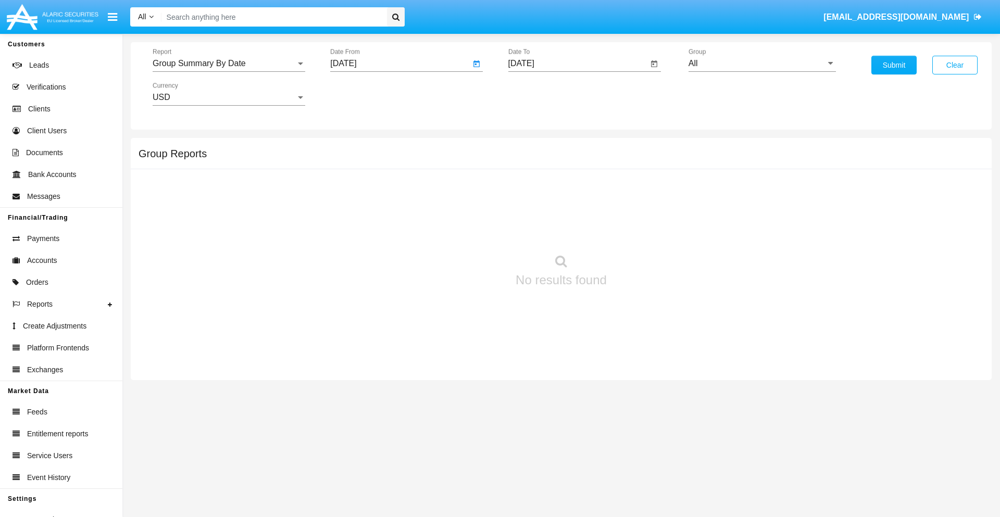
type input "[DATE]"
click at [578, 64] on input "[DATE]" at bounding box center [579, 63] width 140 height 9
click at [542, 94] on span "[DATE]" at bounding box center [533, 94] width 23 height 8
click at [642, 230] on div "2025" at bounding box center [642, 230] width 33 height 19
click at [642, 168] on div "AUG" at bounding box center [642, 167] width 33 height 19
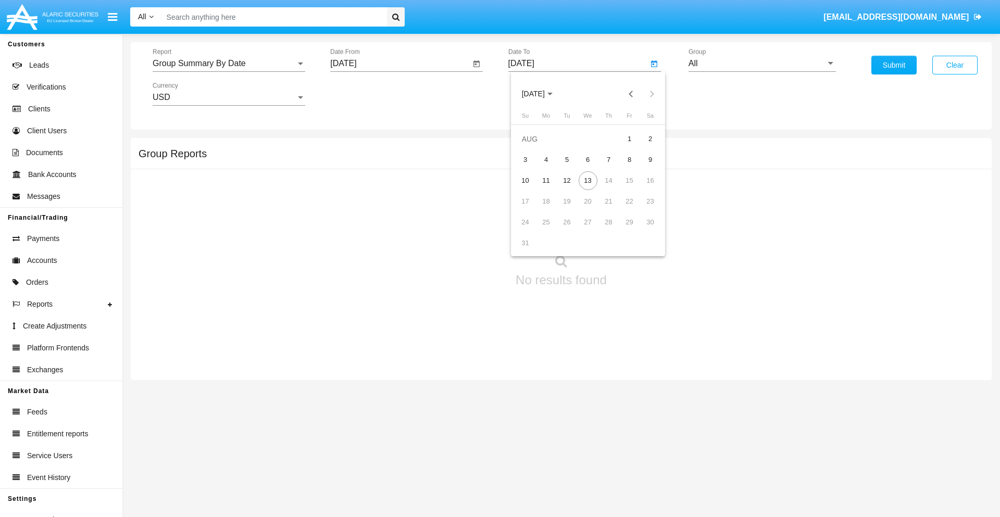
click at [588, 180] on div "13" at bounding box center [588, 180] width 19 height 19
type input "[DATE]"
click at [762, 64] on input "All" at bounding box center [762, 63] width 147 height 9
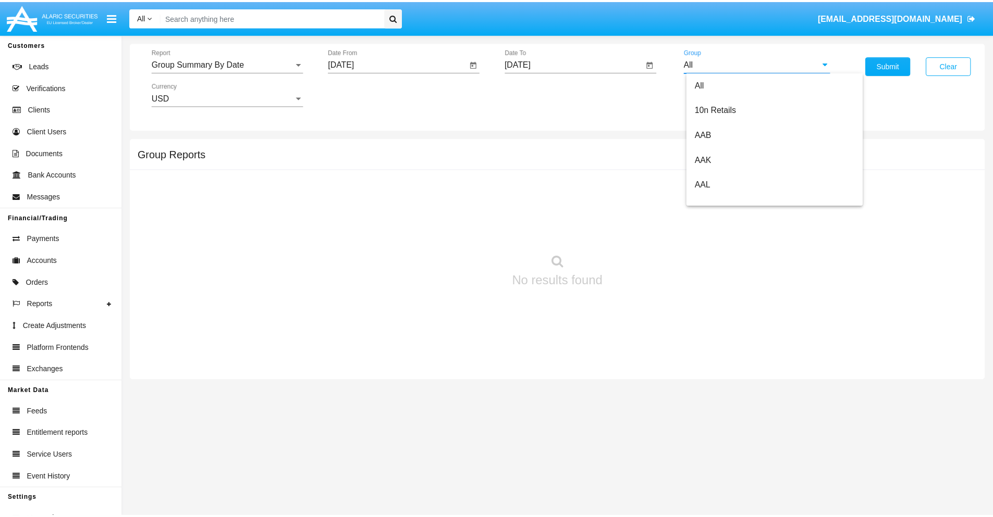
scroll to position [559, 0]
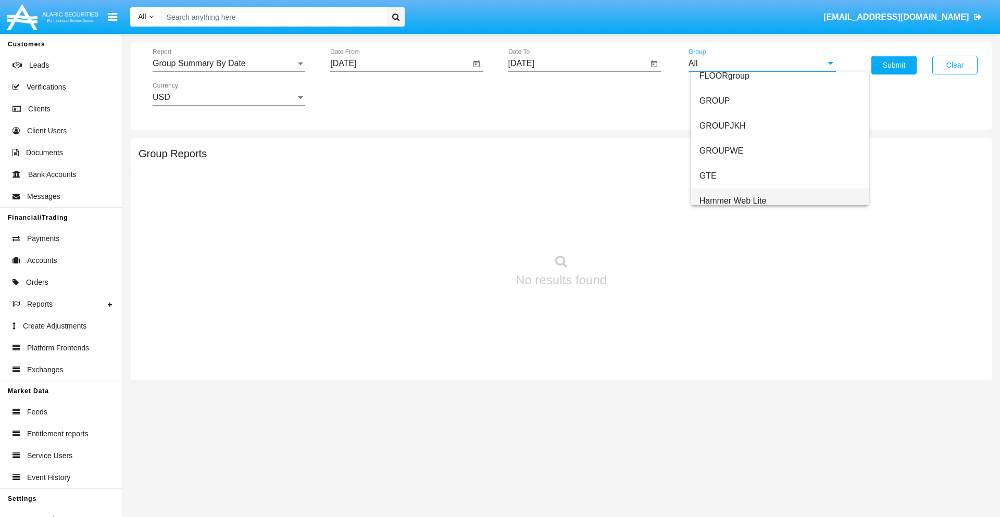
click at [733, 201] on span "Hammer Web Lite" at bounding box center [733, 200] width 67 height 9
type input "Hammer Web Lite"
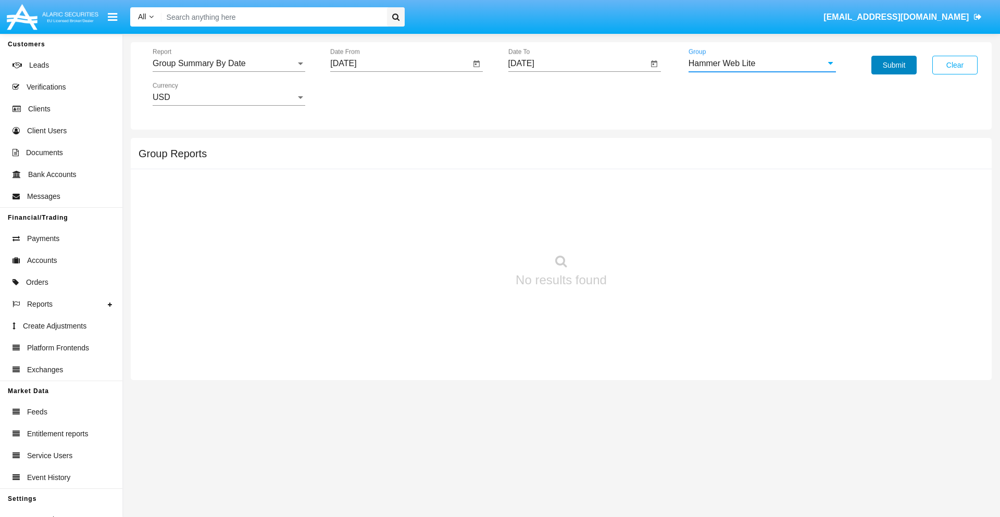
click at [894, 65] on button "Submit" at bounding box center [894, 65] width 45 height 19
click at [229, 64] on span "Report" at bounding box center [224, 63] width 143 height 9
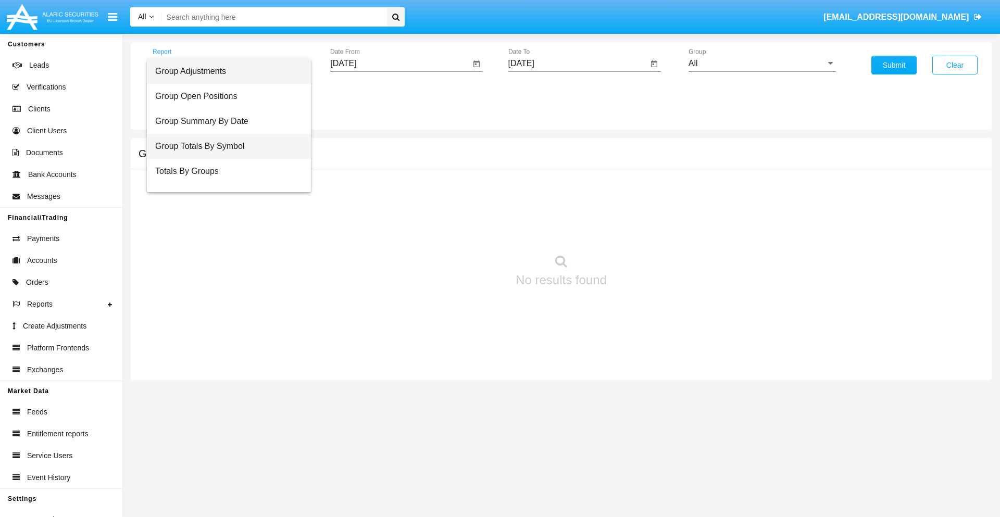
click at [225, 146] on span "Group Totals By Symbol" at bounding box center [228, 146] width 147 height 25
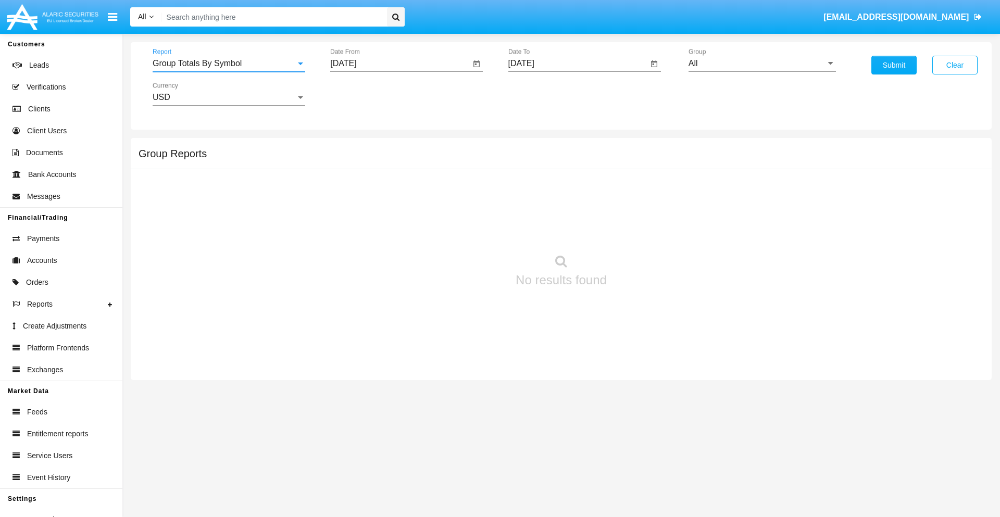
click at [400, 64] on input "[DATE]" at bounding box center [400, 63] width 140 height 9
click at [365, 94] on span "[DATE]" at bounding box center [355, 94] width 23 height 8
click at [465, 230] on div "2025" at bounding box center [465, 230] width 33 height 19
click at [428, 168] on div "[DATE]" at bounding box center [428, 167] width 33 height 19
click at [348, 201] on div "13" at bounding box center [347, 201] width 19 height 19
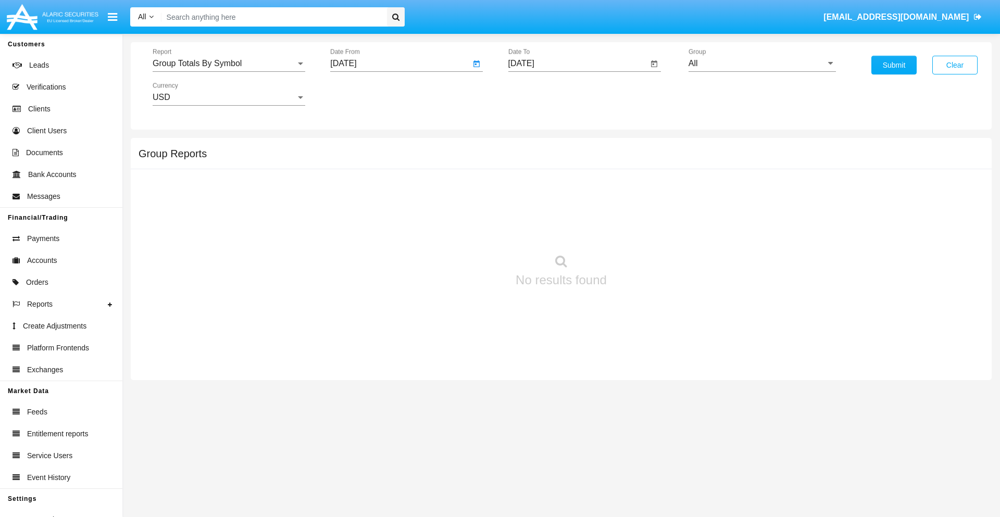
type input "[DATE]"
click at [578, 64] on input "[DATE]" at bounding box center [579, 63] width 140 height 9
click at [542, 94] on span "[DATE]" at bounding box center [533, 94] width 23 height 8
click at [642, 230] on div "2025" at bounding box center [642, 230] width 33 height 19
click at [642, 168] on div "AUG" at bounding box center [642, 167] width 33 height 19
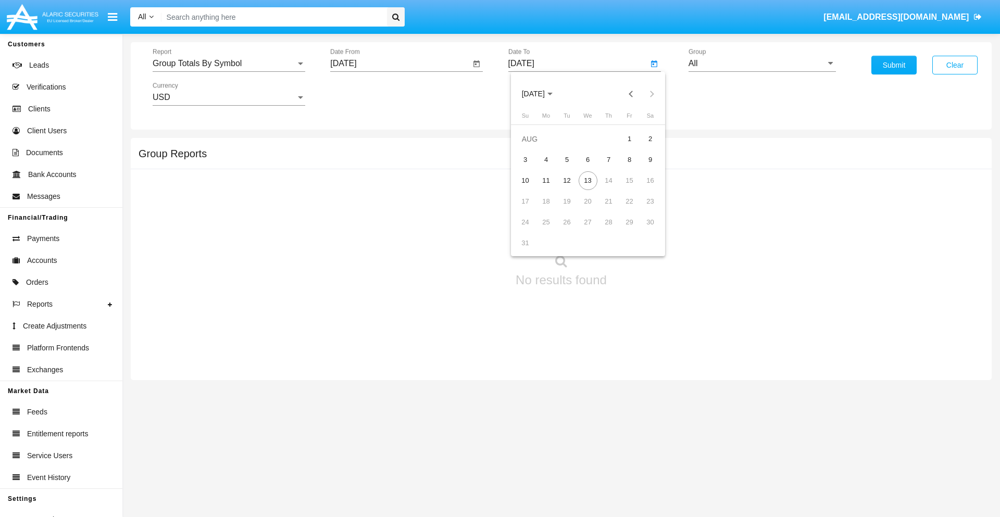
click at [588, 180] on div "13" at bounding box center [588, 180] width 19 height 19
type input "[DATE]"
click at [762, 64] on input "All" at bounding box center [762, 63] width 147 height 9
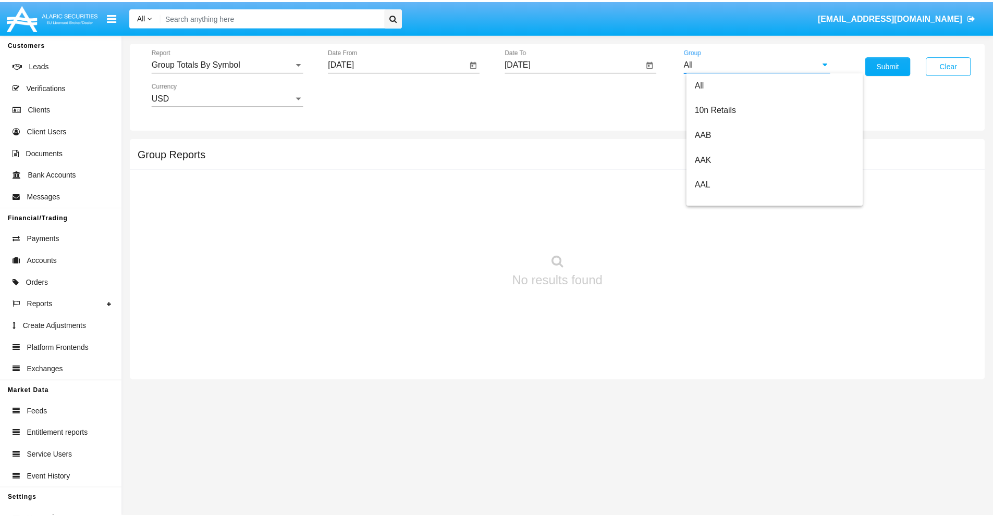
scroll to position [559, 0]
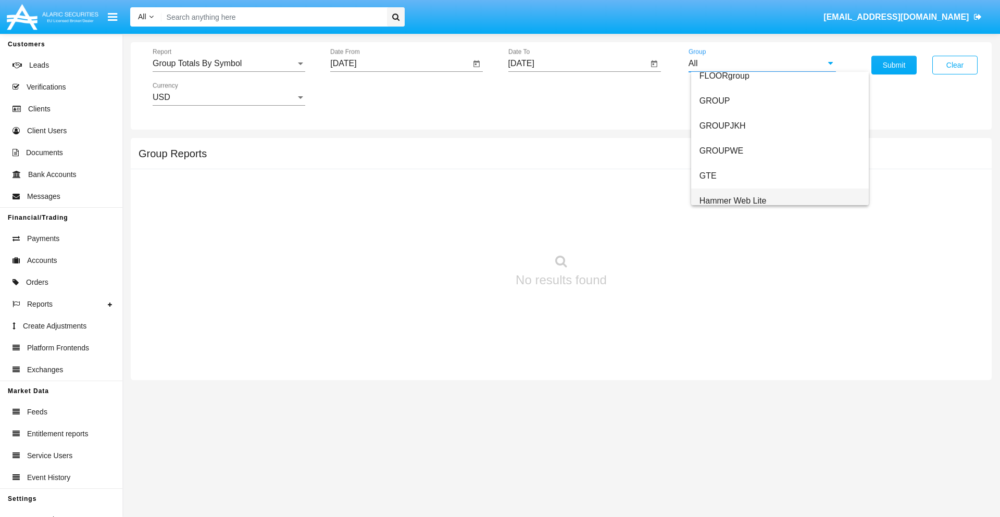
click at [733, 201] on span "Hammer Web Lite" at bounding box center [733, 200] width 67 height 9
type input "Hammer Web Lite"
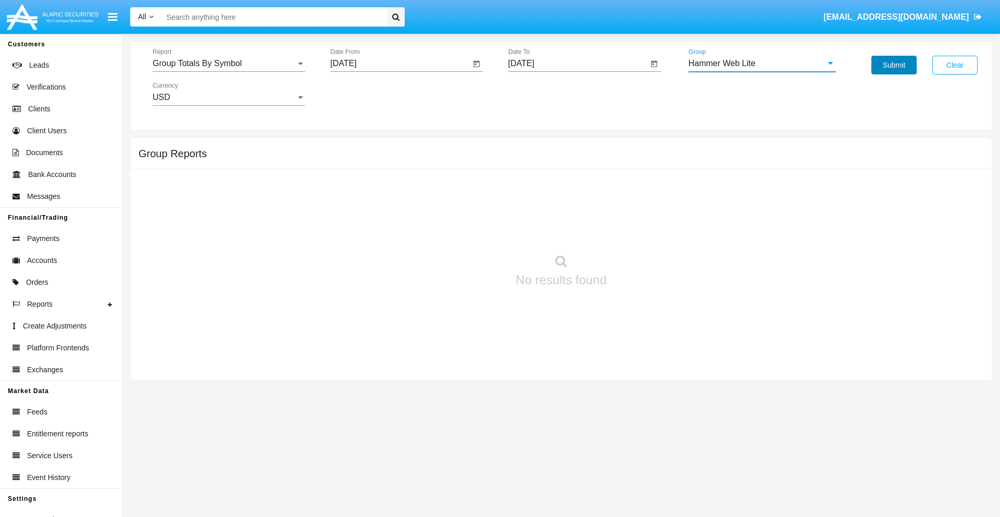
click at [894, 65] on button "Submit" at bounding box center [894, 65] width 45 height 19
click at [229, 64] on span "Report" at bounding box center [224, 63] width 143 height 9
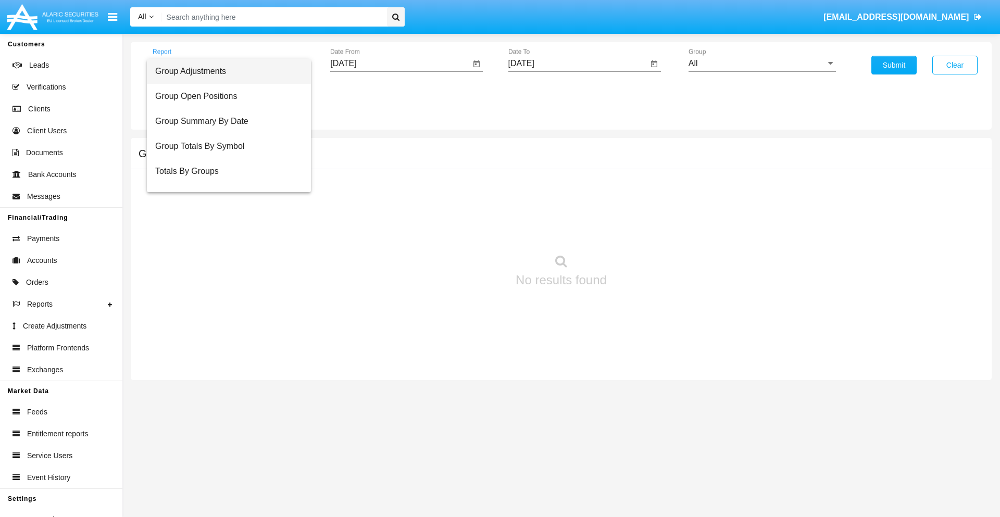
scroll to position [42, 0]
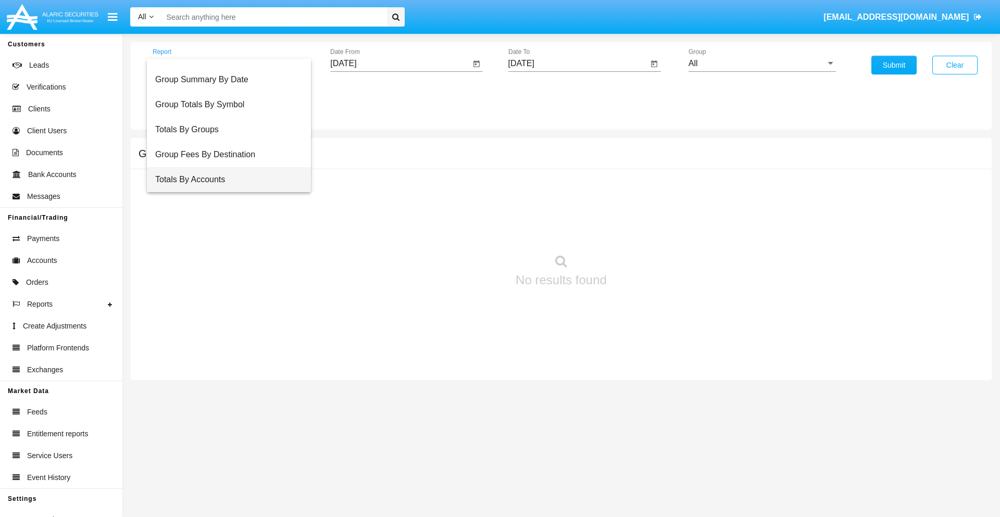
click at [225, 180] on span "Totals By Accounts" at bounding box center [228, 179] width 147 height 25
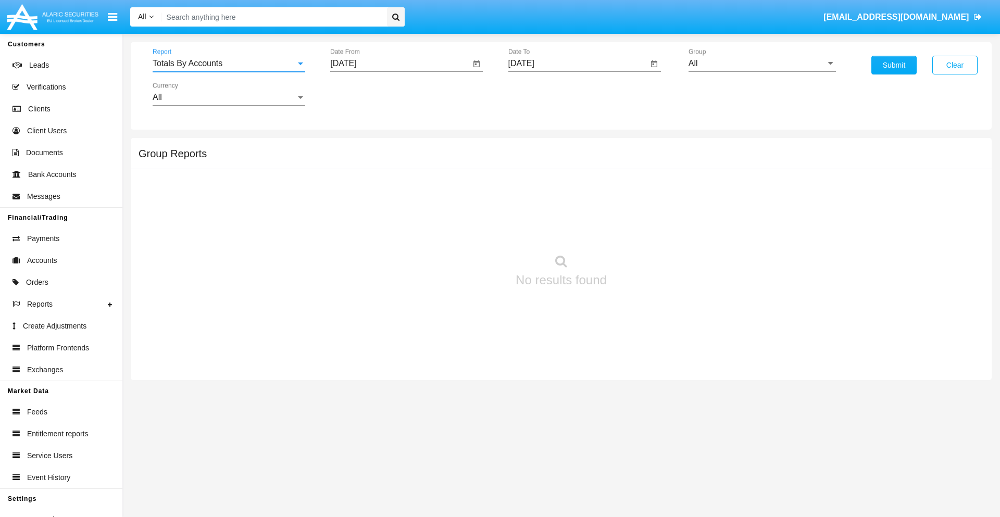
click at [400, 64] on input "[DATE]" at bounding box center [400, 63] width 140 height 9
click at [365, 94] on span "[DATE]" at bounding box center [355, 94] width 23 height 8
click at [465, 230] on div "2025" at bounding box center [465, 230] width 33 height 19
click at [428, 168] on div "[DATE]" at bounding box center [428, 167] width 33 height 19
click at [389, 243] on div "29" at bounding box center [389, 243] width 19 height 19
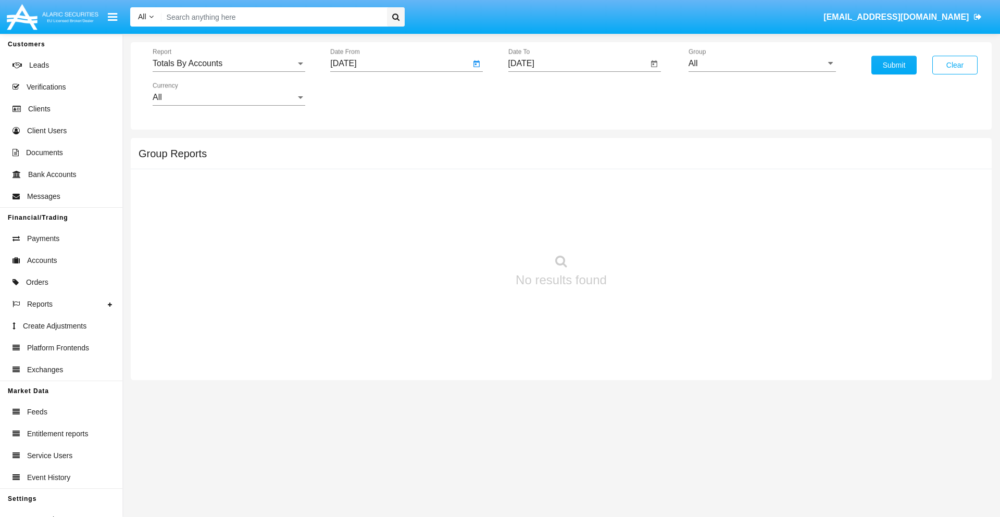
type input "[DATE]"
click at [578, 64] on input "[DATE]" at bounding box center [579, 63] width 140 height 9
click at [542, 94] on span "[DATE]" at bounding box center [533, 94] width 23 height 8
click at [642, 230] on div "2025" at bounding box center [642, 230] width 33 height 19
click at [642, 168] on div "AUG" at bounding box center [642, 167] width 33 height 19
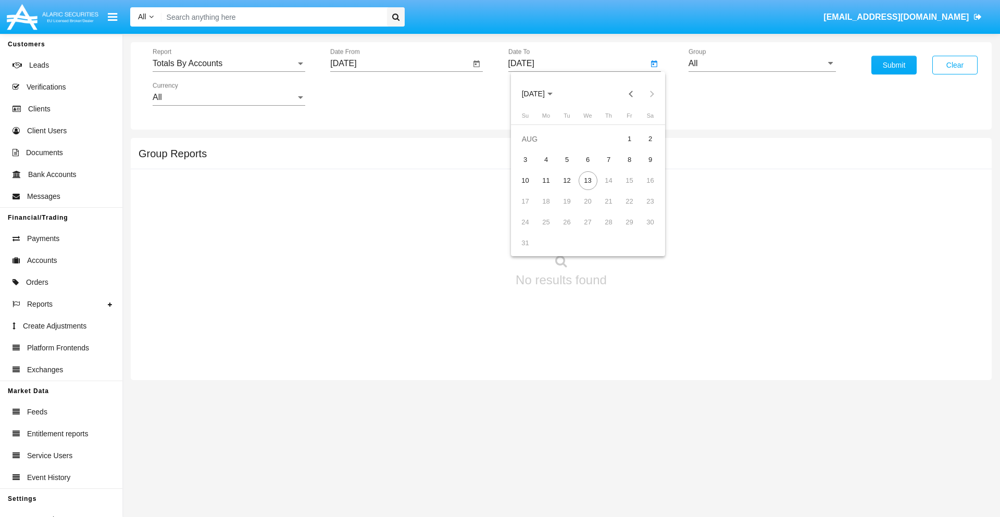
click at [588, 180] on div "13" at bounding box center [588, 180] width 19 height 19
type input "[DATE]"
click at [762, 64] on input "All" at bounding box center [762, 63] width 147 height 9
type input "Hammer Web Lite"
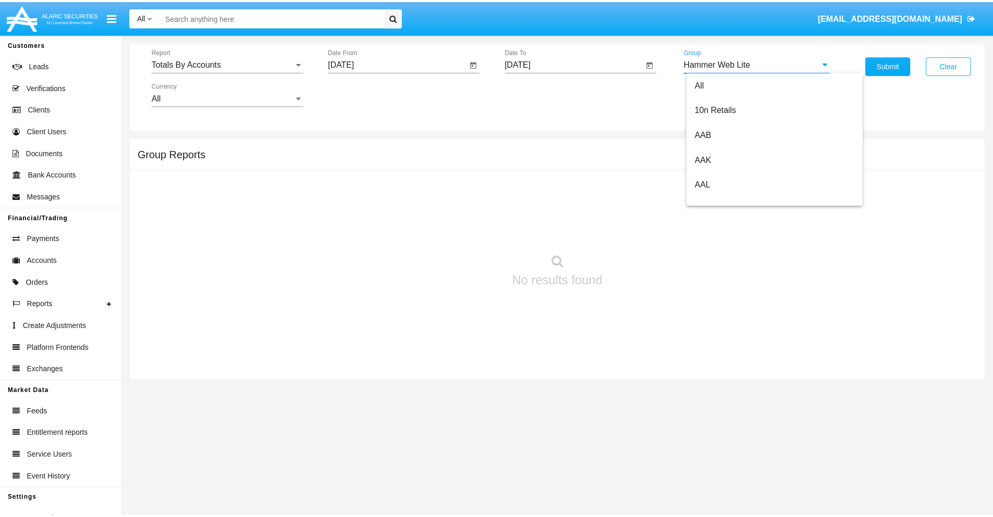
scroll to position [0, 0]
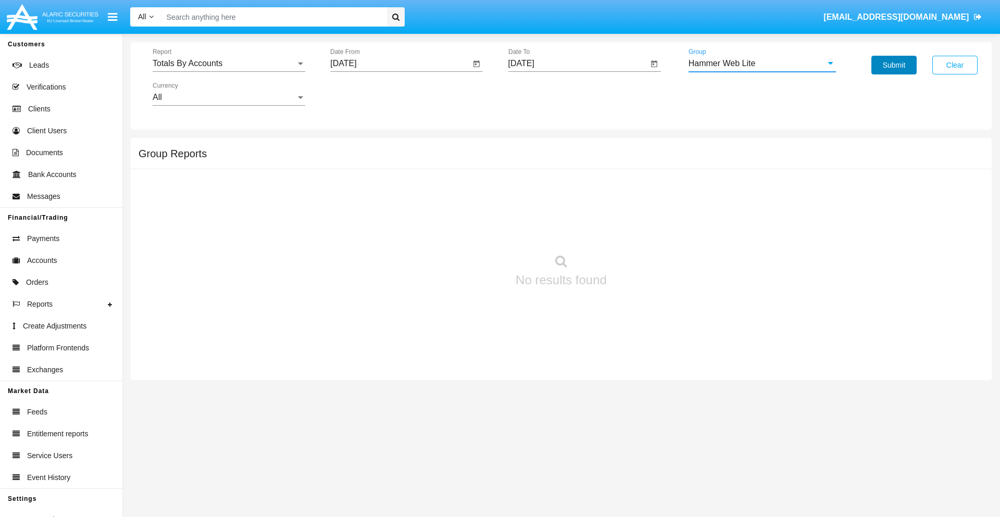
click at [894, 65] on button "Submit" at bounding box center [894, 65] width 45 height 19
click at [229, 64] on span "Report" at bounding box center [224, 63] width 143 height 9
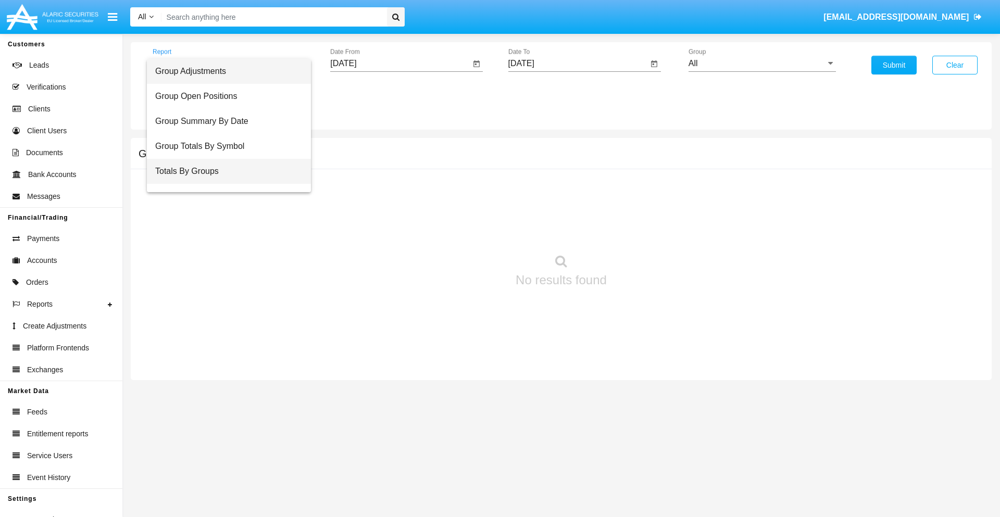
click at [225, 171] on span "Totals By Groups" at bounding box center [228, 171] width 147 height 25
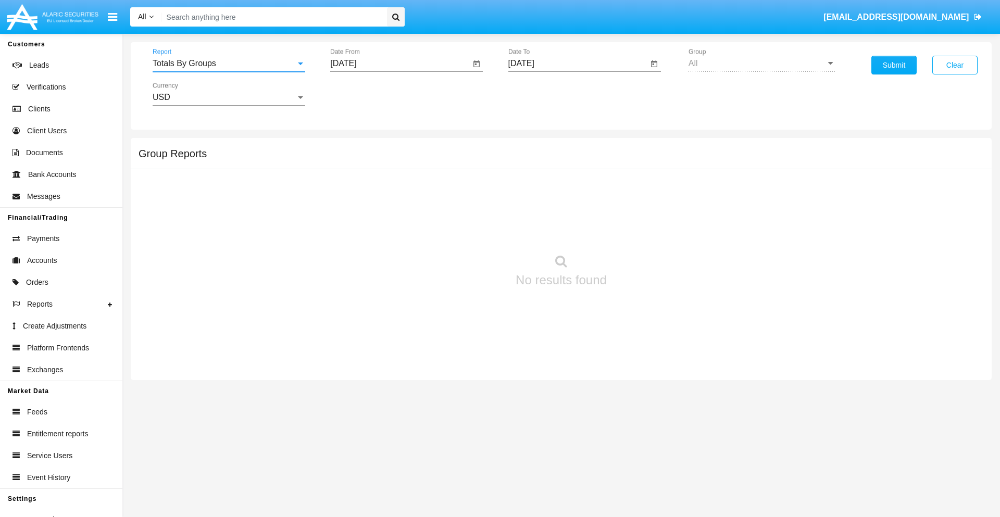
click at [400, 64] on input "[DATE]" at bounding box center [400, 63] width 140 height 9
click at [365, 94] on span "[DATE]" at bounding box center [355, 94] width 23 height 8
click at [465, 230] on div "2025" at bounding box center [465, 230] width 33 height 19
click at [428, 168] on div "[DATE]" at bounding box center [428, 167] width 33 height 19
click at [389, 243] on div "29" at bounding box center [389, 243] width 19 height 19
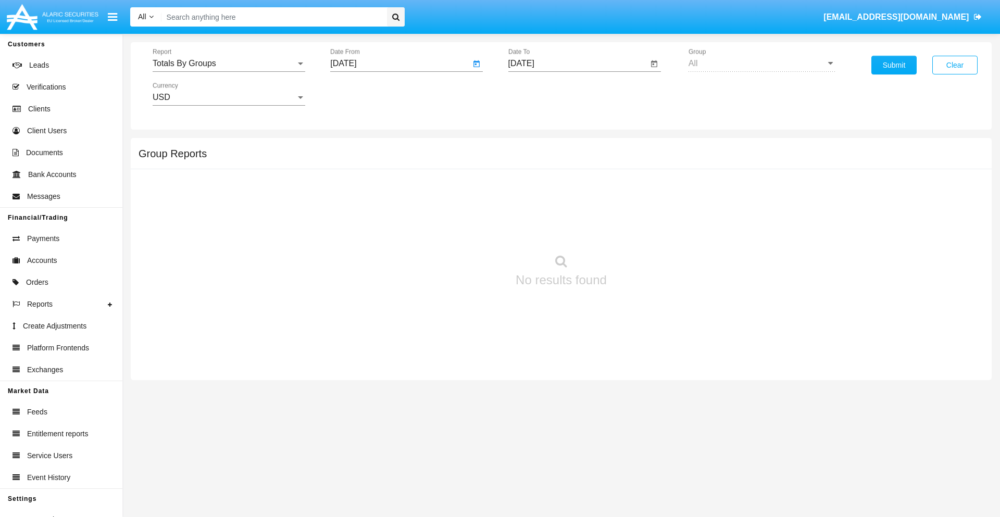
type input "[DATE]"
click at [578, 64] on input "[DATE]" at bounding box center [579, 63] width 140 height 9
click at [542, 94] on span "[DATE]" at bounding box center [533, 94] width 23 height 8
click at [642, 230] on div "2025" at bounding box center [642, 230] width 33 height 19
click at [642, 168] on div "AUG" at bounding box center [642, 167] width 33 height 19
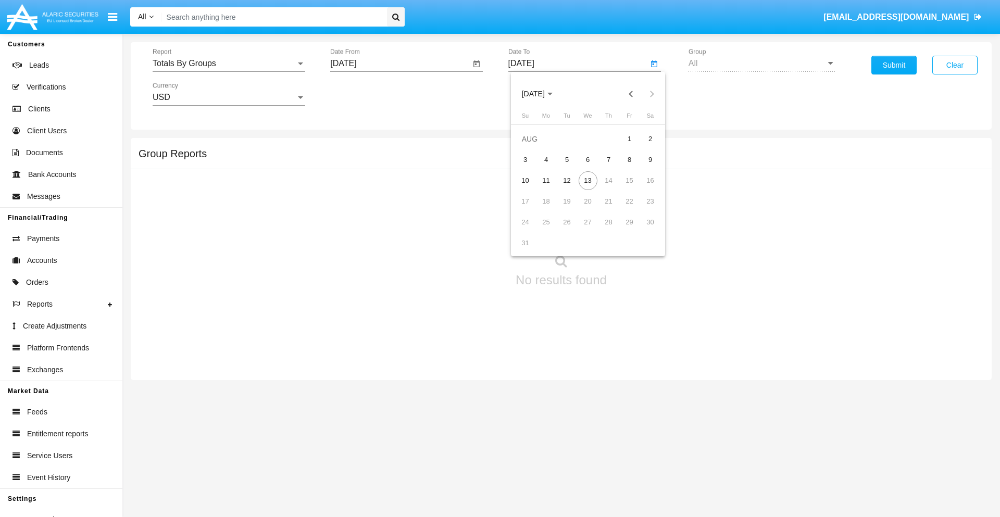
click at [588, 180] on div "13" at bounding box center [588, 180] width 19 height 19
type input "[DATE]"
click at [894, 65] on button "Submit" at bounding box center [894, 65] width 45 height 19
click at [229, 64] on span "Report" at bounding box center [224, 63] width 143 height 9
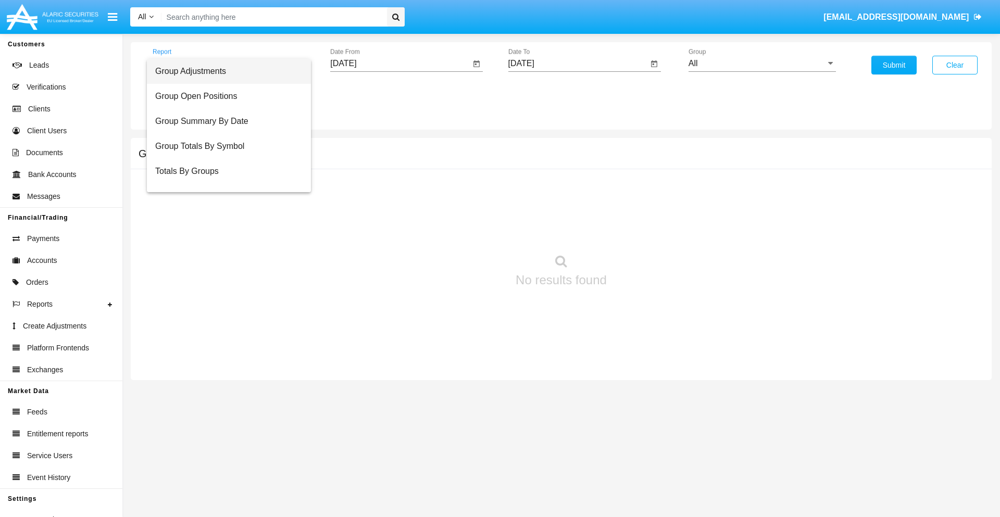
click at [225, 71] on span "Group Adjustments" at bounding box center [228, 71] width 147 height 25
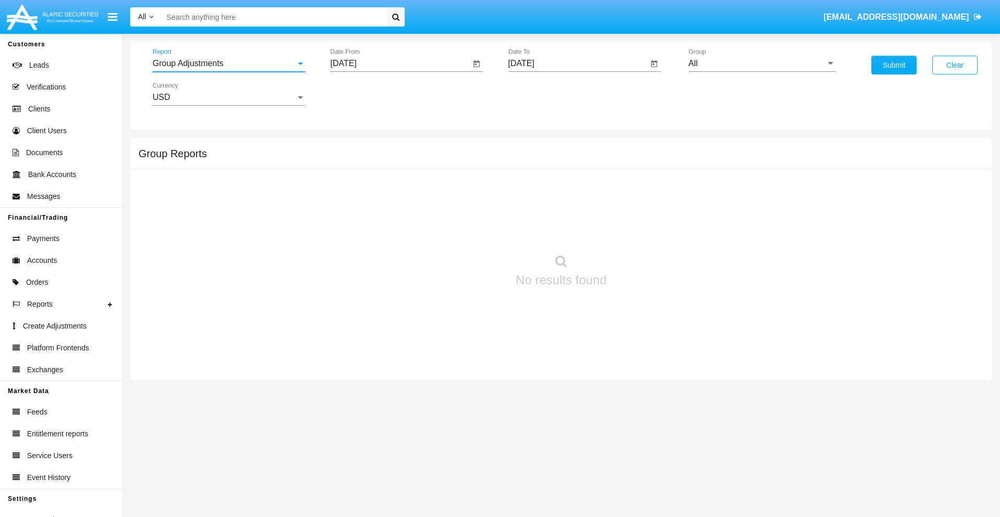
click at [762, 64] on input "All" at bounding box center [762, 63] width 147 height 9
click at [894, 65] on button "Submit" at bounding box center [894, 65] width 45 height 19
click at [229, 64] on span "Report" at bounding box center [224, 63] width 143 height 9
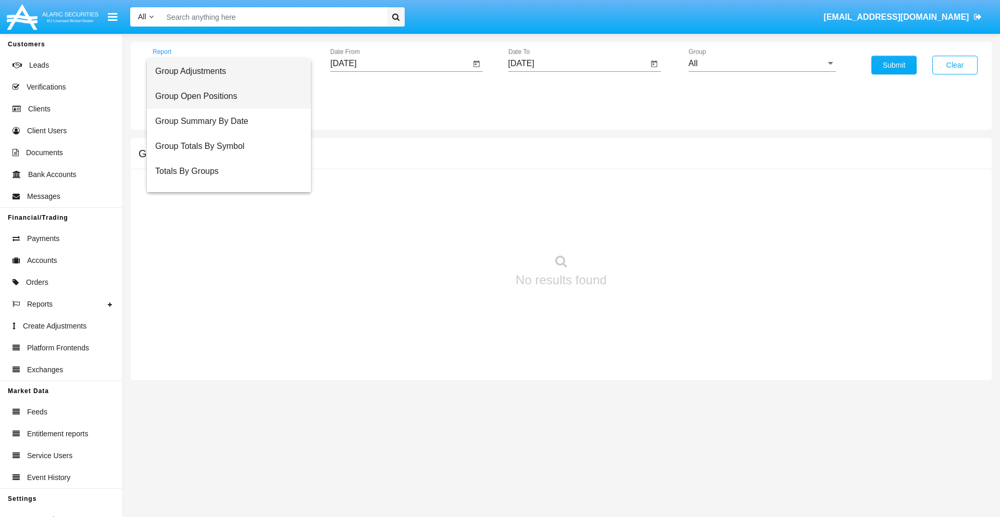
click at [225, 96] on span "Group Open Positions" at bounding box center [228, 96] width 147 height 25
click at [762, 64] on input "All" at bounding box center [762, 63] width 147 height 9
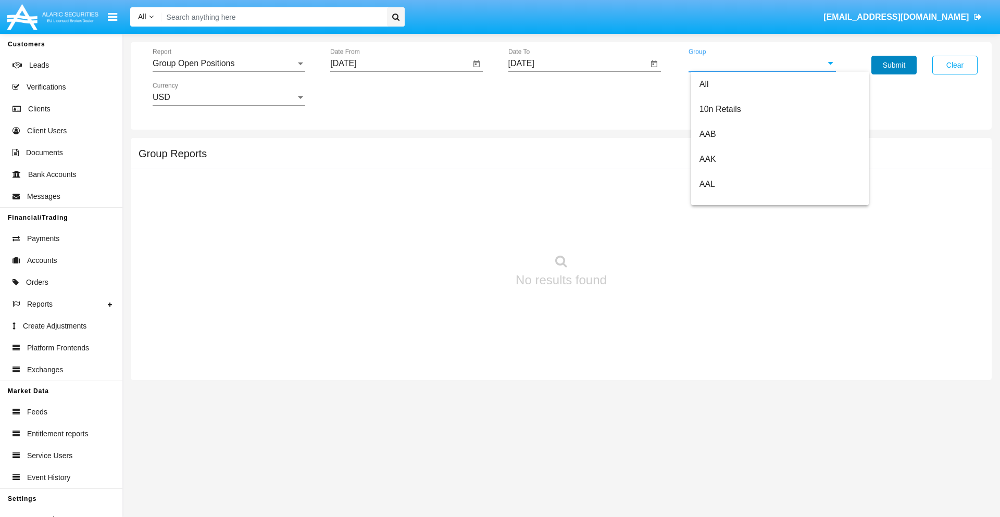
click at [894, 65] on button "Submit" at bounding box center [894, 65] width 45 height 19
click at [229, 64] on span "Report" at bounding box center [224, 63] width 143 height 9
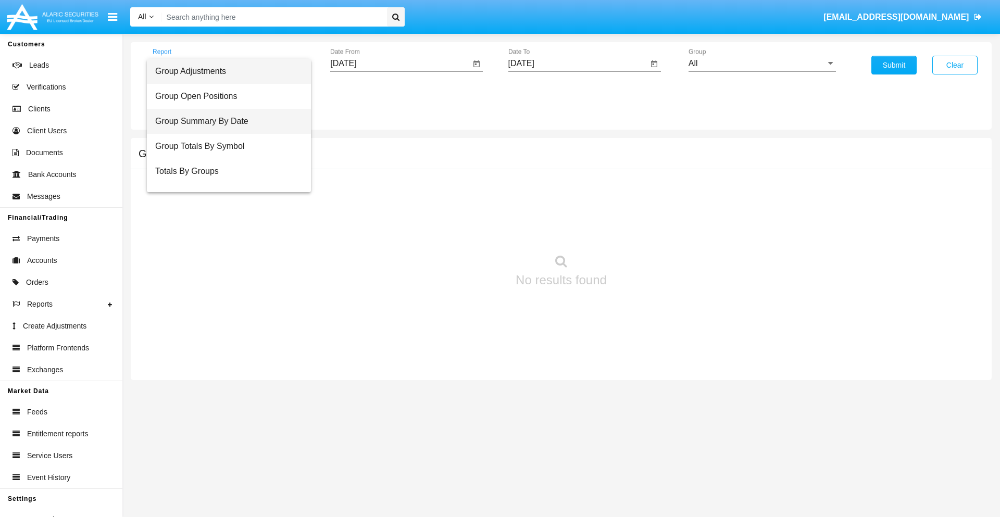
click at [225, 121] on span "Group Summary By Date" at bounding box center [228, 121] width 147 height 25
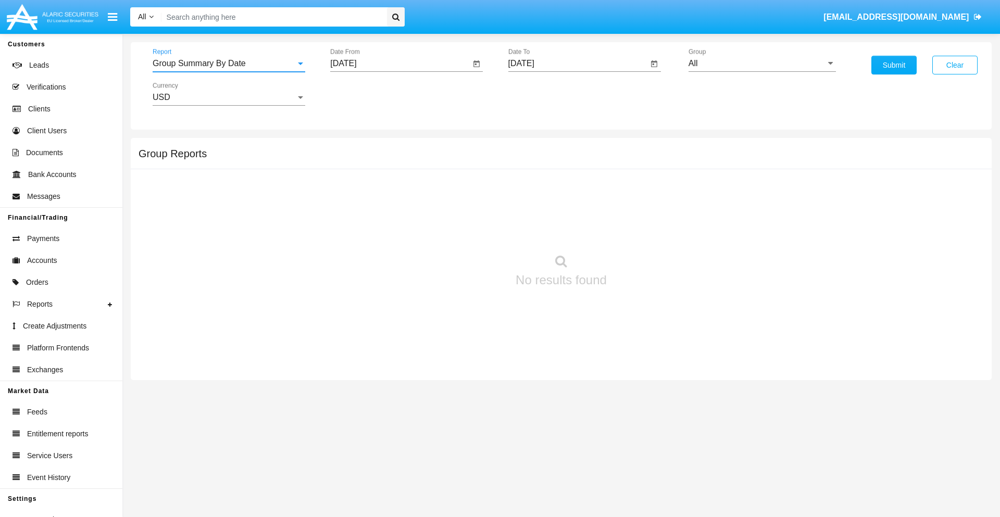
click at [762, 64] on input "All" at bounding box center [762, 63] width 147 height 9
click at [894, 65] on button "Submit" at bounding box center [894, 65] width 45 height 19
click at [229, 64] on span "Report" at bounding box center [224, 63] width 143 height 9
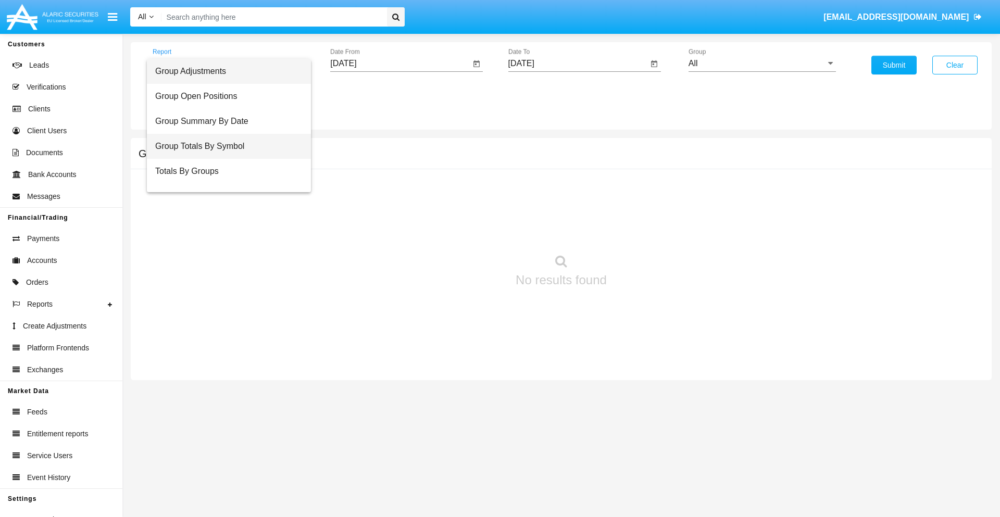
click at [225, 146] on span "Group Totals By Symbol" at bounding box center [228, 146] width 147 height 25
click at [762, 64] on input "All" at bounding box center [762, 63] width 147 height 9
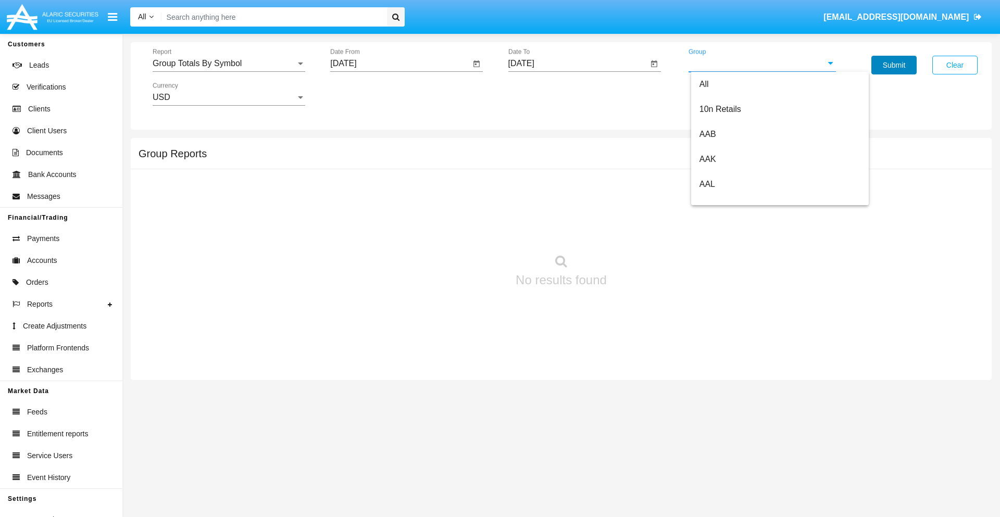
click at [894, 65] on button "Submit" at bounding box center [894, 65] width 45 height 19
click at [229, 64] on span "Report" at bounding box center [224, 63] width 143 height 9
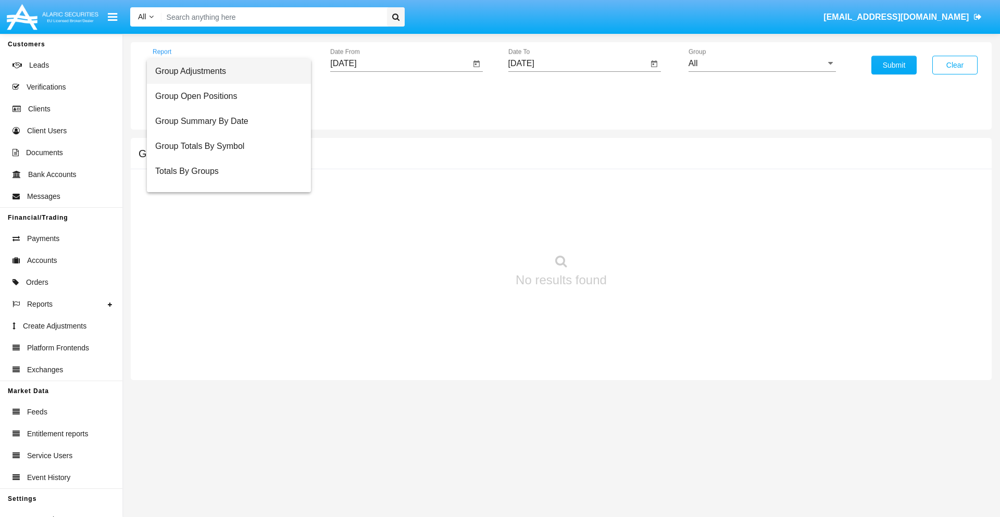
scroll to position [17, 0]
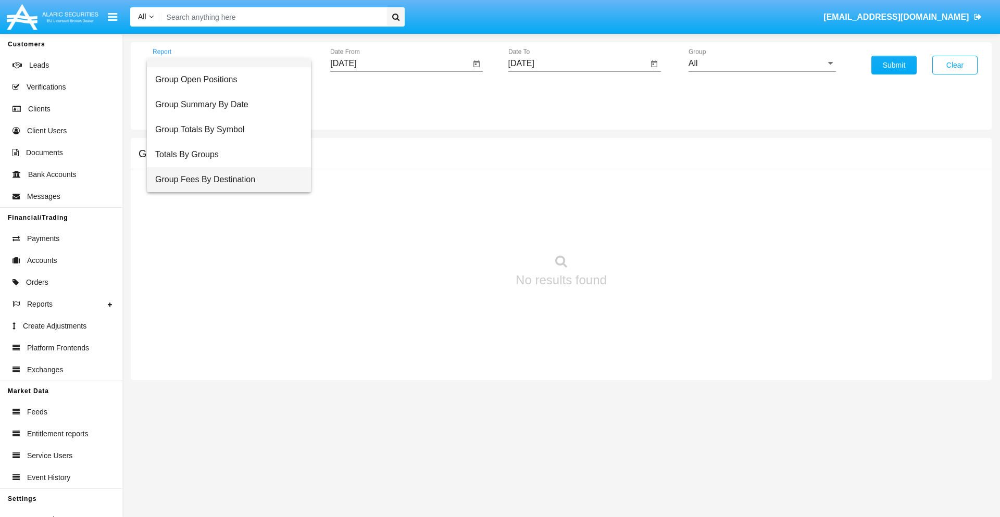
click at [225, 180] on span "Group Fees By Destination" at bounding box center [228, 179] width 147 height 25
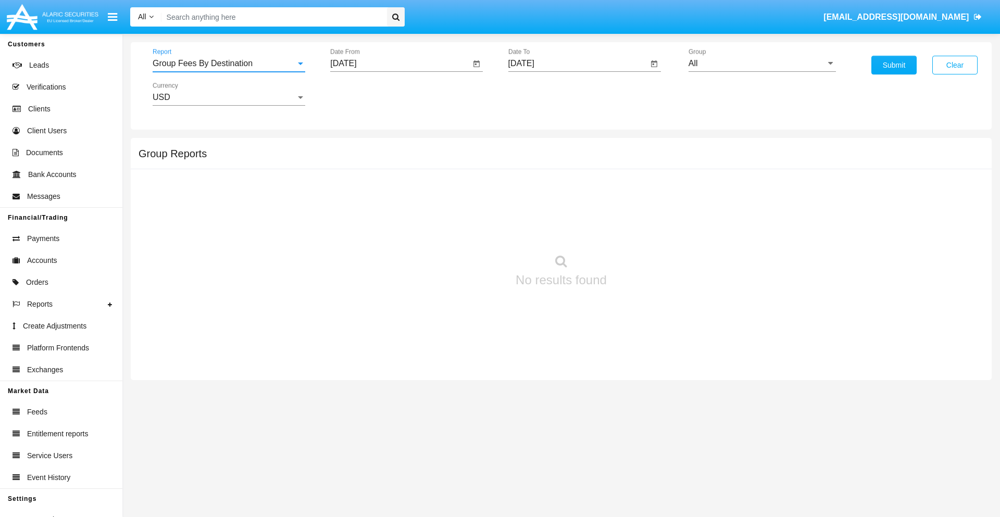
click at [762, 64] on input "All" at bounding box center [762, 63] width 147 height 9
click at [894, 65] on button "Submit" at bounding box center [894, 65] width 45 height 19
